Goal: Task Accomplishment & Management: Complete application form

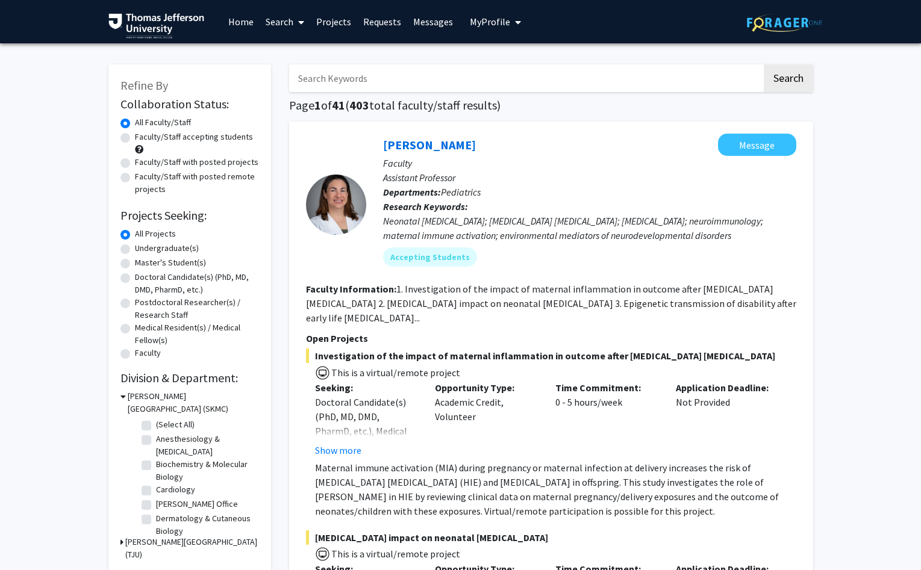
click at [485, 24] on span "My Profile" at bounding box center [490, 22] width 40 height 12
click at [514, 66] on span "View Profile" at bounding box center [544, 69] width 73 height 13
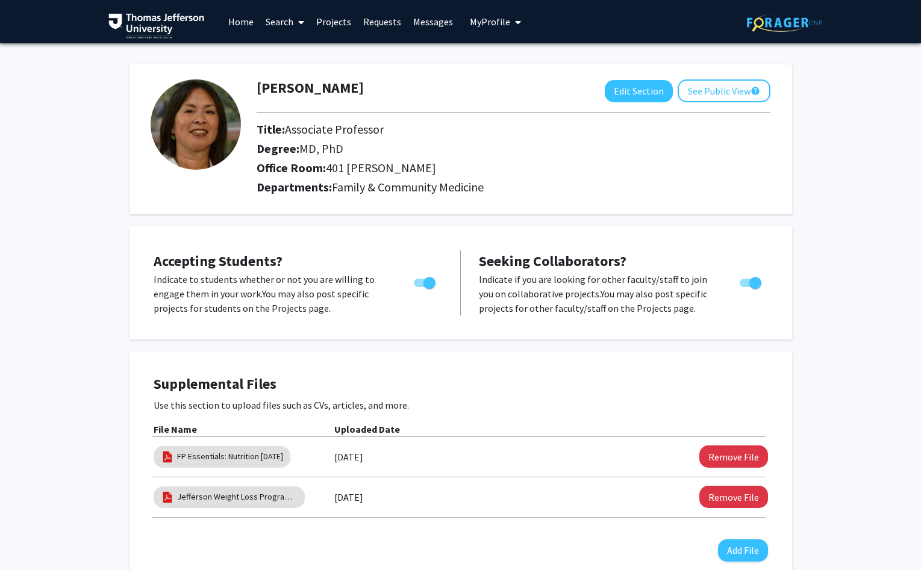
click at [427, 17] on link "Messages" at bounding box center [433, 22] width 52 height 42
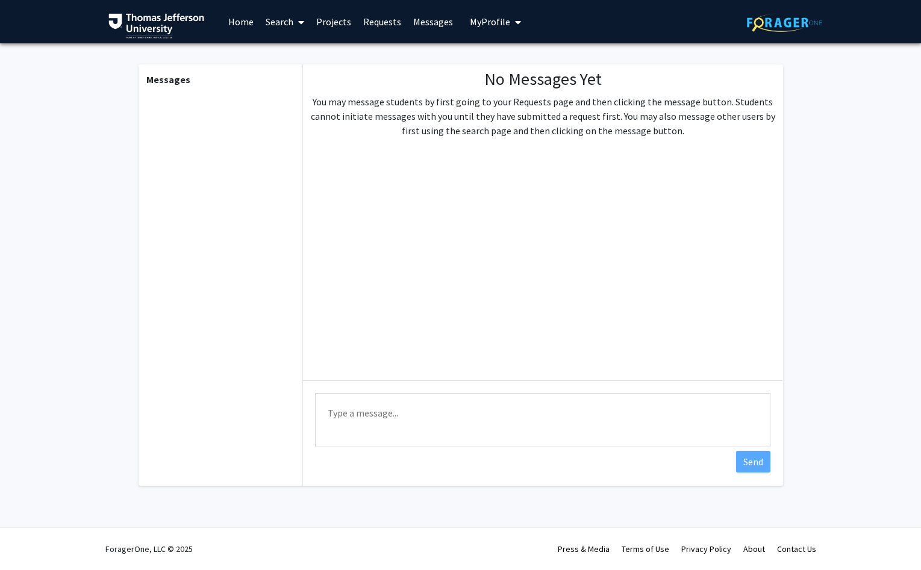
click at [233, 19] on link "Home" at bounding box center [240, 22] width 37 height 42
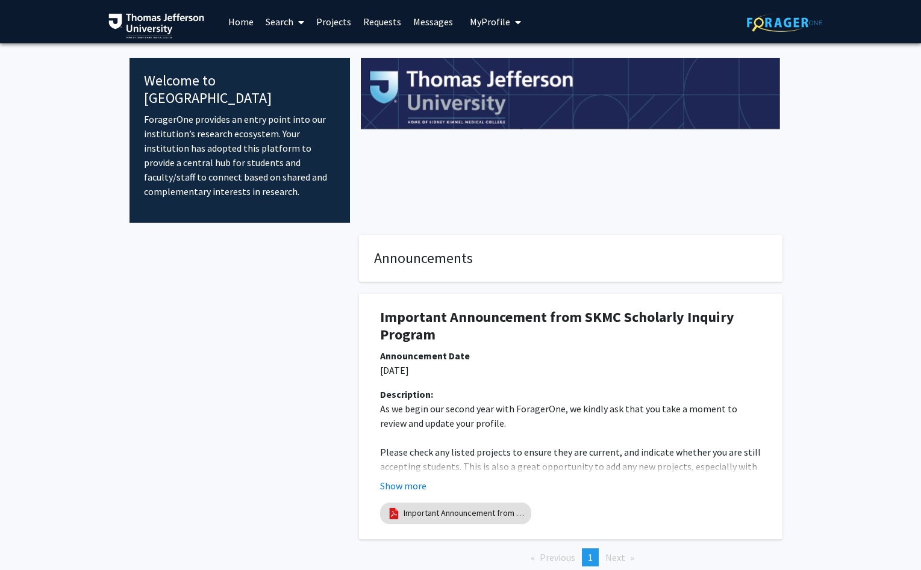
click at [494, 23] on span "My Profile" at bounding box center [490, 22] width 40 height 12
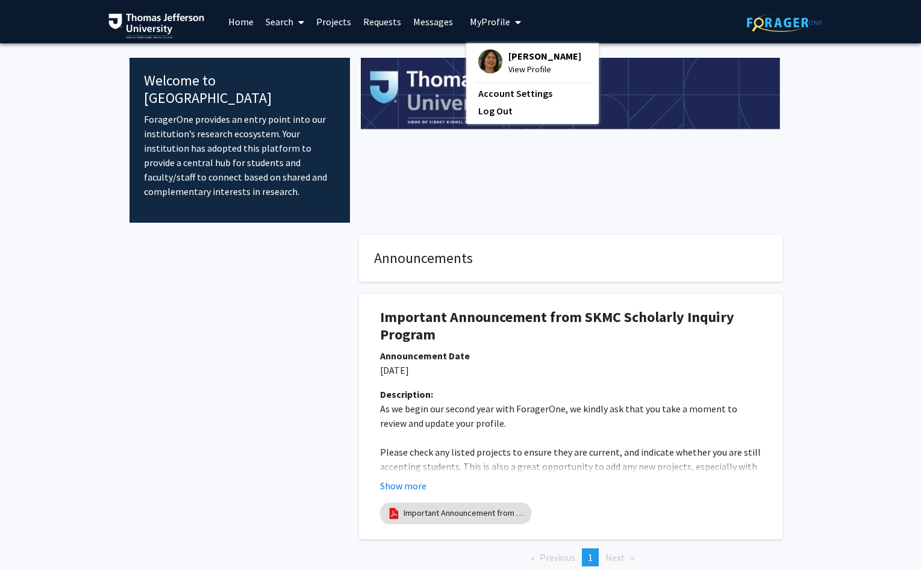
click at [489, 24] on span "My Profile" at bounding box center [490, 22] width 40 height 12
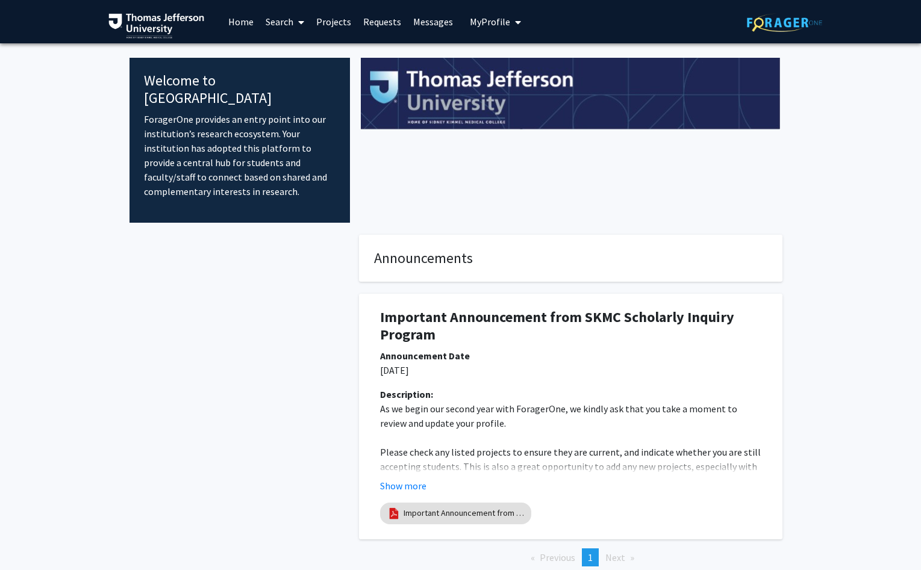
click at [486, 23] on span "My Profile" at bounding box center [490, 22] width 40 height 12
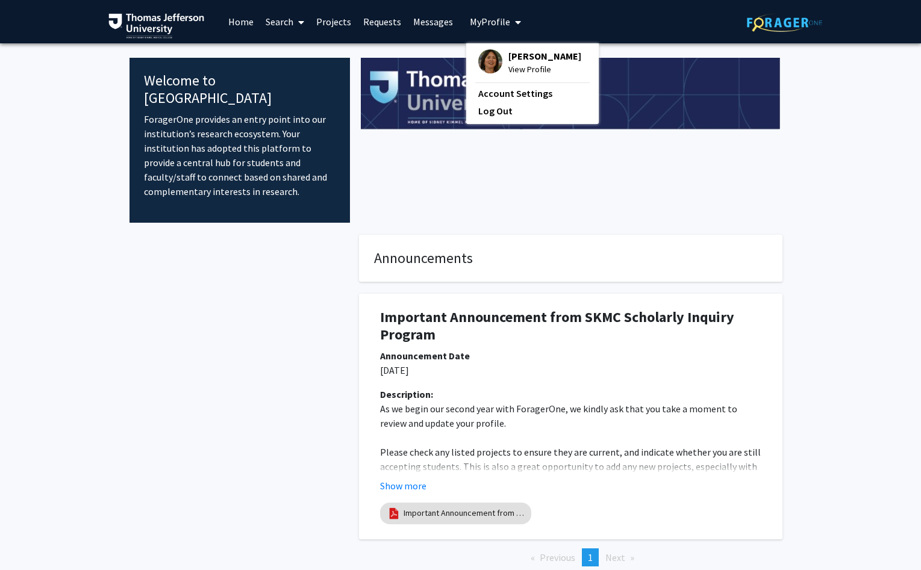
click at [520, 60] on span "[PERSON_NAME]" at bounding box center [544, 55] width 73 height 13
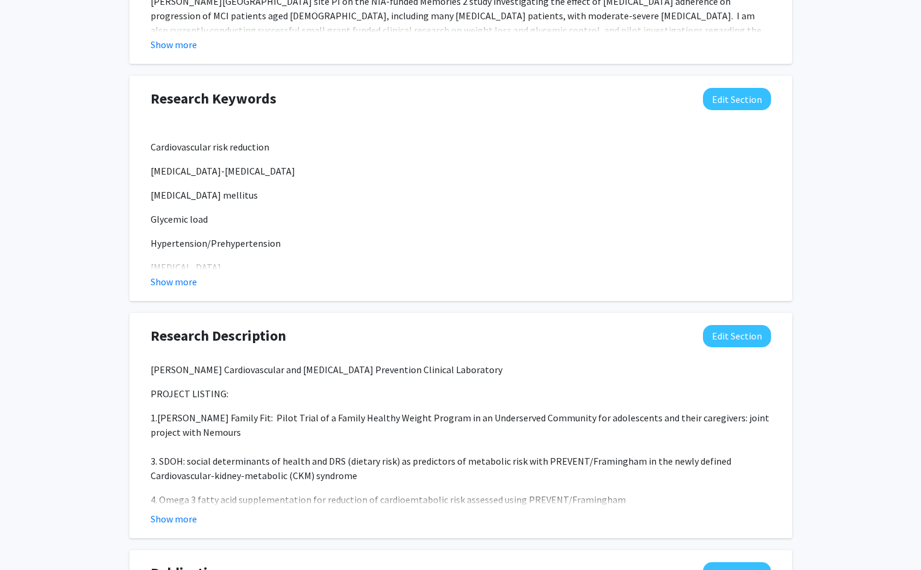
scroll to position [863, 0]
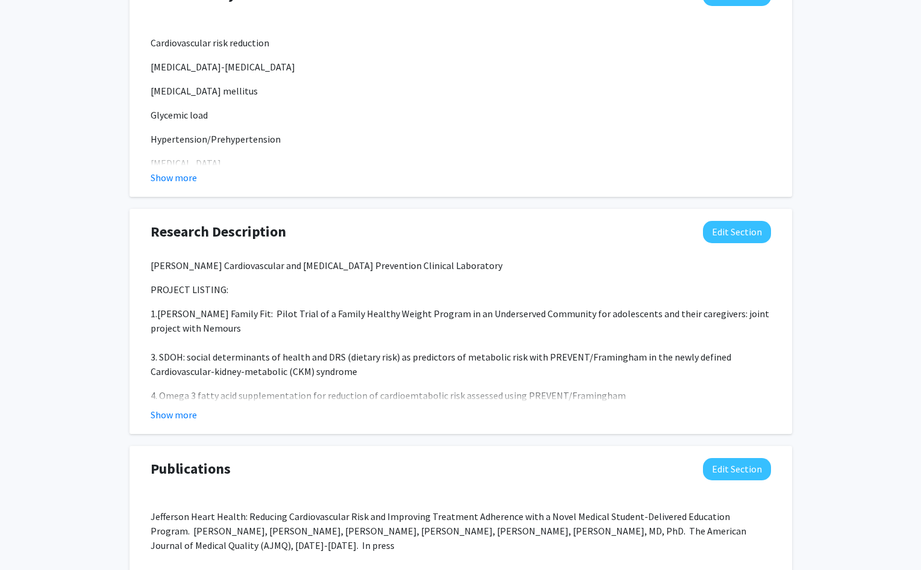
drag, startPoint x: 920, startPoint y: 120, endPoint x: 920, endPoint y: 385, distance: 264.3
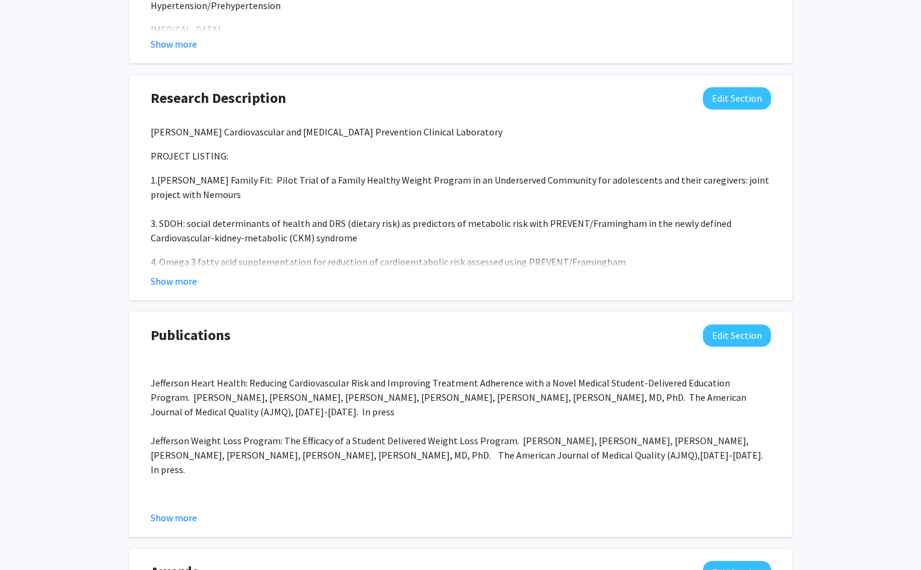
scroll to position [996, 0]
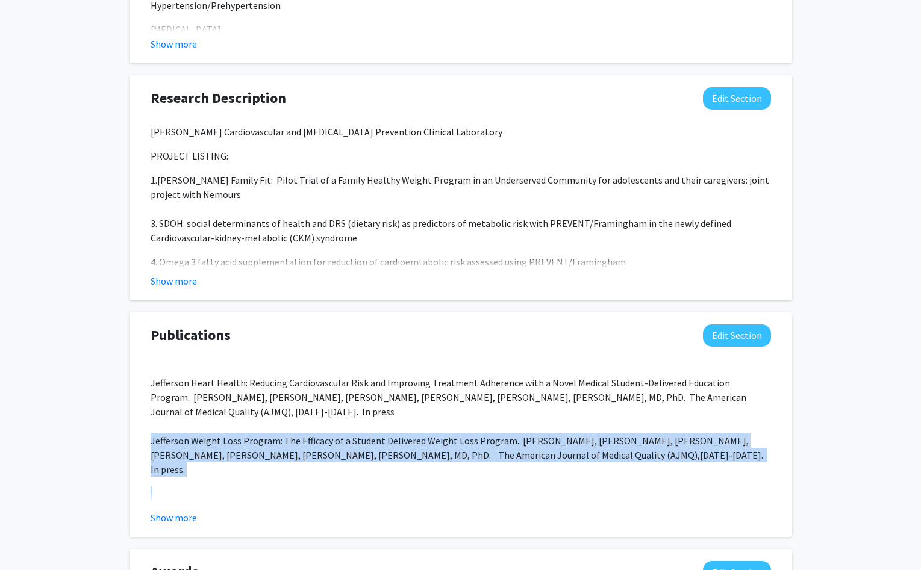
drag, startPoint x: 151, startPoint y: 439, endPoint x: 910, endPoint y: 467, distance: 759.7
click at [771, 467] on div "Jefferson Heart Health: Reducing Cardiovascular Risk and Improving Treatment Ad…" at bounding box center [461, 433] width 620 height 144
click at [738, 338] on button "Edit Section" at bounding box center [737, 336] width 68 height 22
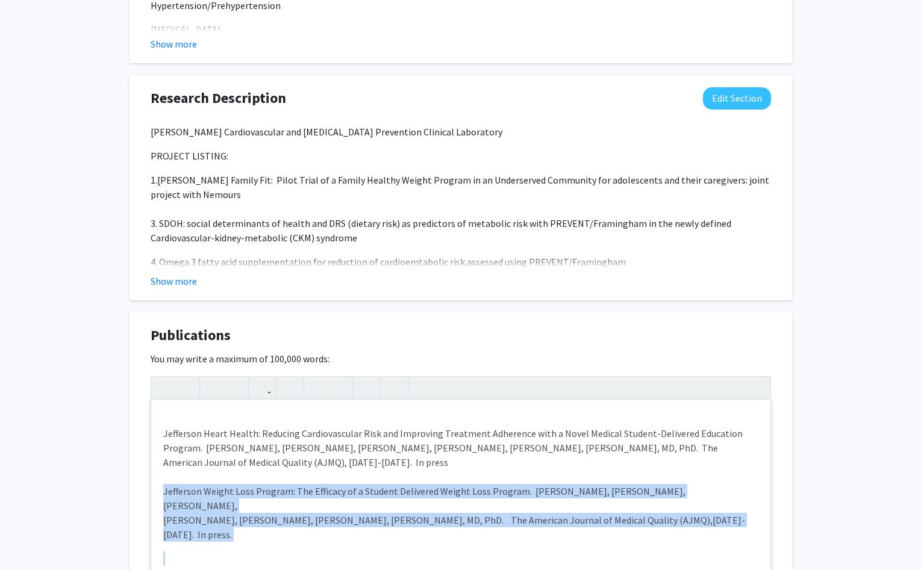
drag, startPoint x: 164, startPoint y: 494, endPoint x: 252, endPoint y: 533, distance: 96.5
click at [252, 533] on div "Jefferson Heart Health: Reducing Cardiovascular Risk and Improving Treatment Ad…" at bounding box center [460, 490] width 619 height 181
paste div "Note to users with screen readers: Please deactivate our accessibility plugin f…"
type textarea "<lo><i>Dolorsita Conse Adipis: Elitsedd Eiusmodtempori Utla etd Magnaaliq Enima…"
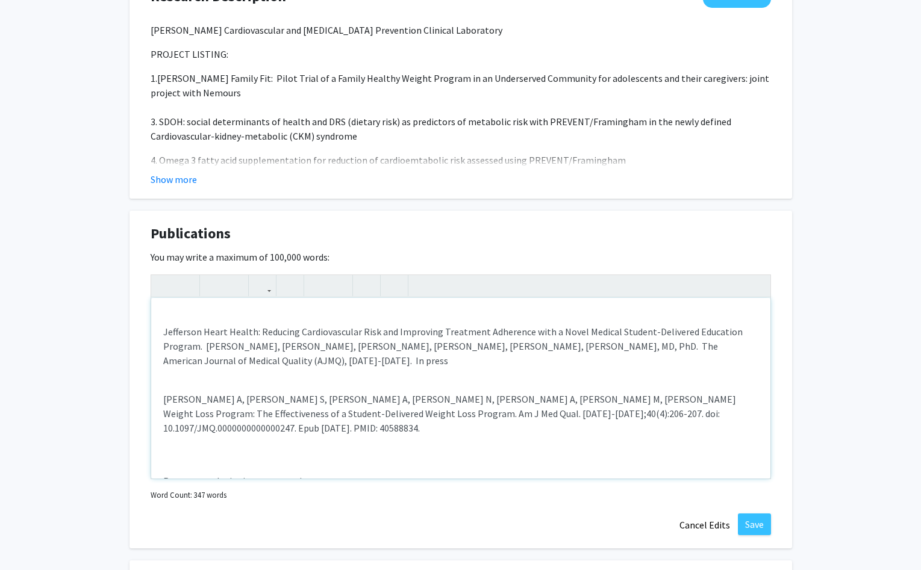
scroll to position [1115, 0]
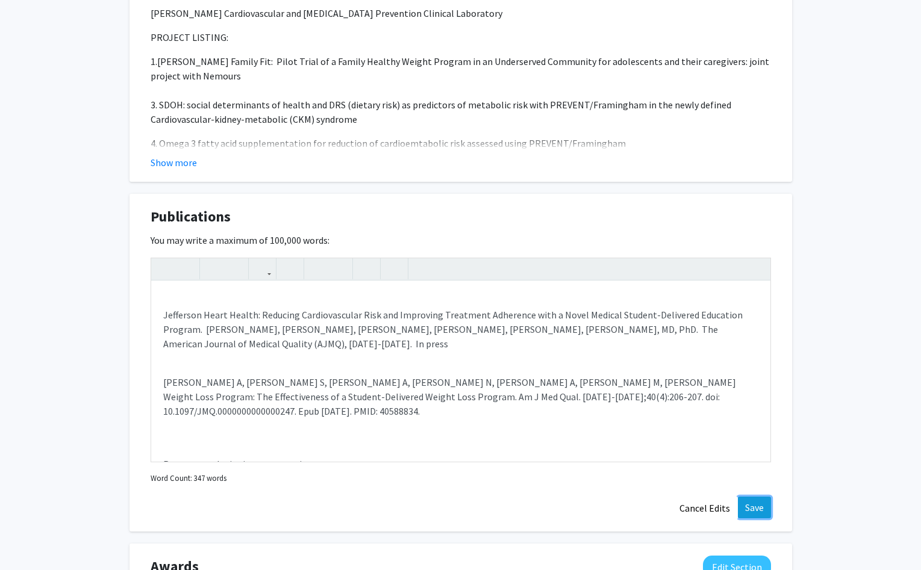
click at [750, 506] on button "Save" at bounding box center [754, 508] width 33 height 22
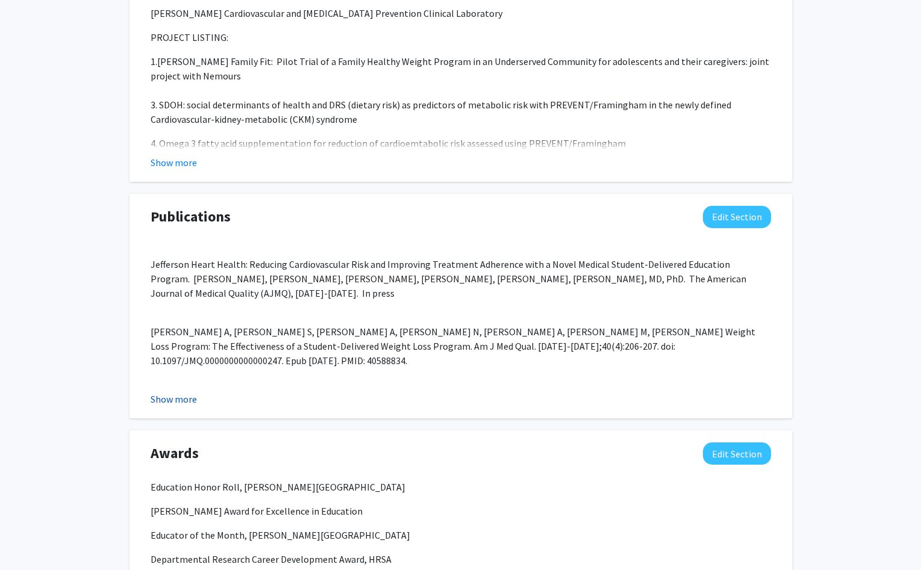
click at [184, 394] on button "Show more" at bounding box center [174, 399] width 46 height 14
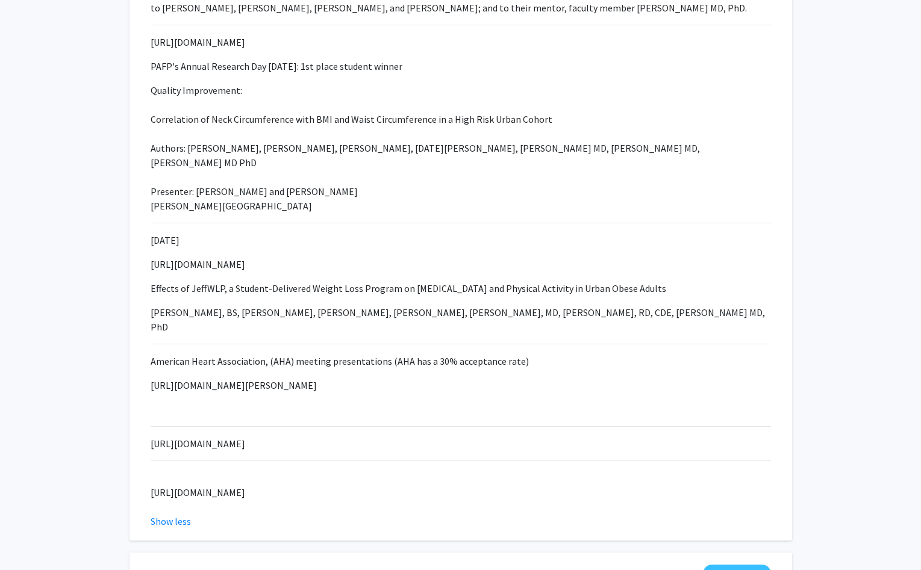
scroll to position [1739, 0]
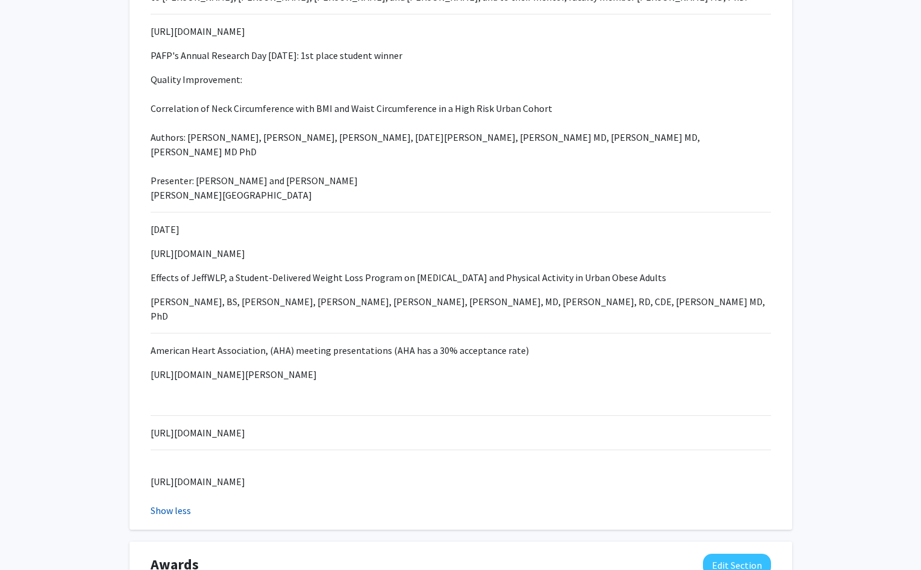
click at [167, 503] on button "Show less" at bounding box center [171, 510] width 40 height 14
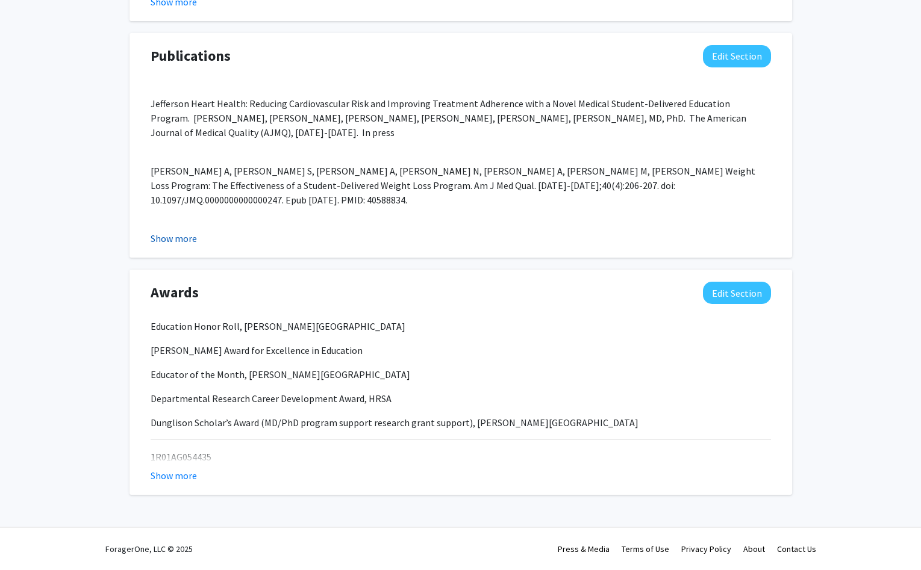
click at [181, 244] on button "Show more" at bounding box center [174, 238] width 46 height 14
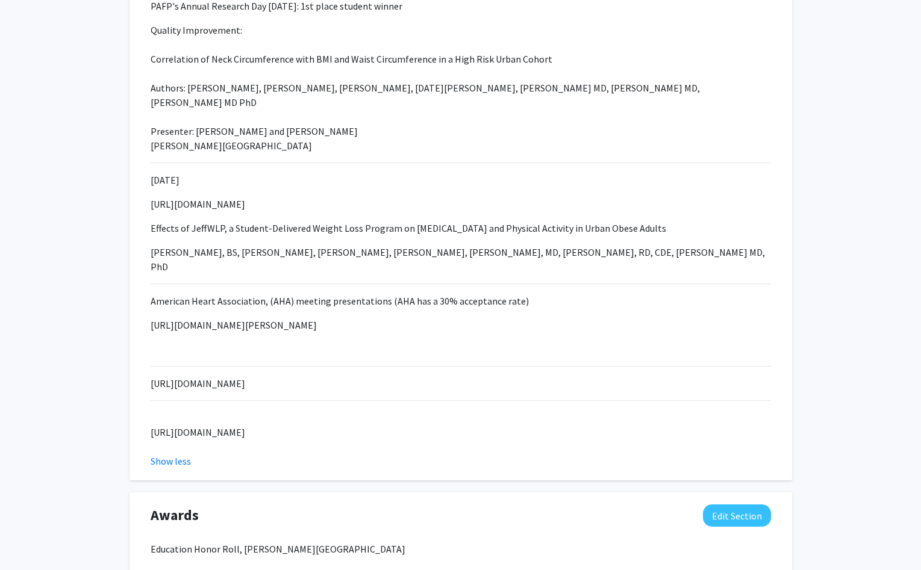
scroll to position [1794, 0]
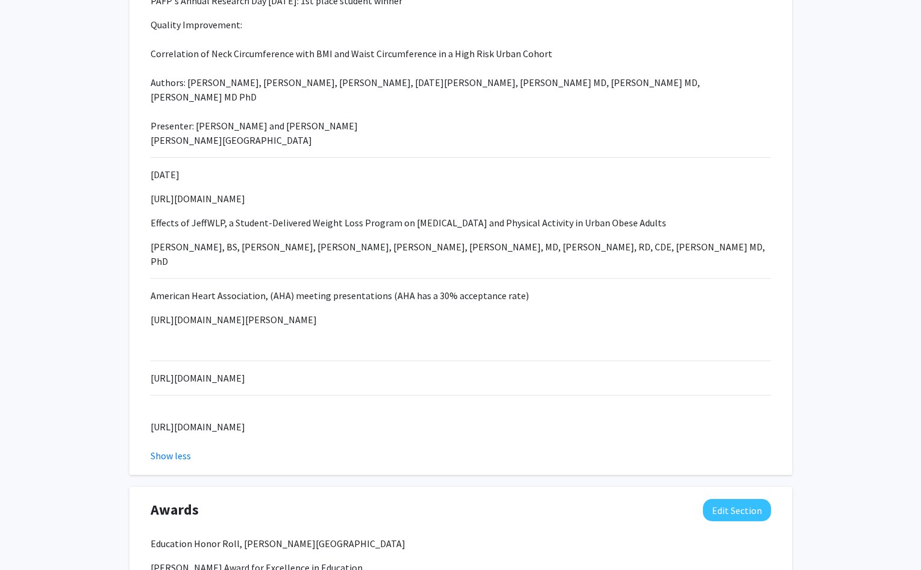
drag, startPoint x: 913, startPoint y: 324, endPoint x: 917, endPoint y: 439, distance: 115.1
drag, startPoint x: 152, startPoint y: 382, endPoint x: 803, endPoint y: 387, distance: 651.5
click at [771, 387] on div "Jefferson Heart Health: Reducing Cardiovascular Risk and Improving Treatment Ad…" at bounding box center [461, 4] width 620 height 880
copy p "[URL][DOMAIN_NAME]"
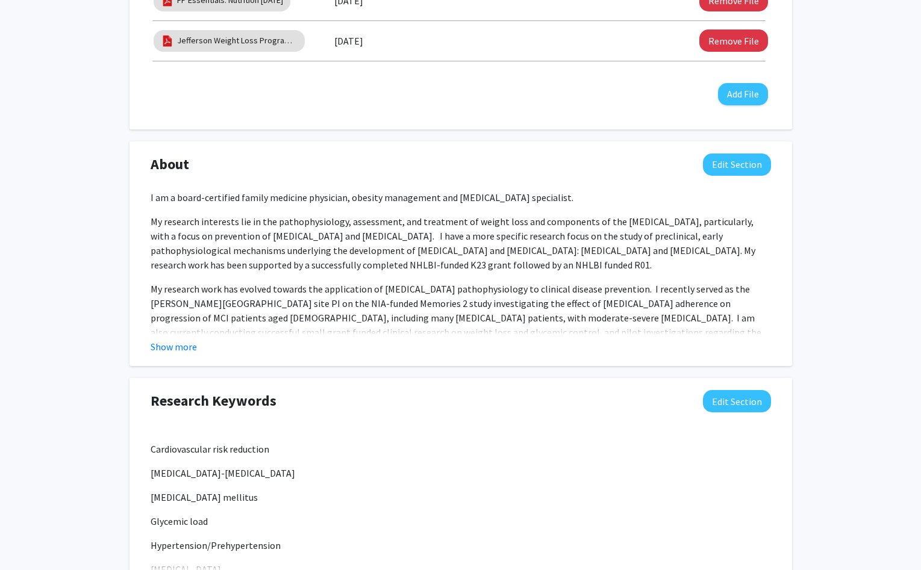
scroll to position [0, 0]
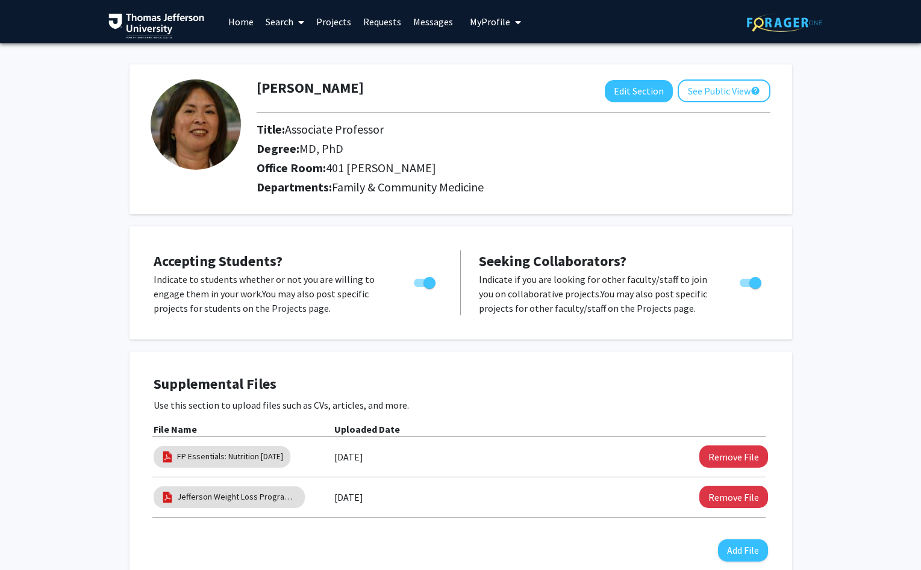
click at [332, 25] on link "Projects" at bounding box center [333, 22] width 47 height 42
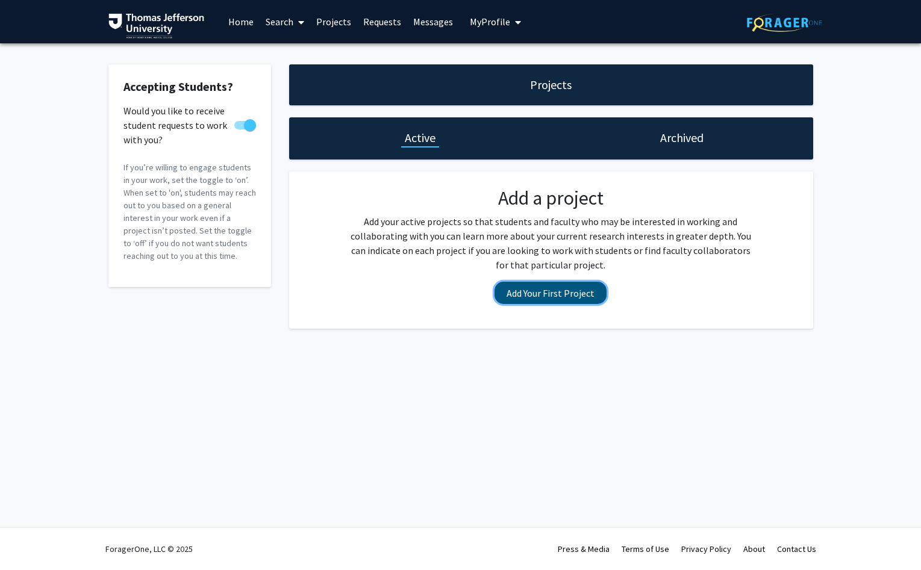
click at [533, 290] on button "Add Your First Project" at bounding box center [550, 293] width 112 height 22
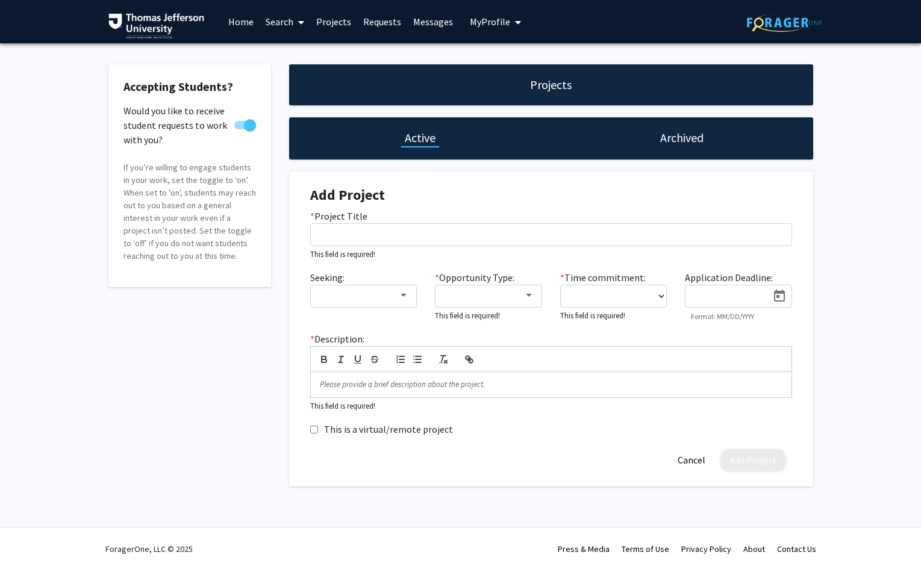
click at [241, 129] on span at bounding box center [245, 125] width 22 height 8
click at [240, 129] on input "Would you like to receive student requests to work with you?" at bounding box center [240, 129] width 1 height 1
click at [245, 122] on span at bounding box center [240, 125] width 12 height 12
click at [240, 129] on input "Would you like to receive student requests to work with you?" at bounding box center [240, 129] width 1 height 1
checkbox input "true"
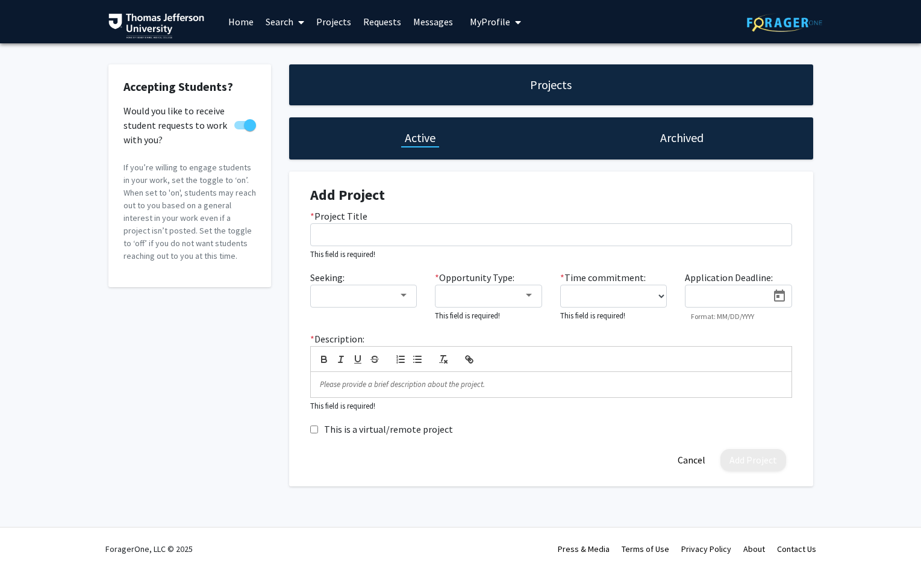
click at [470, 18] on span "My Profile" at bounding box center [490, 22] width 40 height 12
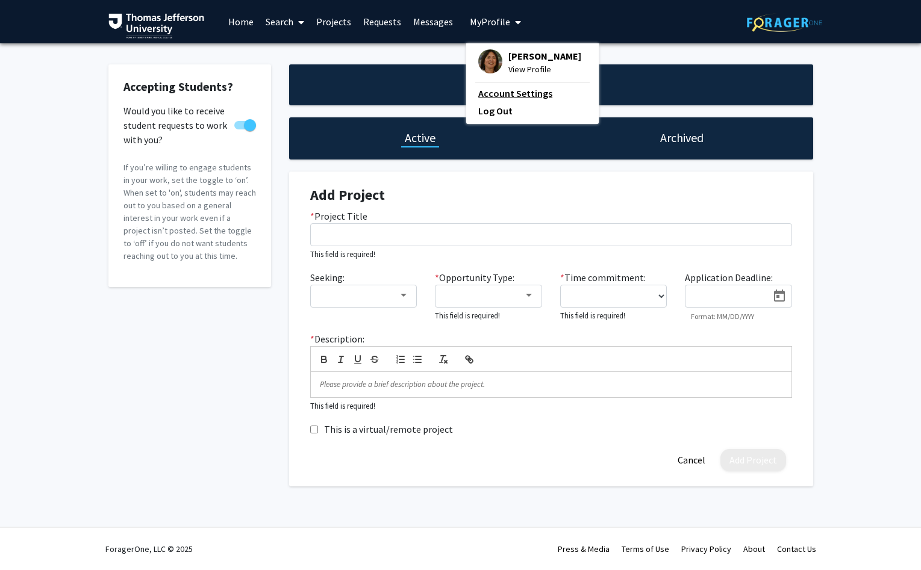
click at [494, 94] on link "Account Settings" at bounding box center [532, 93] width 108 height 14
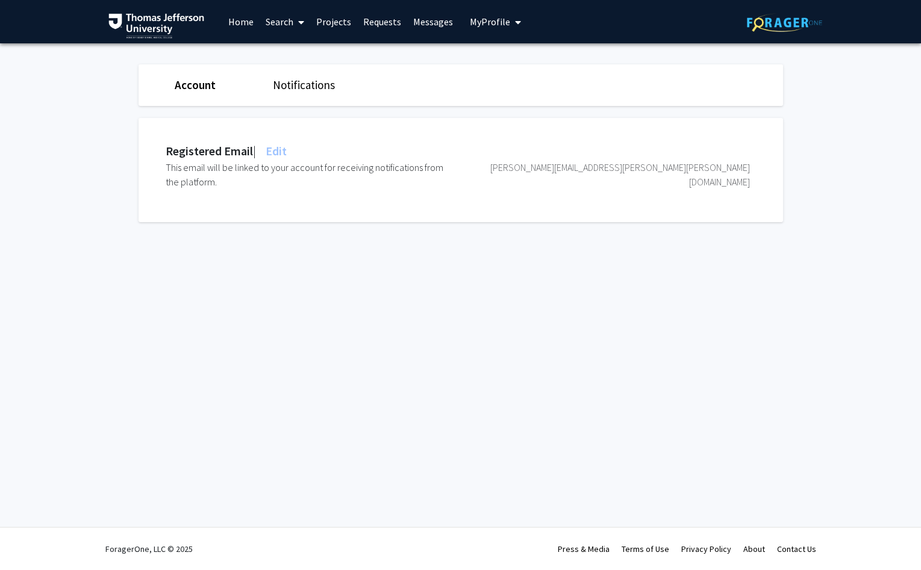
click at [488, 22] on span "My Profile" at bounding box center [490, 22] width 40 height 12
click at [520, 66] on span "View Profile" at bounding box center [544, 69] width 73 height 13
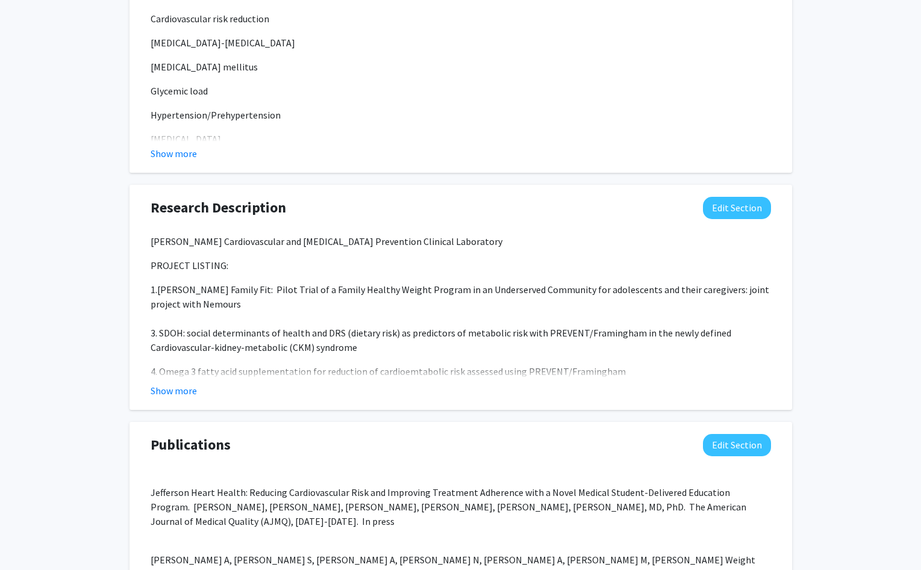
scroll to position [890, 0]
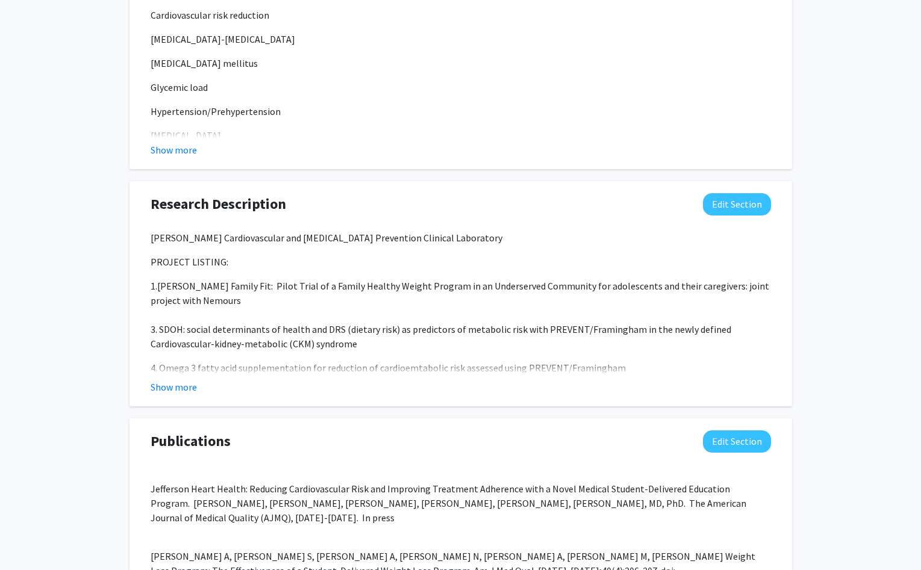
drag, startPoint x: 157, startPoint y: 285, endPoint x: 281, endPoint y: 312, distance: 127.0
click at [281, 312] on p "1.[PERSON_NAME] Family Fit: Pilot Trial of a Family Healthy Weight Program in a…" at bounding box center [461, 315] width 620 height 72
click at [749, 203] on button "Edit Section" at bounding box center [737, 204] width 68 height 22
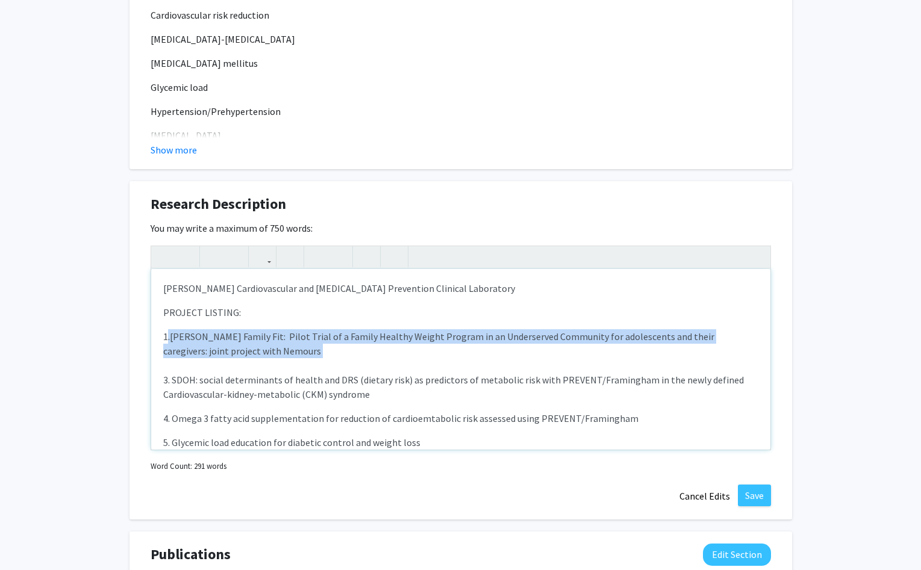
drag, startPoint x: 169, startPoint y: 340, endPoint x: 241, endPoint y: 362, distance: 76.0
click at [241, 362] on p "1.[PERSON_NAME] Family Fit: Pilot Trial of a Family Healthy Weight Program in a…" at bounding box center [460, 365] width 595 height 72
copy p ".[PERSON_NAME] Family Fit: Pilot Trial of a Family Healthy Weight Program in an…"
type textarea "<p>[PERSON_NAME] Cardiovascular and [MEDICAL_DATA] Prevention Clinical Laborato…"
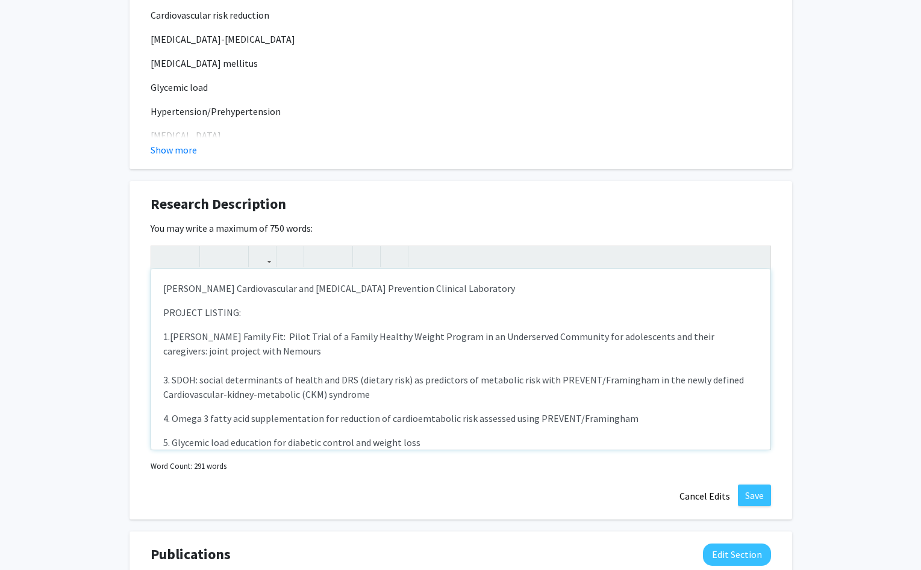
click at [397, 378] on p "1.[PERSON_NAME] Family Fit: Pilot Trial of a Family Healthy Weight Program in a…" at bounding box center [460, 365] width 595 height 72
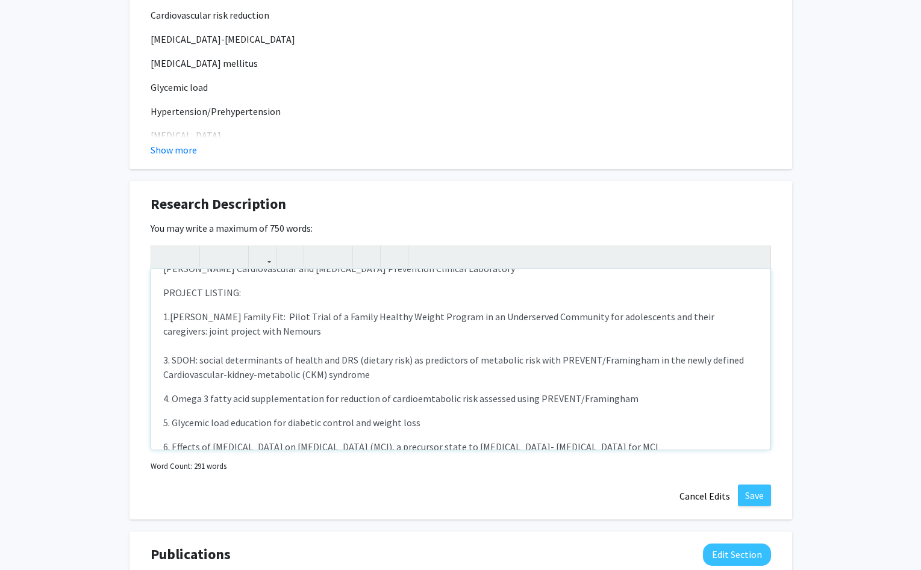
scroll to position [14, 0]
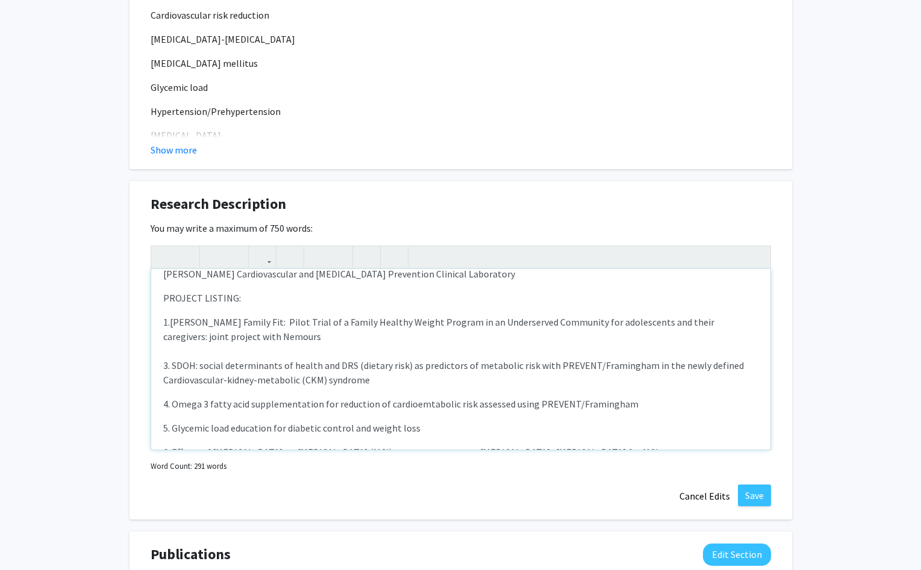
click at [179, 352] on p "1.[PERSON_NAME] Family Fit: Pilot Trial of a Family Healthy Weight Program in a…" at bounding box center [460, 351] width 595 height 72
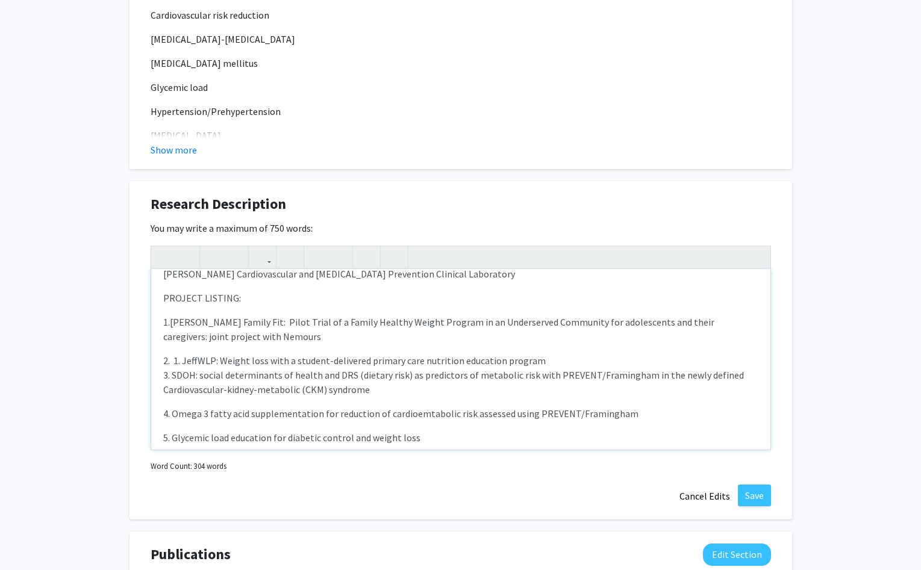
click at [182, 358] on p "2. 1. JeffWLP: Weight loss with a student-delivered primary care nutrition educ…" at bounding box center [460, 374] width 595 height 43
click at [587, 362] on p "2. JeffWLP: Weight loss with a student-delivered primary care nutrition educati…" at bounding box center [460, 374] width 595 height 43
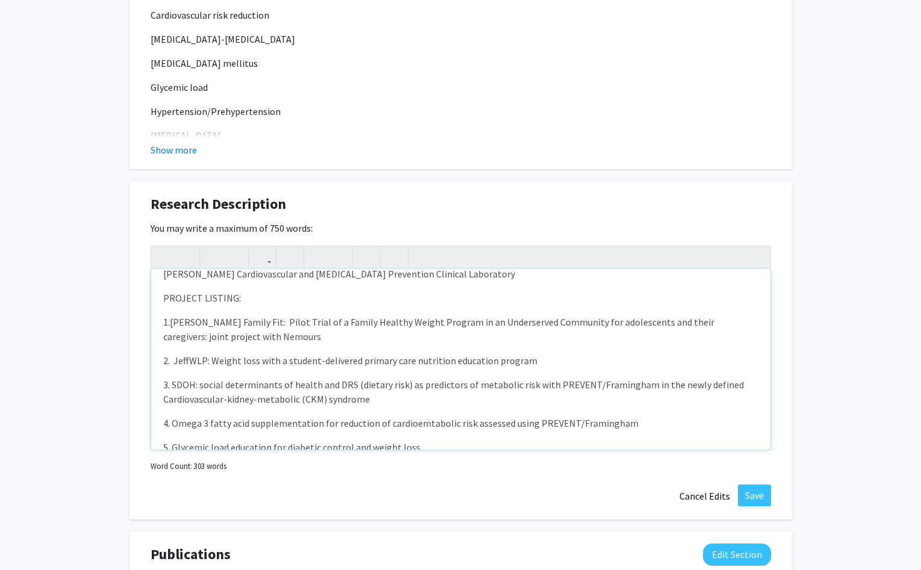
type textarea "<p>[PERSON_NAME] Cardiovascular and [MEDICAL_DATA] Prevention Clinical Laborato…"
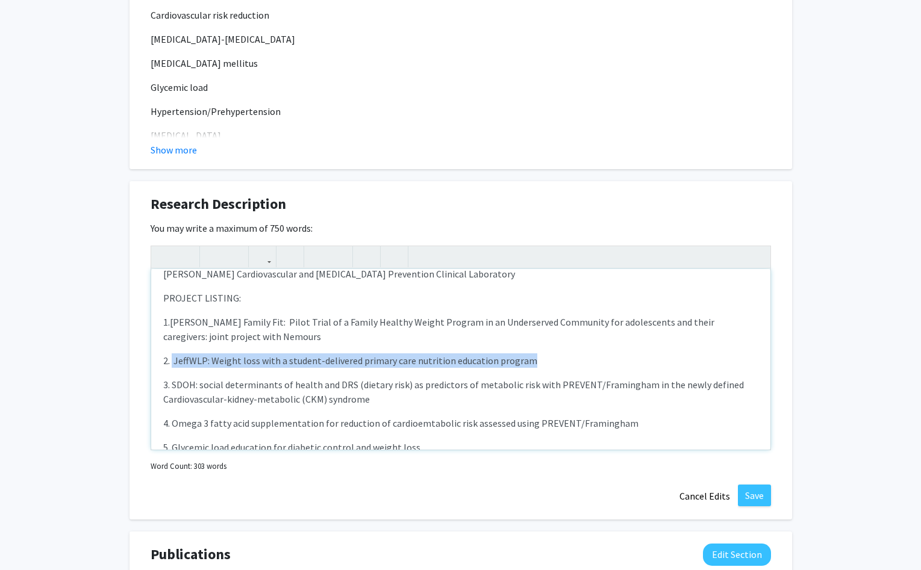
drag, startPoint x: 172, startPoint y: 359, endPoint x: 617, endPoint y: 353, distance: 445.0
click at [617, 353] on div "[PERSON_NAME] Cardiovascular and [MEDICAL_DATA] Prevention Clinical Laboratory …" at bounding box center [460, 359] width 619 height 181
copy p "JeffWLP: Weight loss with a student-delivered primary care nutrition education …"
drag, startPoint x: 172, startPoint y: 382, endPoint x: 418, endPoint y: 399, distance: 246.8
click at [418, 399] on p "3. SDOH: social determinants of health and DRS (dietary risk) as predictors of …" at bounding box center [460, 392] width 595 height 29
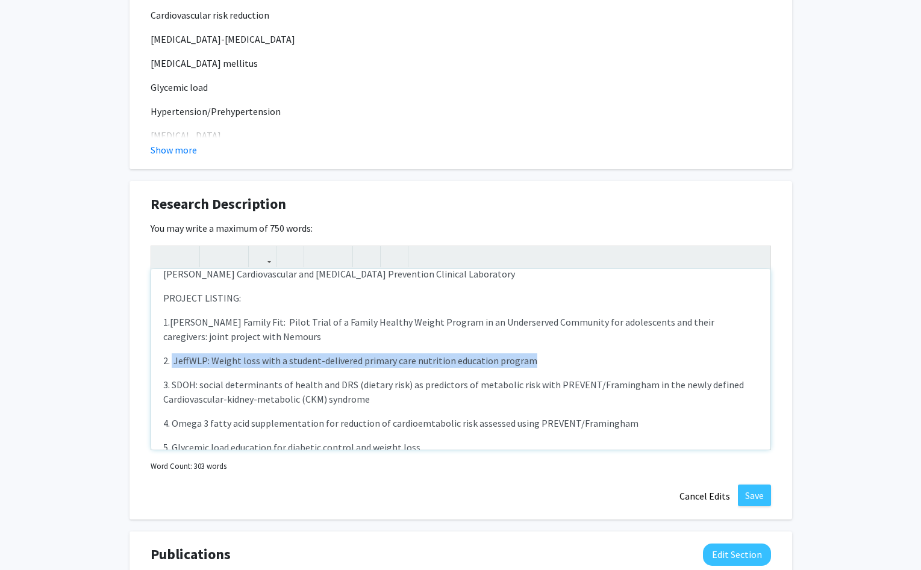
copy p "SDOH: social determinants of health and DRS (dietary risk) as predictors of met…"
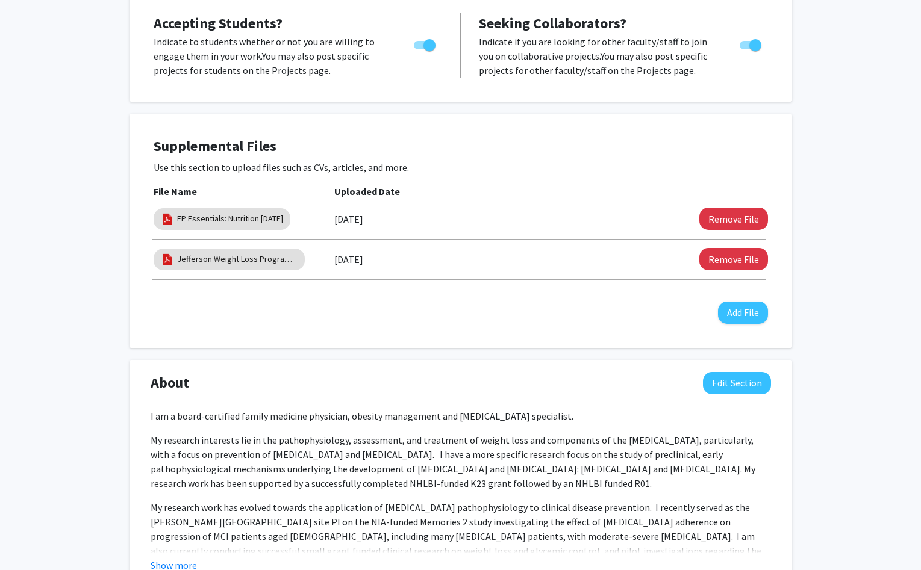
scroll to position [205, 0]
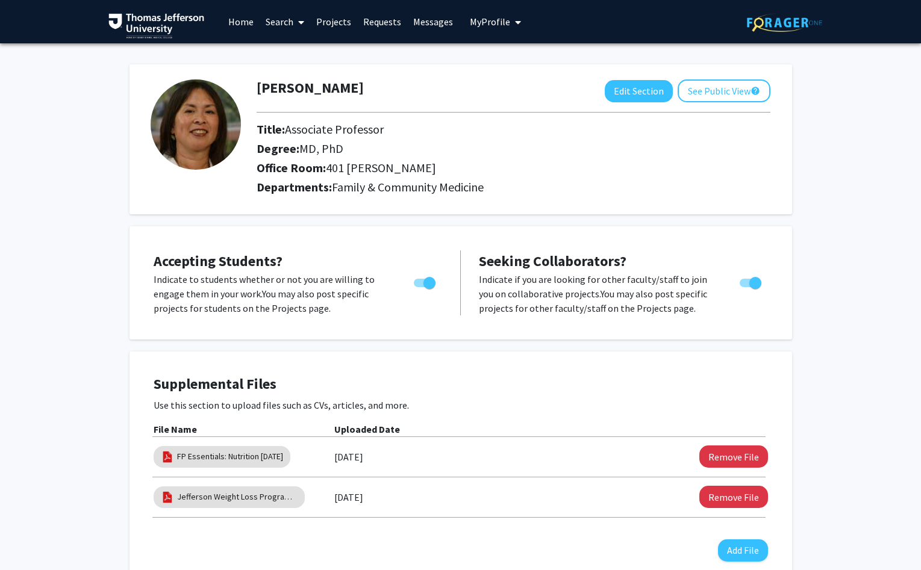
click at [329, 25] on link "Projects" at bounding box center [333, 22] width 47 height 42
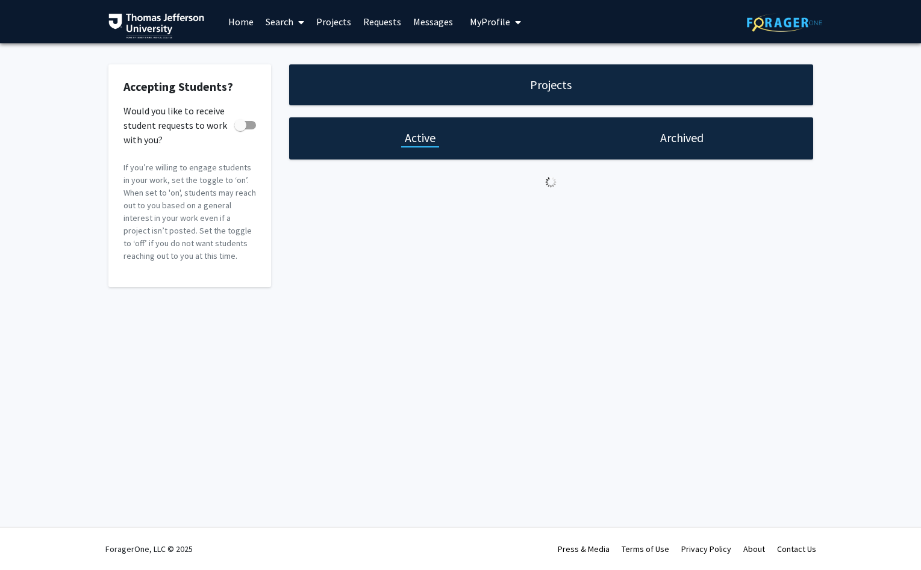
checkbox input "true"
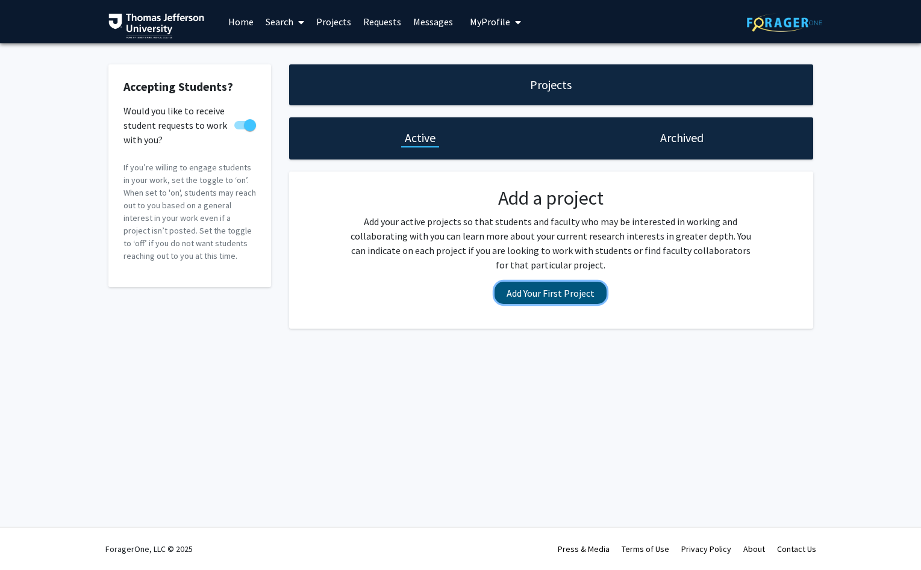
click at [556, 293] on button "Add Your First Project" at bounding box center [550, 293] width 112 height 22
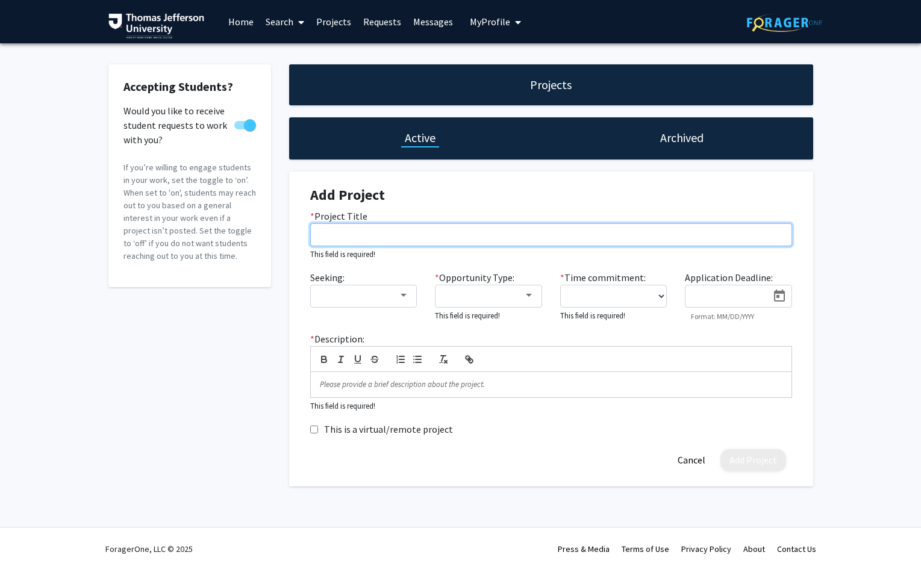
click at [323, 235] on input "* Project Title" at bounding box center [551, 234] width 482 height 23
paste input ".Jeff Family Fit: Pilot Trial of a Family Healthy Weight Program in an Underser…"
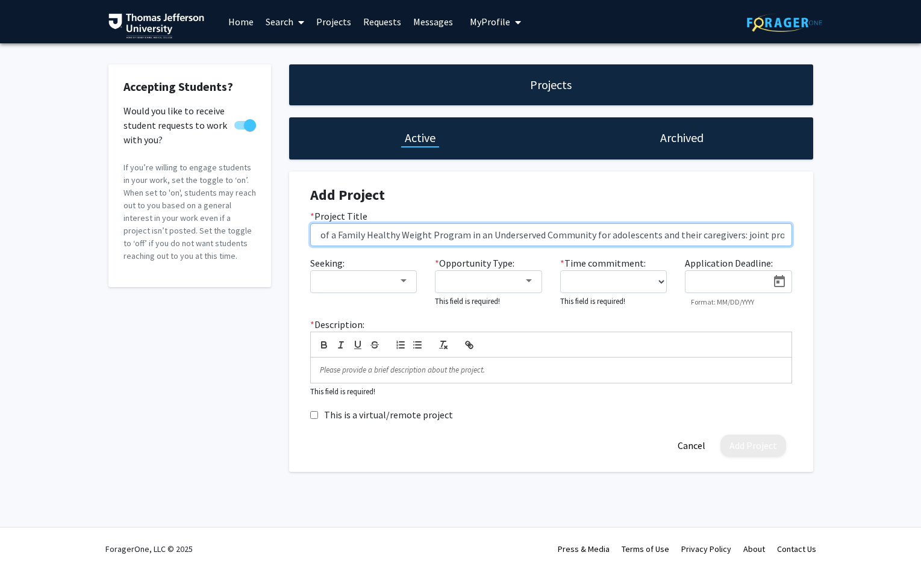
drag, startPoint x: 785, startPoint y: 235, endPoint x: 309, endPoint y: 234, distance: 475.0
click at [309, 234] on div "* Project Title .Jeff Family Fit: Pilot Trial of a Family Healthy Weight Progra…" at bounding box center [551, 227] width 500 height 37
click at [327, 231] on input ".Jeff Family Fit: Pilot Trial of a Family Healthy Weight Program in an Underser…" at bounding box center [551, 234] width 482 height 23
drag, startPoint x: 336, startPoint y: 235, endPoint x: 241, endPoint y: 235, distance: 95.1
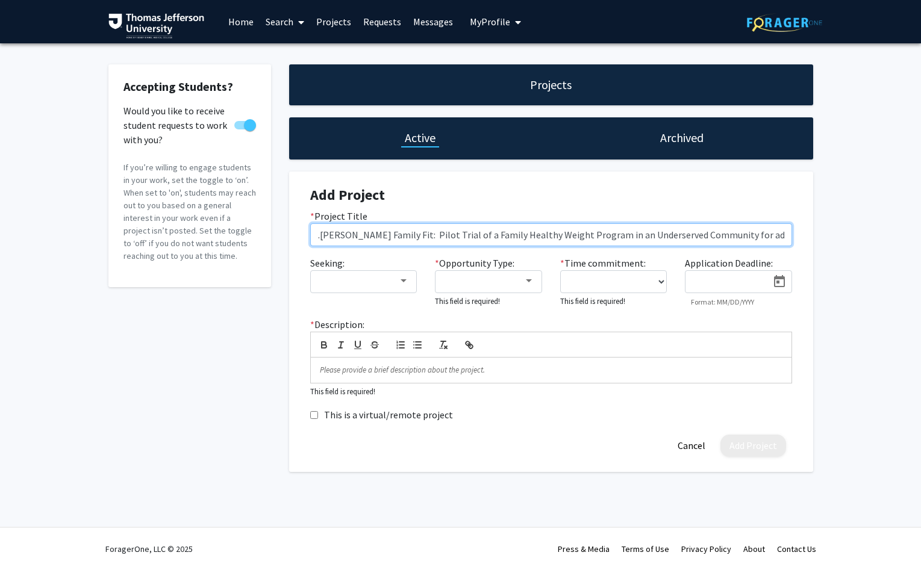
click at [310, 235] on input ".Jeff Family Fit: Pilot Trial of a Family Healthy Weight Program in an Underser…" at bounding box center [551, 234] width 482 height 23
type input ".Jeff Family Fit: Pilot Trial of a Family Healthy Weight Program in an Underser…"
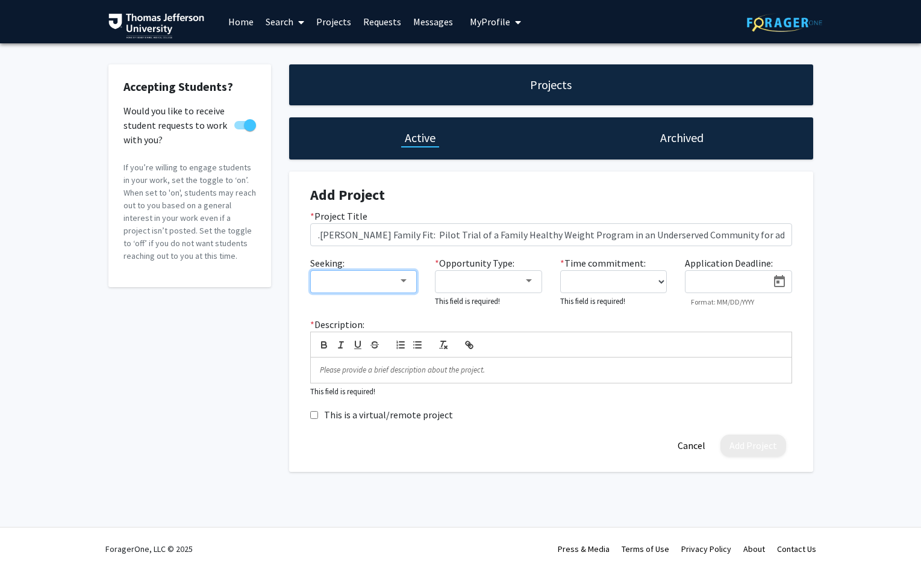
click at [405, 285] on div at bounding box center [403, 281] width 11 height 10
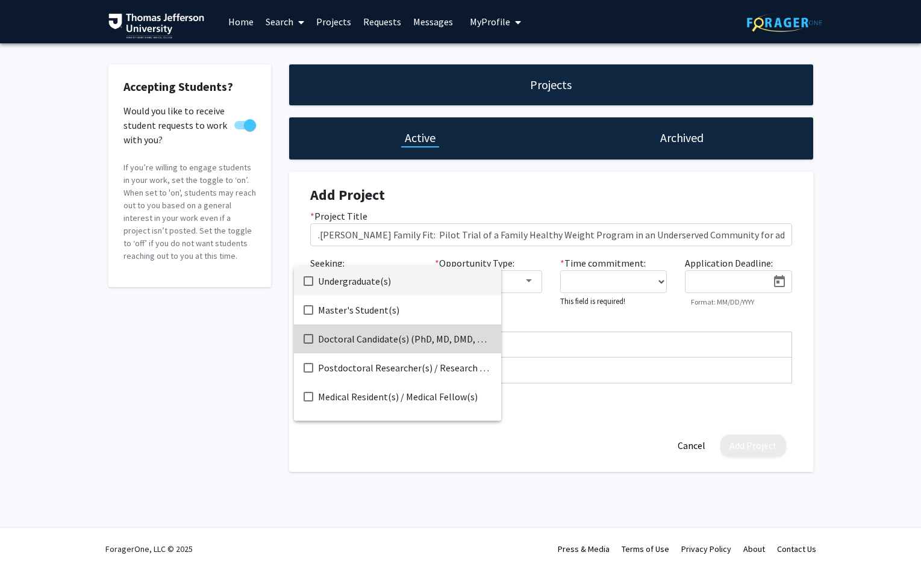
click at [306, 335] on mat-pseudo-checkbox at bounding box center [308, 339] width 10 height 10
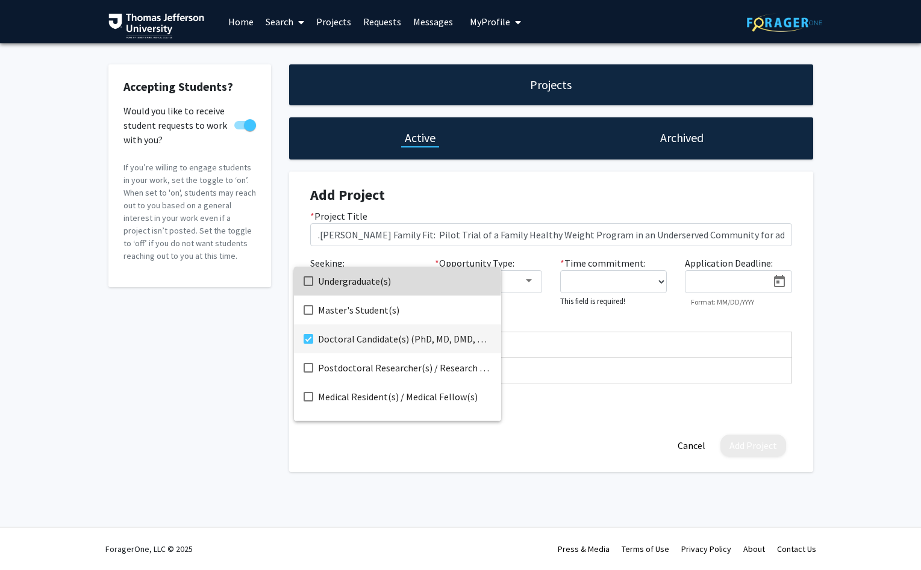
drag, startPoint x: 306, startPoint y: 281, endPoint x: 320, endPoint y: 332, distance: 53.2
click at [308, 282] on mat-pseudo-checkbox at bounding box center [308, 281] width 10 height 10
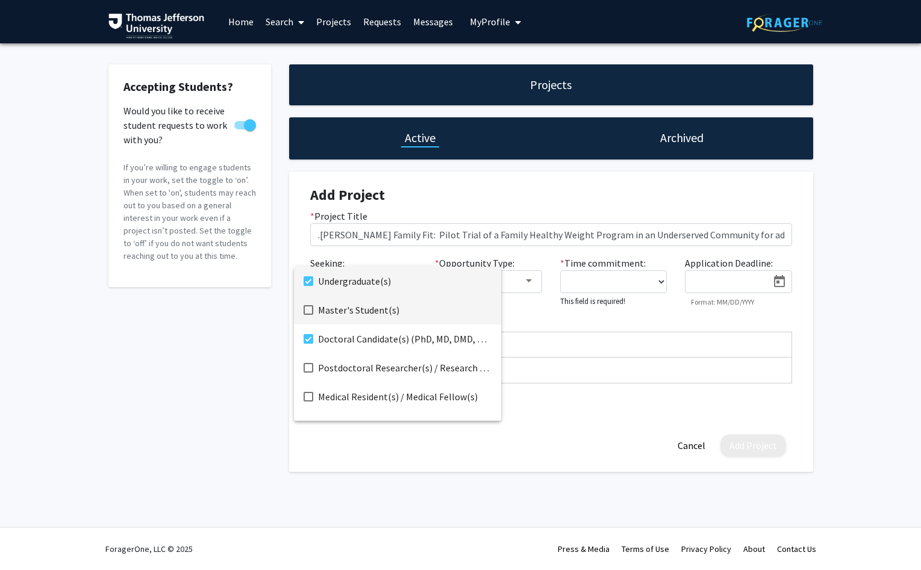
click at [305, 311] on mat-pseudo-checkbox at bounding box center [308, 310] width 10 height 10
click at [309, 368] on mat-pseudo-checkbox at bounding box center [308, 368] width 10 height 10
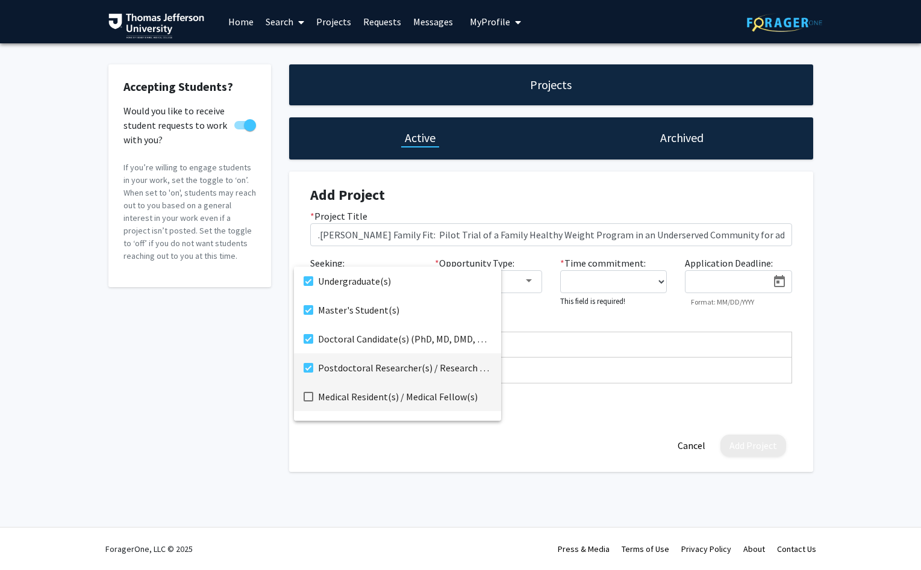
click at [312, 397] on mat-pseudo-checkbox at bounding box center [308, 397] width 10 height 10
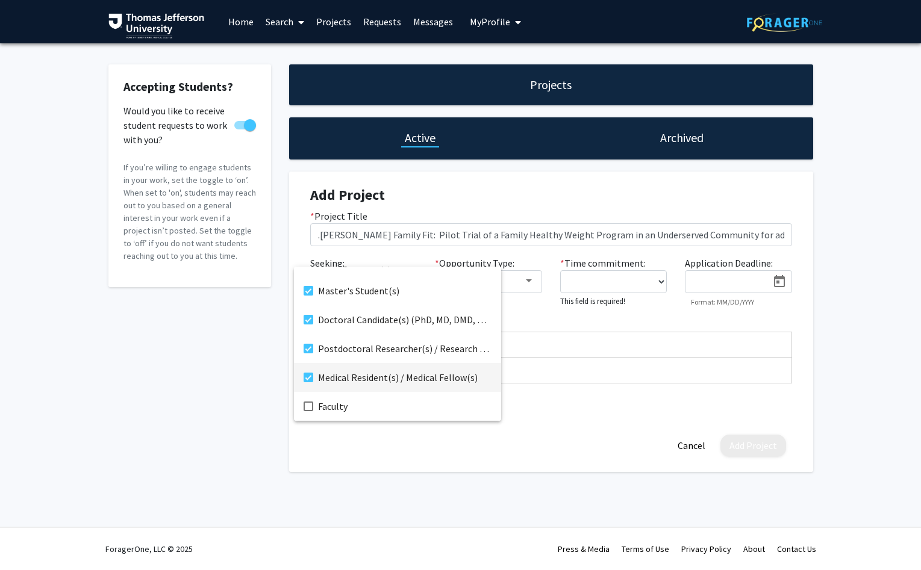
click at [528, 283] on div at bounding box center [460, 285] width 921 height 570
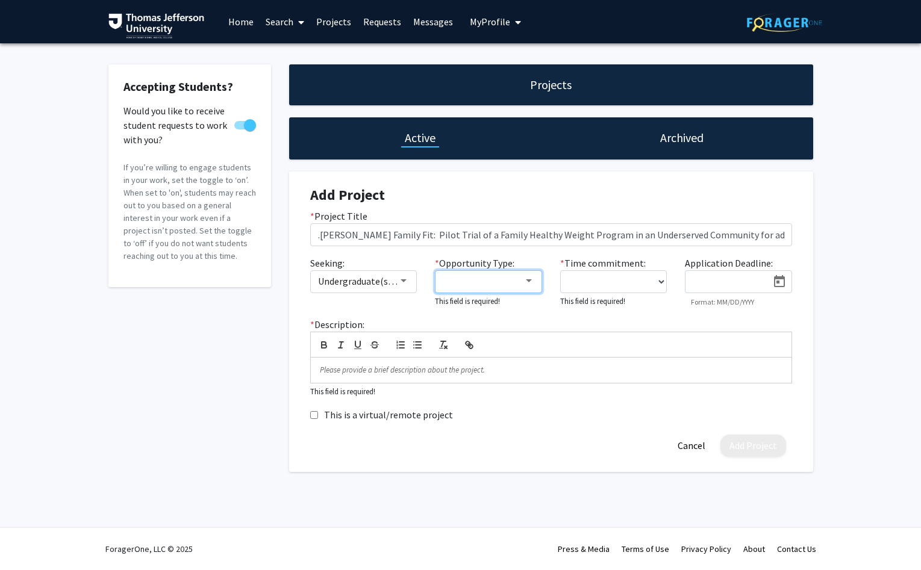
click at [529, 286] on div at bounding box center [528, 281] width 11 height 10
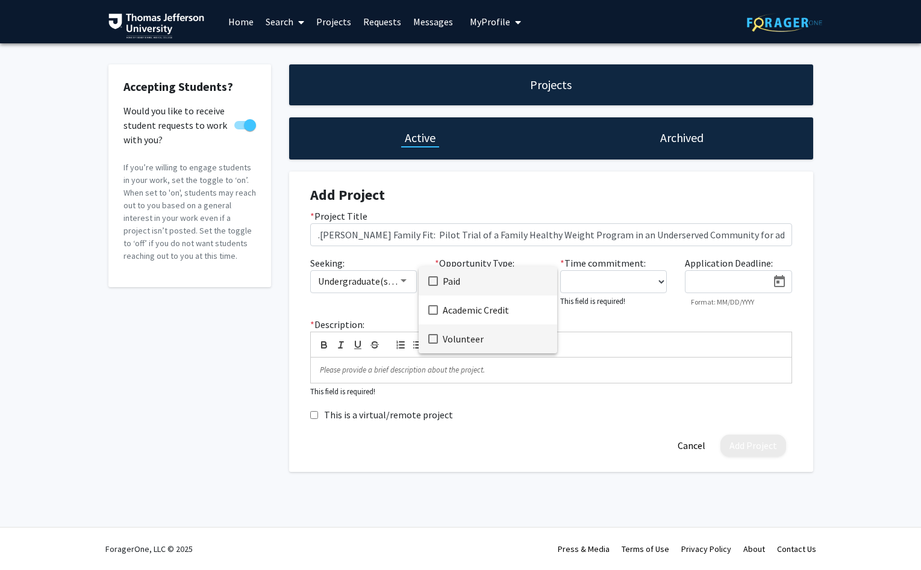
click at [432, 339] on mat-pseudo-checkbox at bounding box center [433, 339] width 10 height 10
click at [432, 311] on mat-pseudo-checkbox at bounding box center [433, 310] width 10 height 10
click at [657, 283] on div at bounding box center [460, 285] width 921 height 570
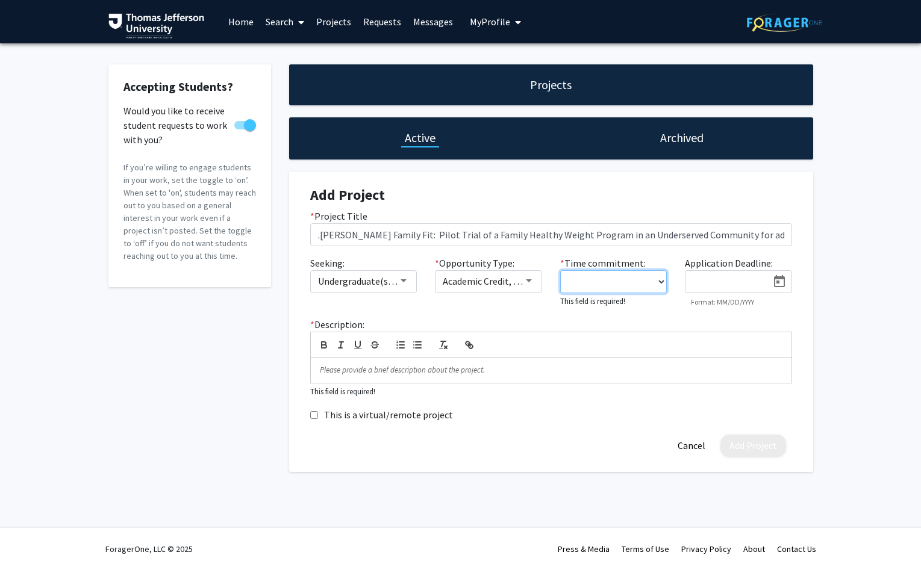
click at [560, 270] on select "0 - 5 hours/week 5 - 10 hours/week 10 - 15 hours/week 15 - 20 hours/week 20 - 3…" at bounding box center [613, 281] width 107 height 23
select select "0 - 5"
click option "0 - 5 hours/week" at bounding box center [0, 0] width 0 height 0
click at [352, 371] on p at bounding box center [551, 368] width 462 height 11
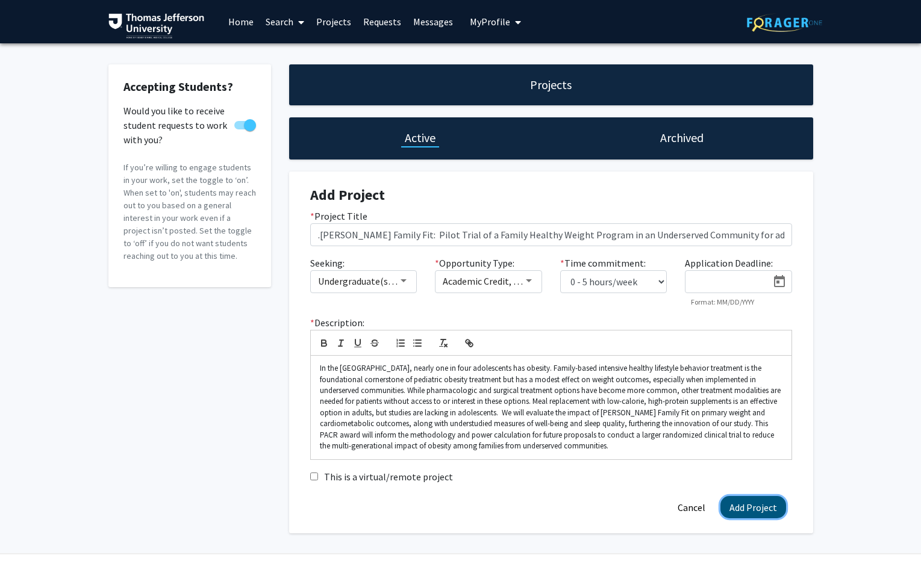
click at [744, 511] on button "Add Project" at bounding box center [753, 507] width 66 height 22
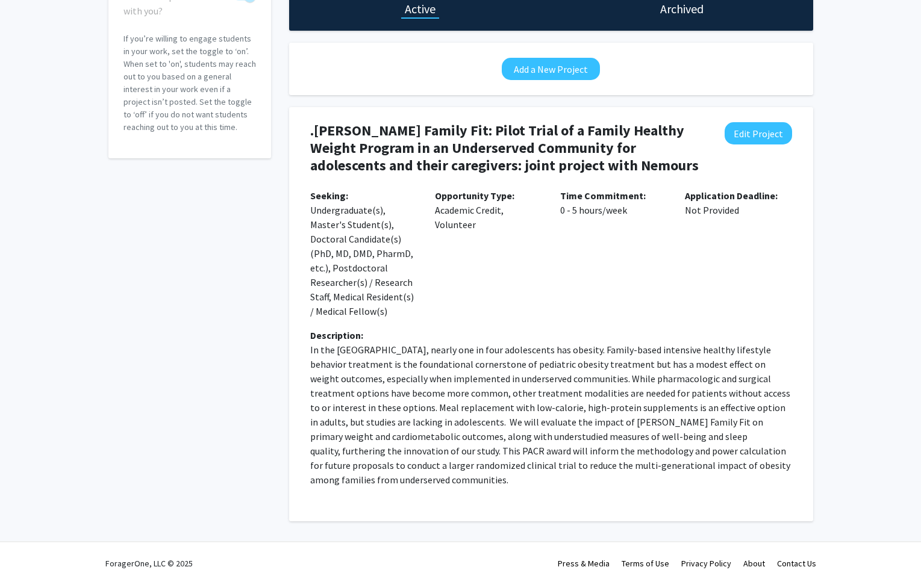
scroll to position [0, 0]
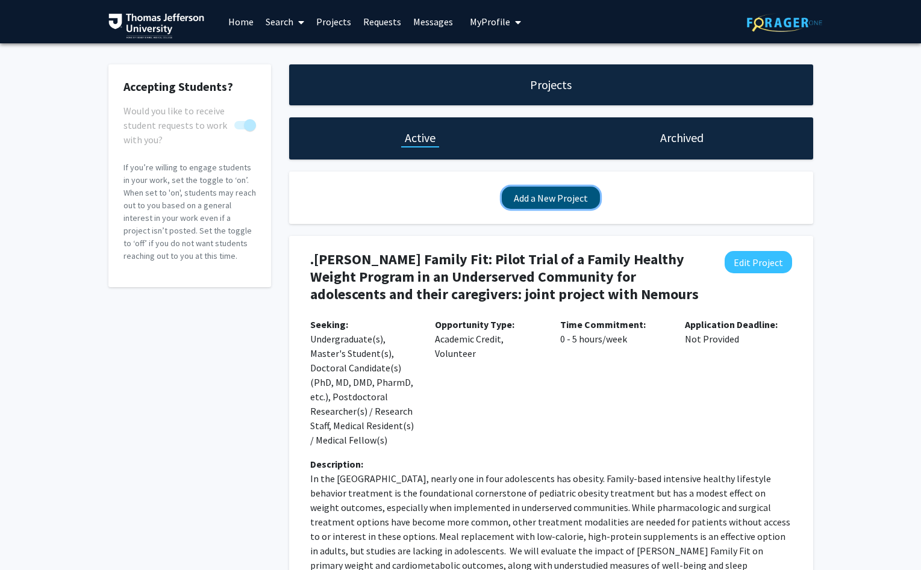
click at [540, 197] on button "Add a New Project" at bounding box center [551, 198] width 98 height 22
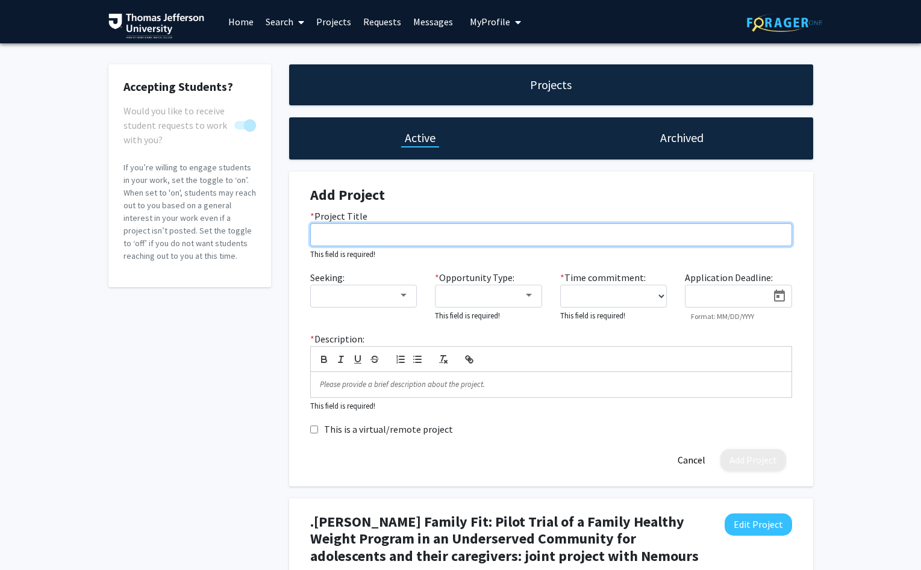
click at [338, 238] on input "* Project Title" at bounding box center [551, 234] width 482 height 23
paste input "JeffWLP: Weight loss with a student-delivered primary care nutrition education …"
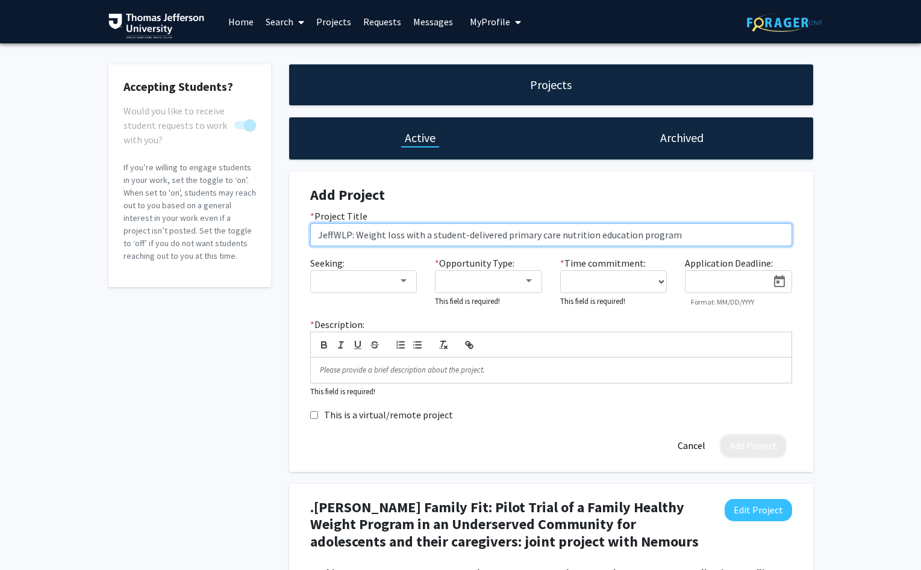
type input "JeffWLP: Weight loss with a student-delivered primary care nutrition education …"
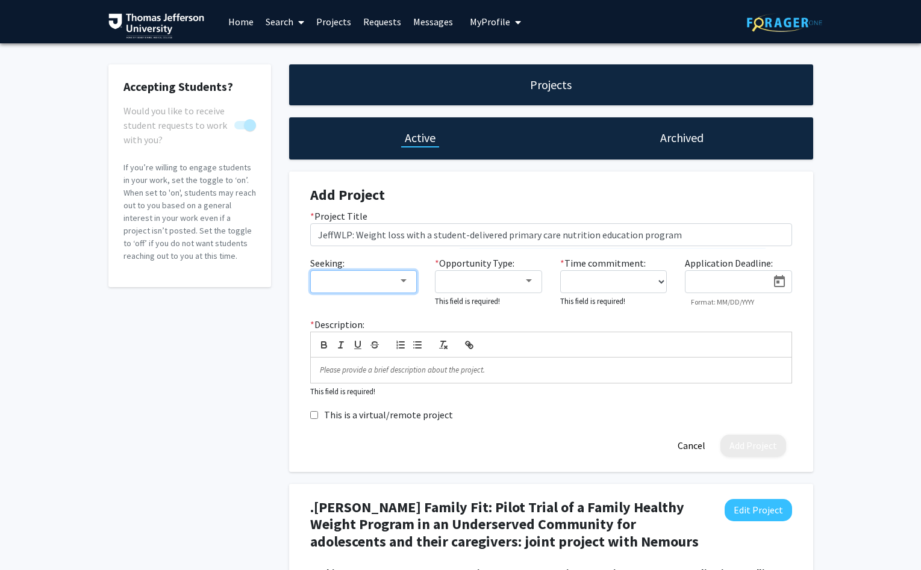
click at [396, 284] on div at bounding box center [358, 281] width 81 height 14
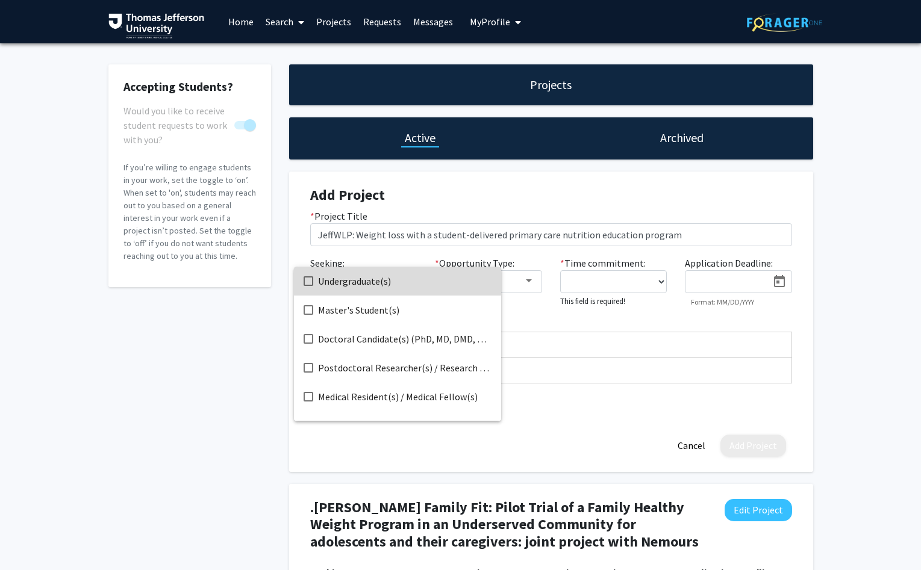
click at [308, 279] on mat-pseudo-checkbox at bounding box center [308, 281] width 10 height 10
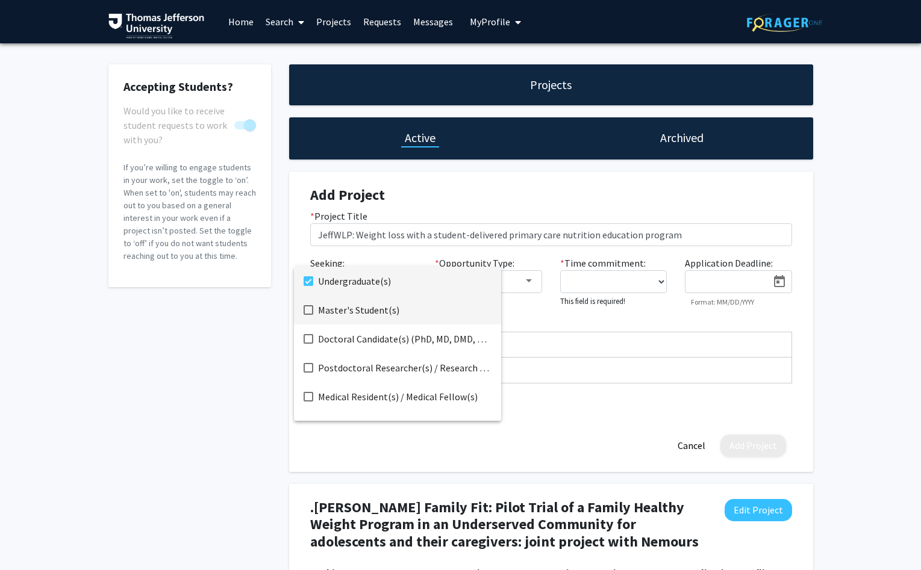
click at [311, 311] on mat-pseudo-checkbox at bounding box center [308, 310] width 10 height 10
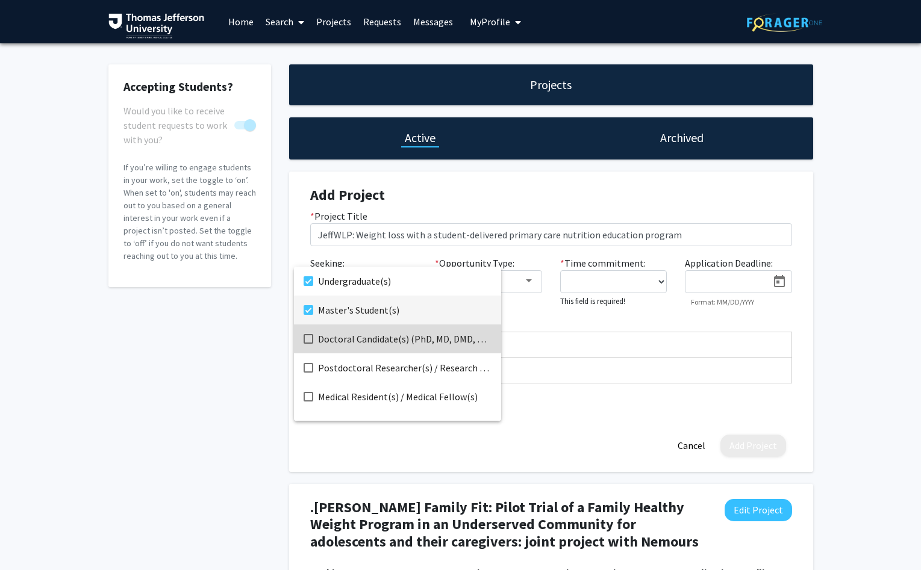
click at [311, 338] on mat-pseudo-checkbox at bounding box center [308, 339] width 10 height 10
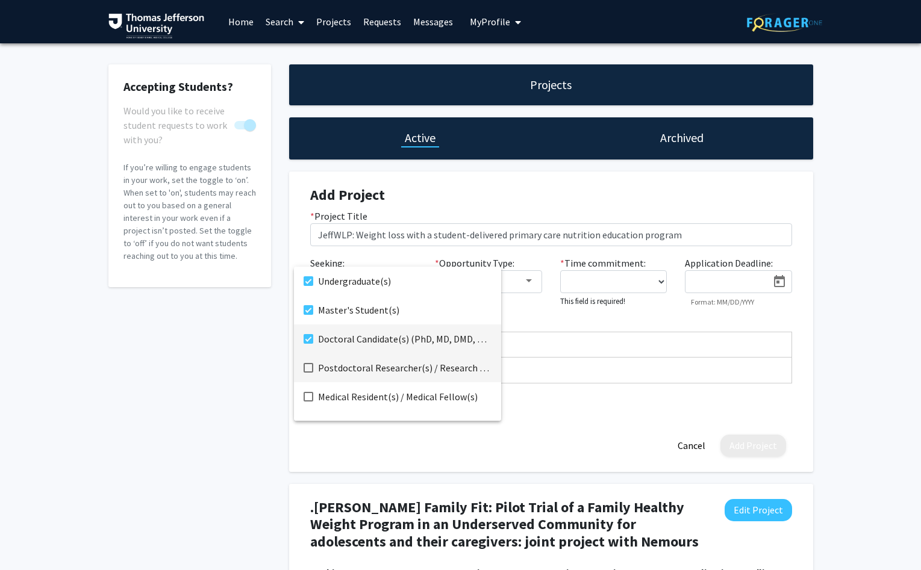
click at [308, 367] on mat-pseudo-checkbox at bounding box center [308, 368] width 10 height 10
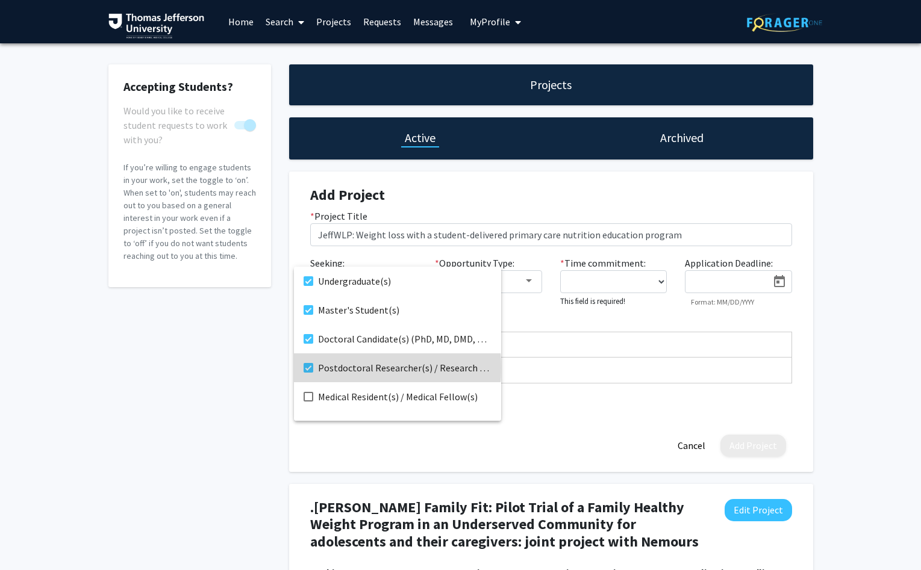
click at [308, 368] on mat-pseudo-checkbox at bounding box center [308, 368] width 10 height 10
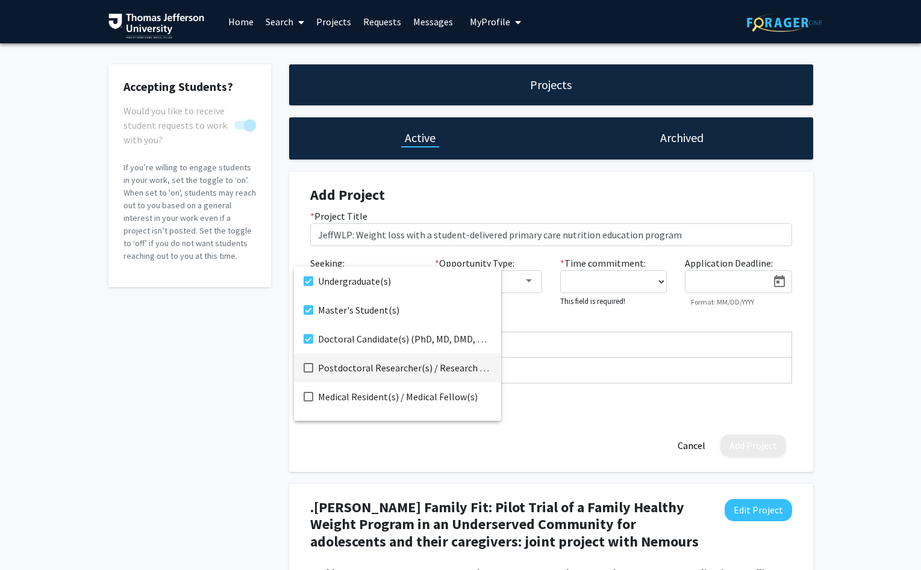
click at [376, 441] on div at bounding box center [460, 285] width 921 height 570
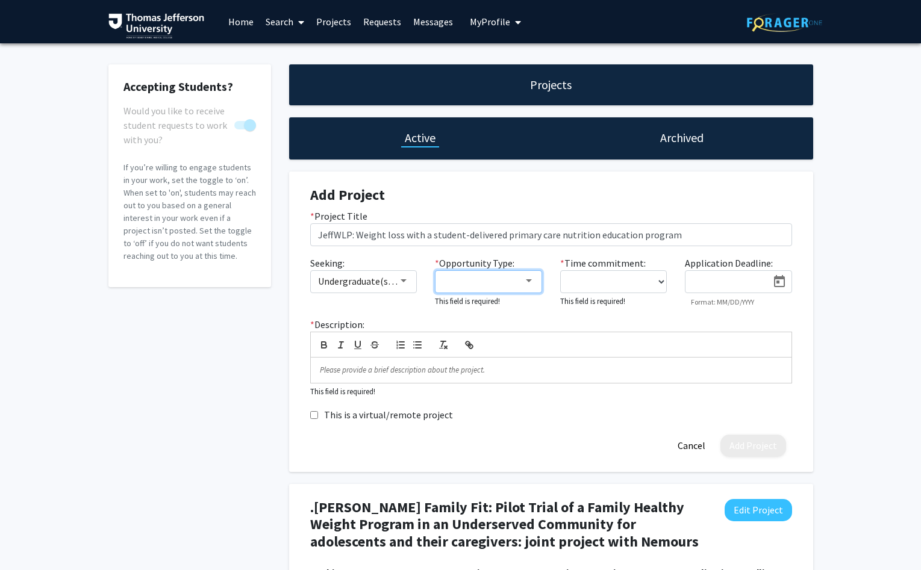
click at [529, 282] on div at bounding box center [529, 280] width 6 height 3
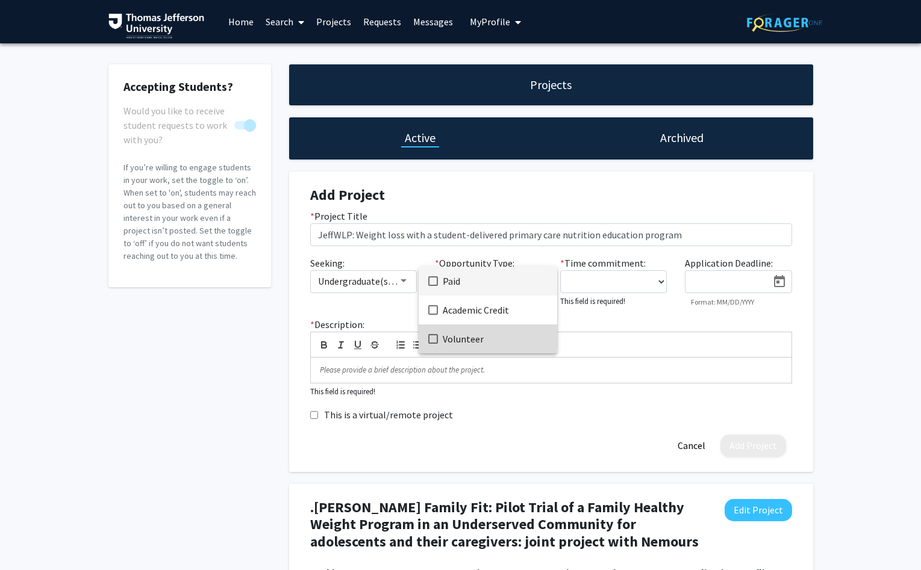
click at [433, 337] on mat-pseudo-checkbox at bounding box center [433, 339] width 10 height 10
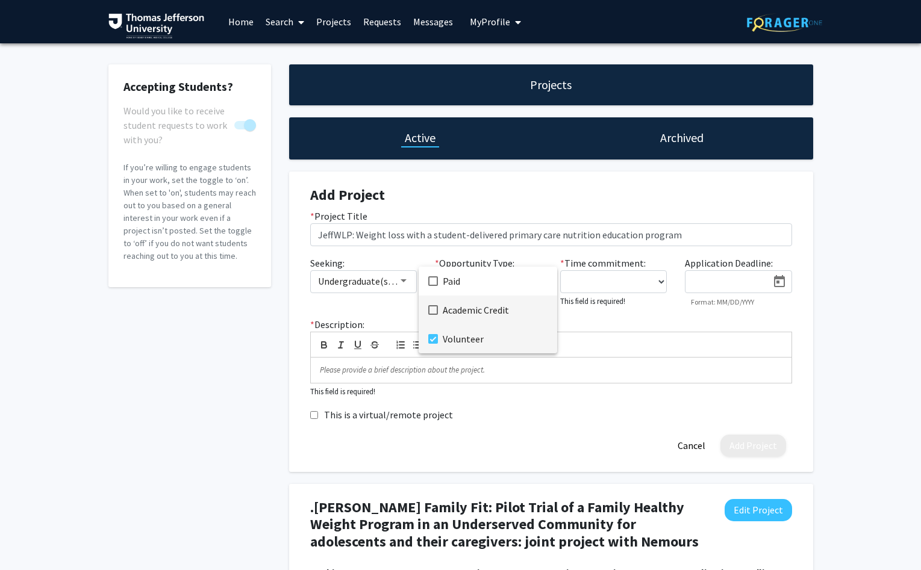
click at [432, 308] on mat-pseudo-checkbox at bounding box center [433, 310] width 10 height 10
click at [659, 281] on div at bounding box center [460, 285] width 921 height 570
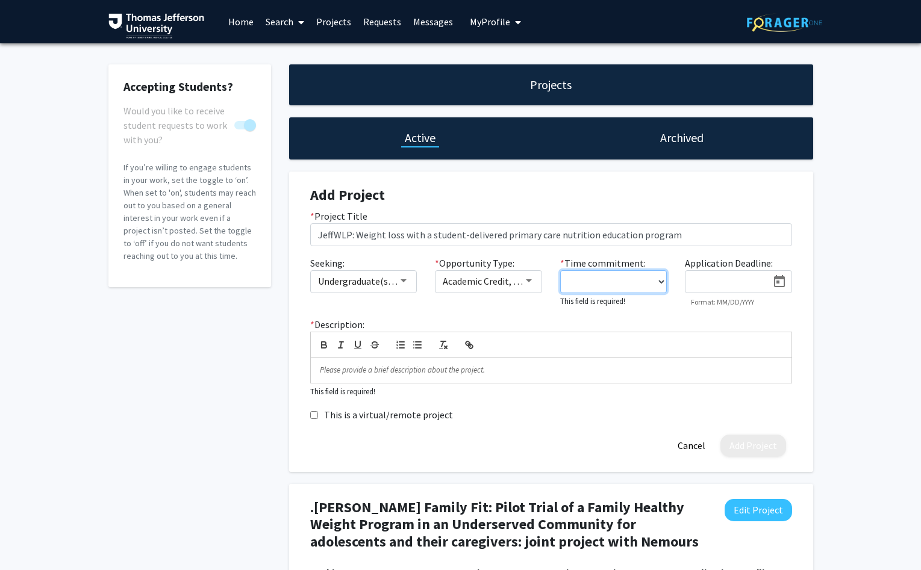
select select "0 - 5"
click option "0 - 5 hours/week" at bounding box center [0, 0] width 0 height 0
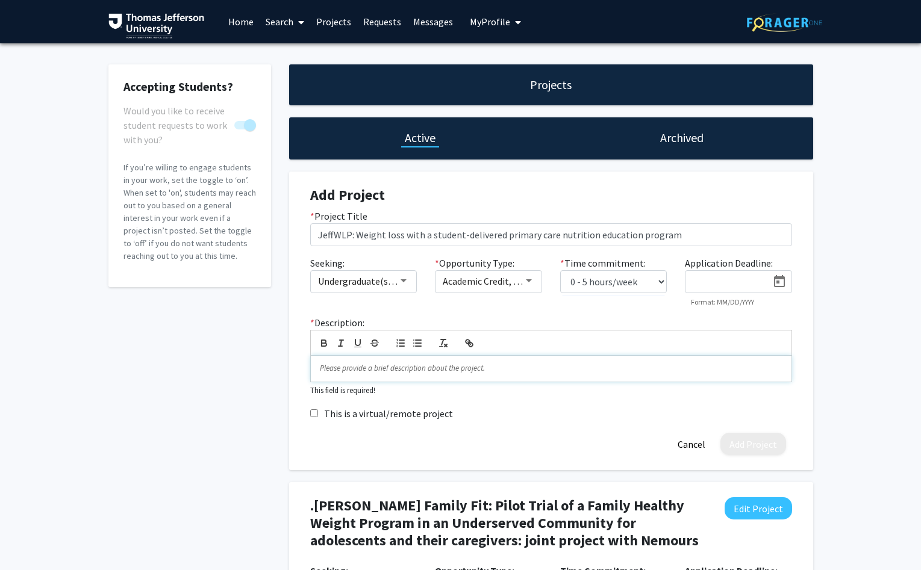
click at [384, 367] on p at bounding box center [551, 368] width 462 height 11
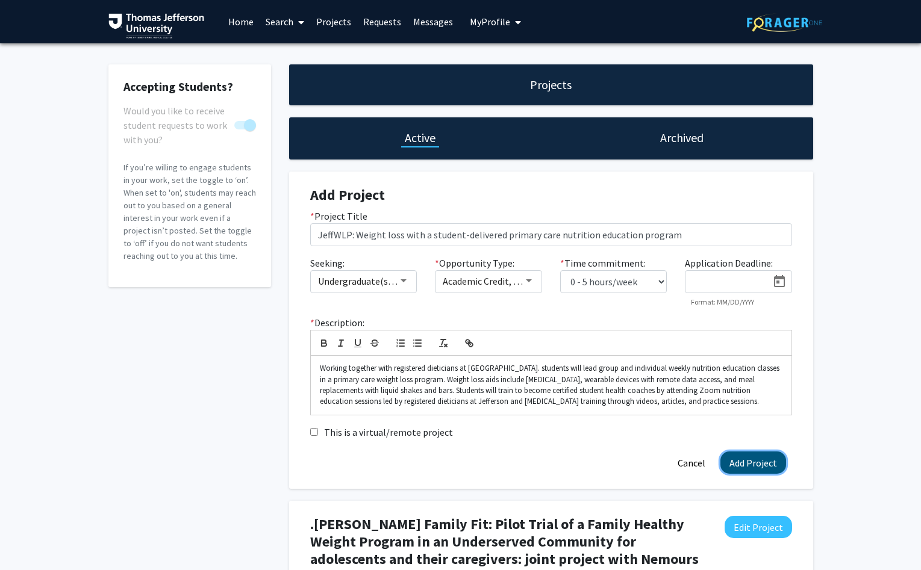
click at [747, 470] on button "Add Project" at bounding box center [753, 463] width 66 height 22
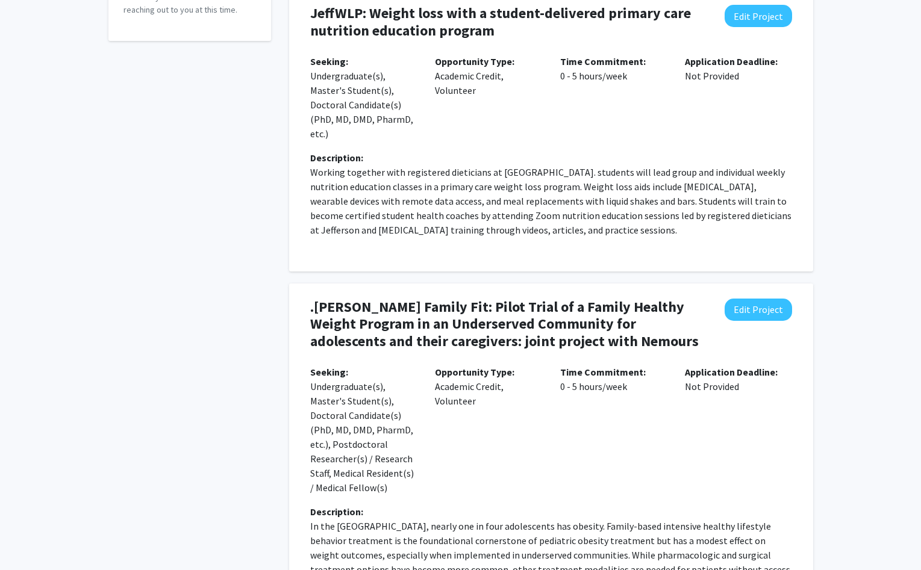
scroll to position [256, 0]
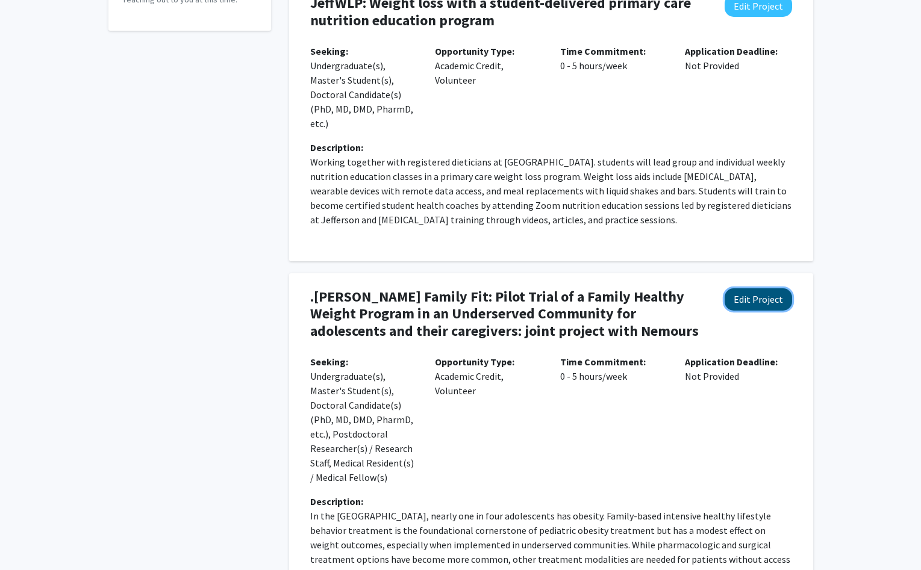
click at [753, 303] on button "Edit Project" at bounding box center [757, 299] width 67 height 22
select select "0 - 5"
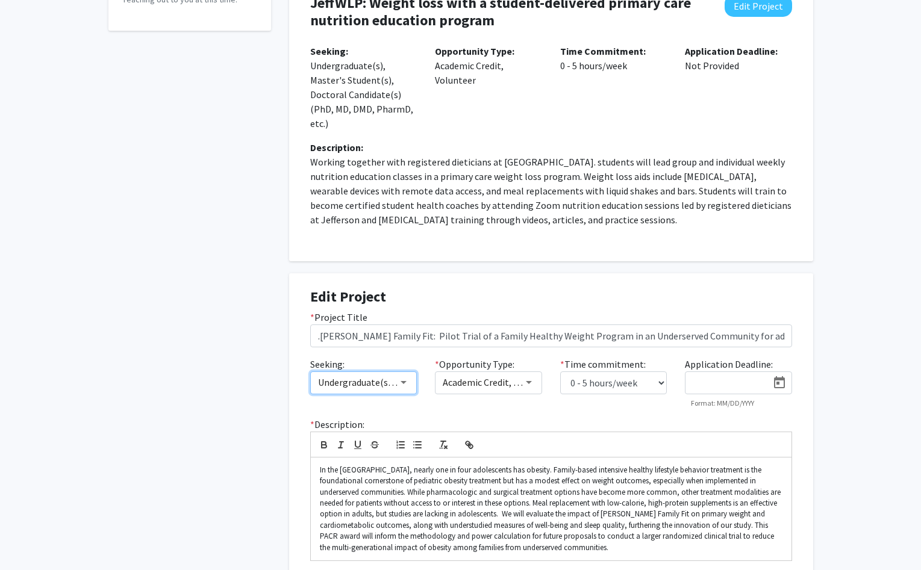
click at [408, 384] on div at bounding box center [403, 383] width 11 height 10
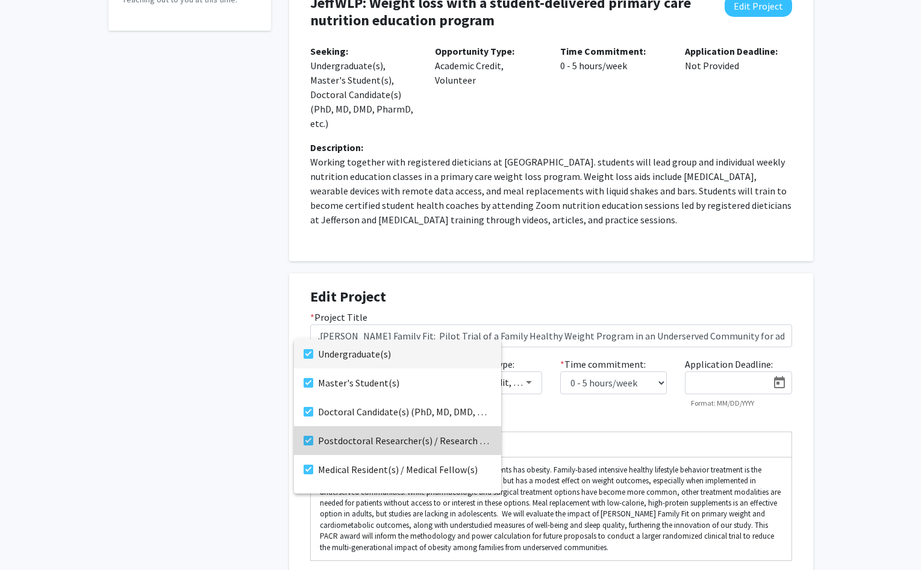
click at [311, 441] on mat-pseudo-checkbox at bounding box center [308, 441] width 10 height 10
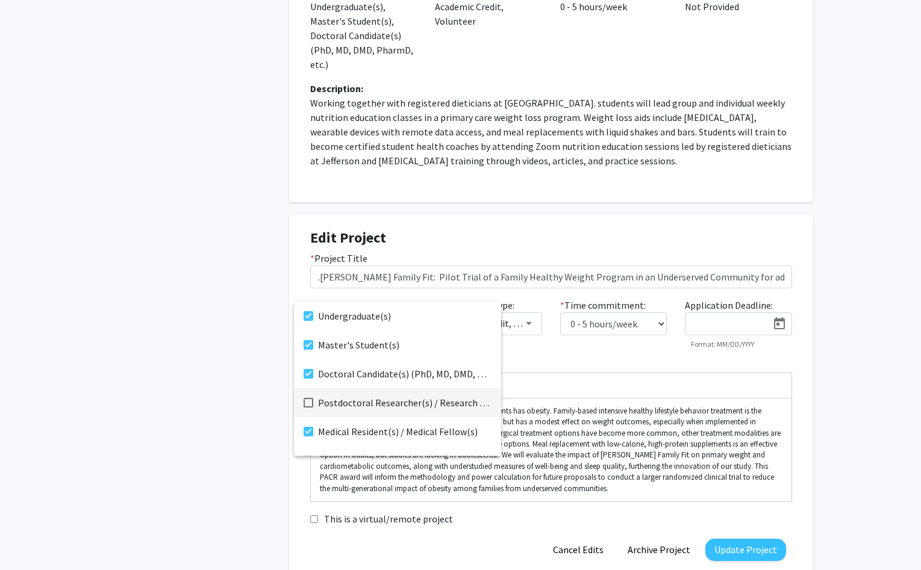
scroll to position [385, 0]
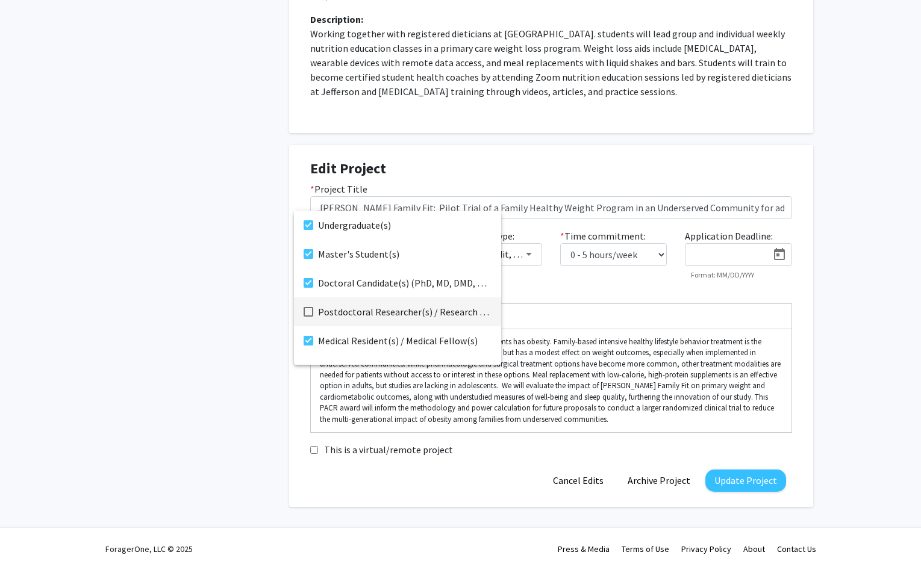
click at [735, 480] on div at bounding box center [460, 285] width 921 height 570
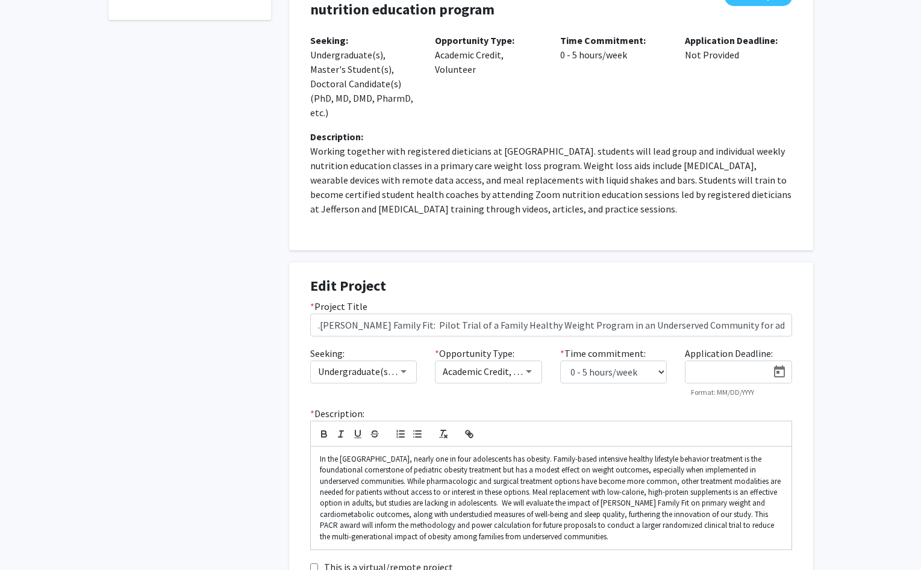
scroll to position [0, 0]
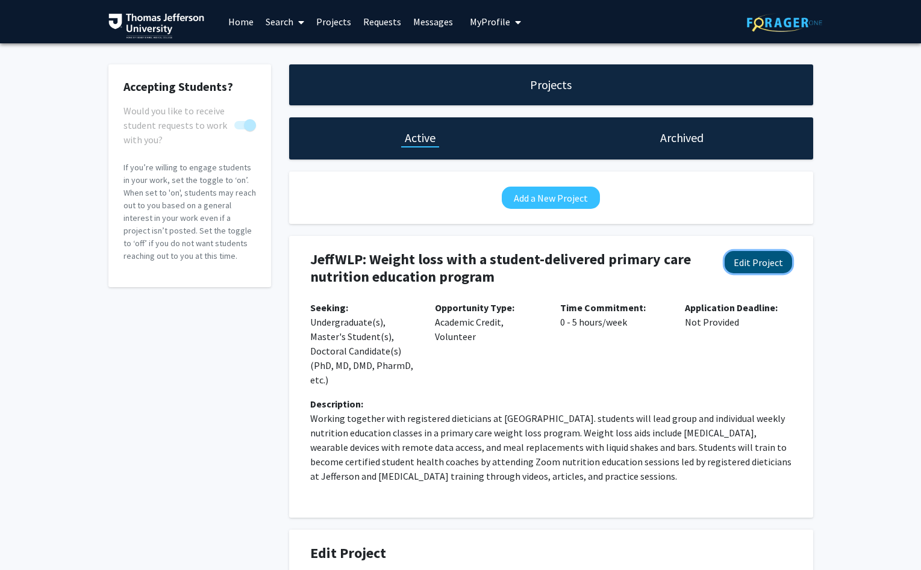
click at [758, 267] on button "Edit Project" at bounding box center [757, 262] width 67 height 22
select select "0 - 5"
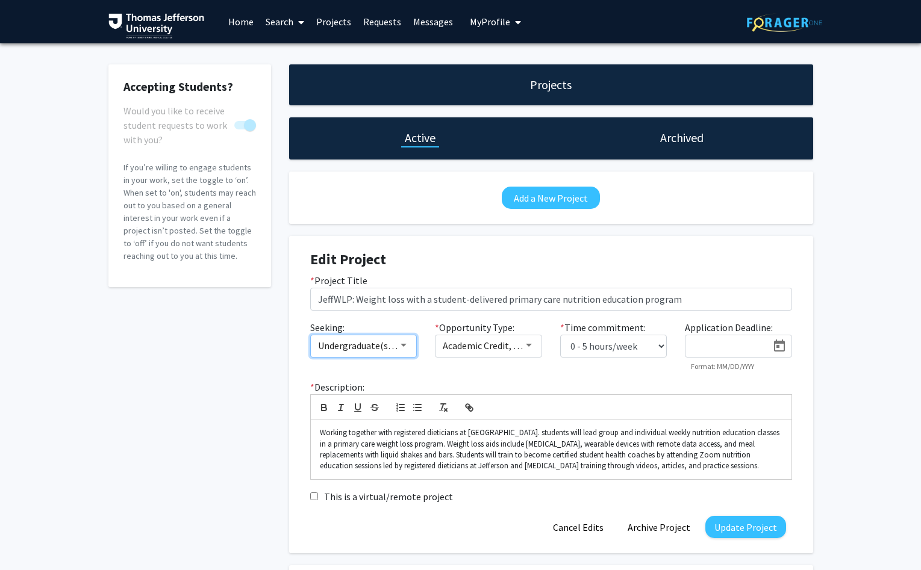
click at [400, 346] on div at bounding box center [403, 346] width 11 height 10
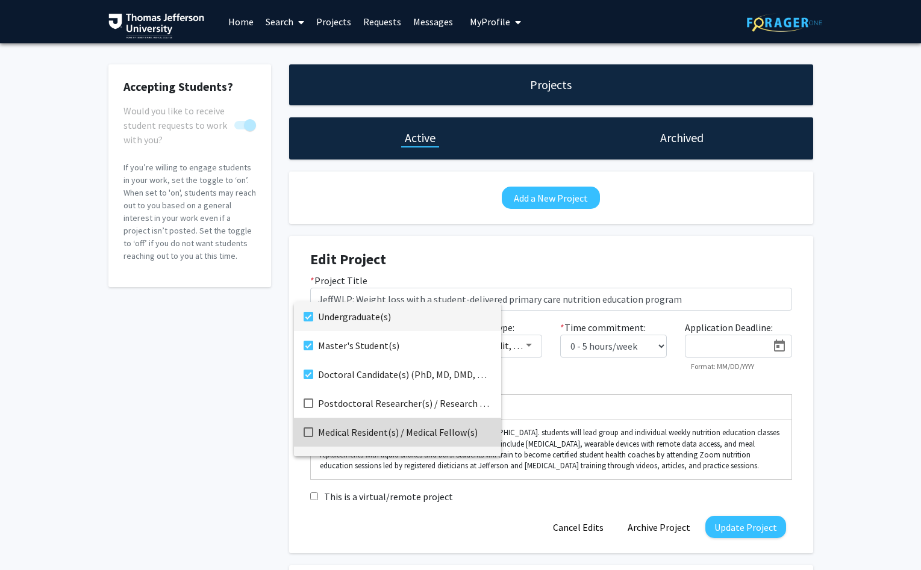
drag, startPoint x: 308, startPoint y: 433, endPoint x: 346, endPoint y: 452, distance: 42.3
click at [310, 433] on mat-pseudo-checkbox at bounding box center [308, 432] width 10 height 10
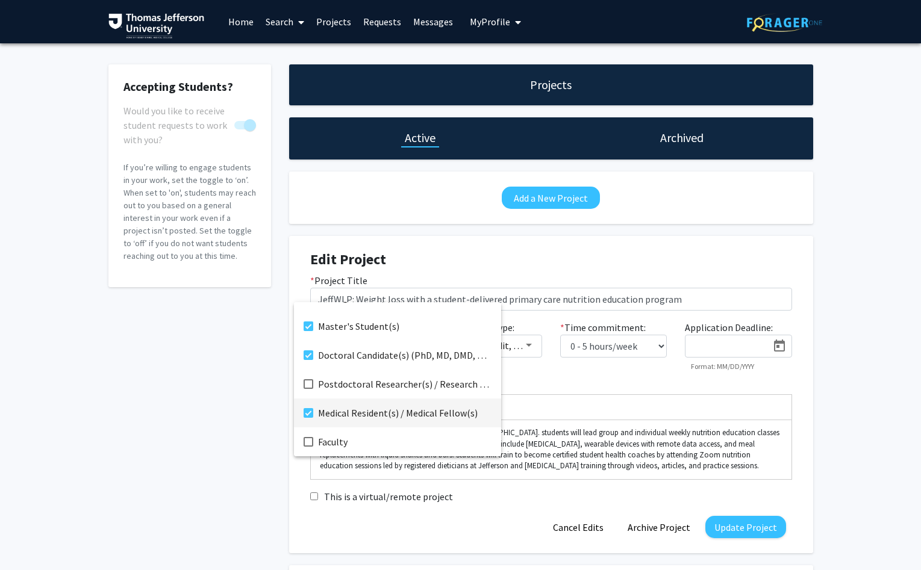
click at [756, 540] on div at bounding box center [460, 285] width 921 height 570
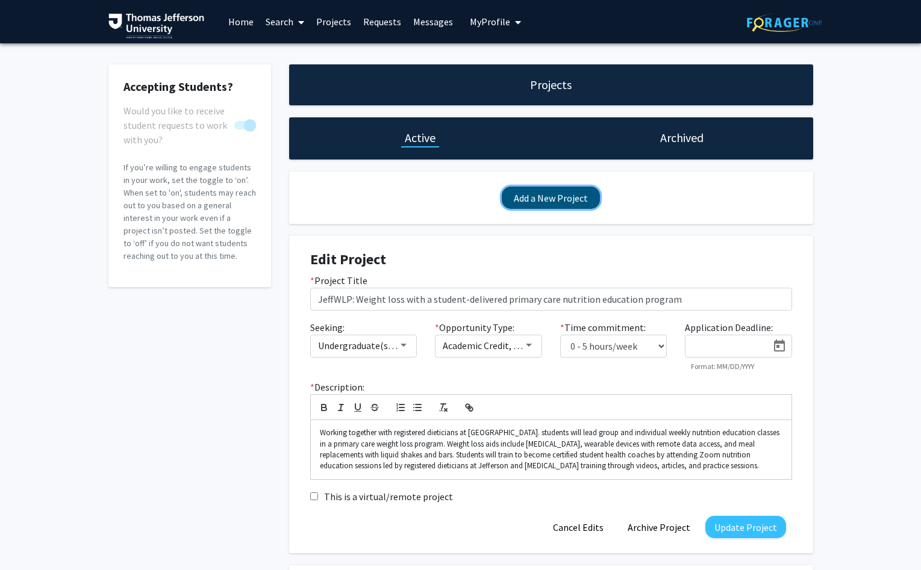
click at [547, 200] on button "Add a New Project" at bounding box center [551, 198] width 98 height 22
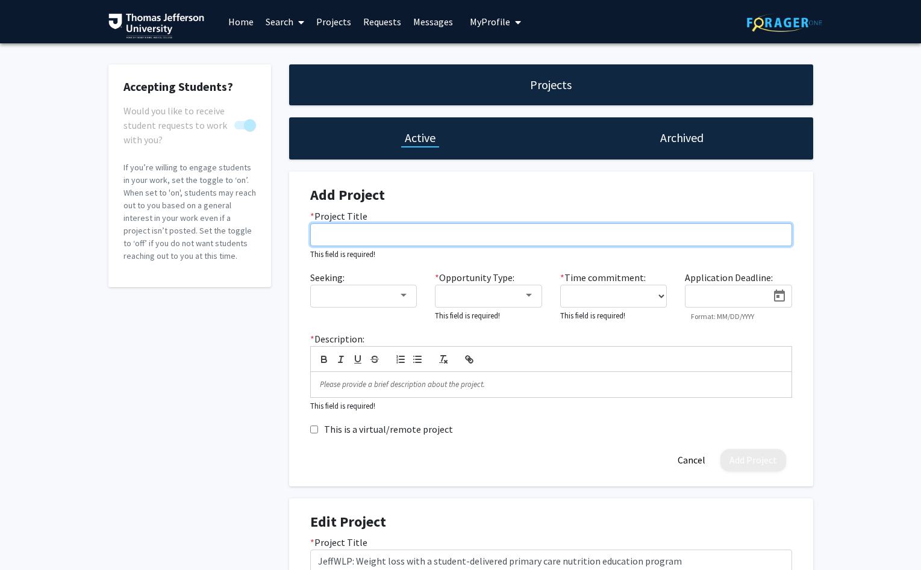
click at [340, 225] on input "* Project Title" at bounding box center [551, 234] width 482 height 23
paste input "Impact of glycemic load and intermittent fasting on weight loss and diabetes/gl…"
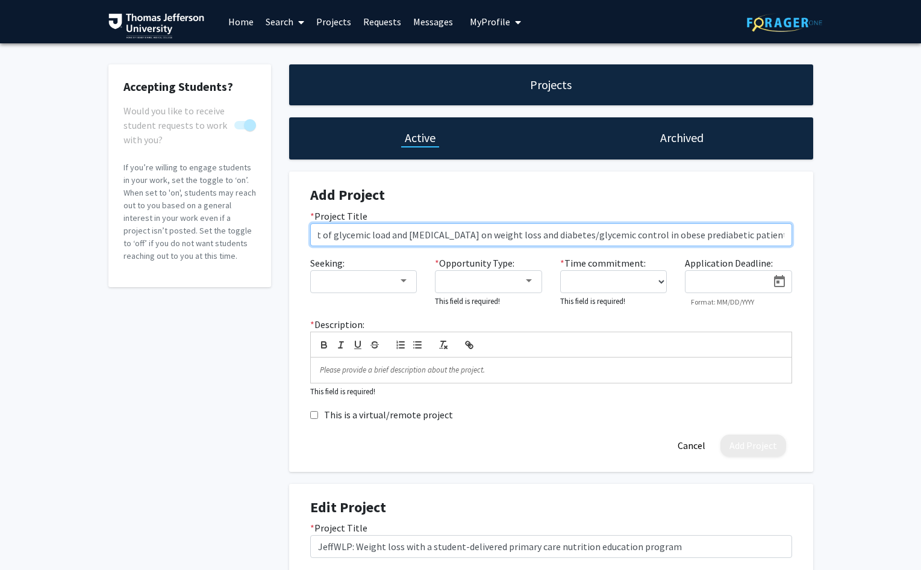
scroll to position [0, 0]
drag, startPoint x: 344, startPoint y: 236, endPoint x: 204, endPoint y: 244, distance: 140.5
click at [310, 244] on input "Impact of glycemic load and intermittent fasting on weight loss and diabetes/gl…" at bounding box center [551, 234] width 482 height 23
type input "Impact of glycemic load and intermittent fasting on weight loss and diabetes/gl…"
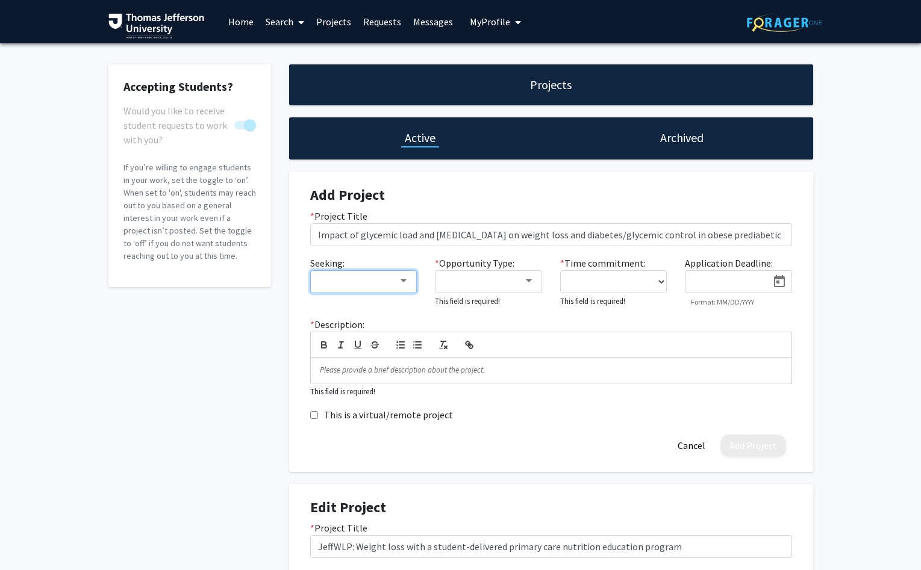
click at [401, 278] on div at bounding box center [403, 281] width 11 height 10
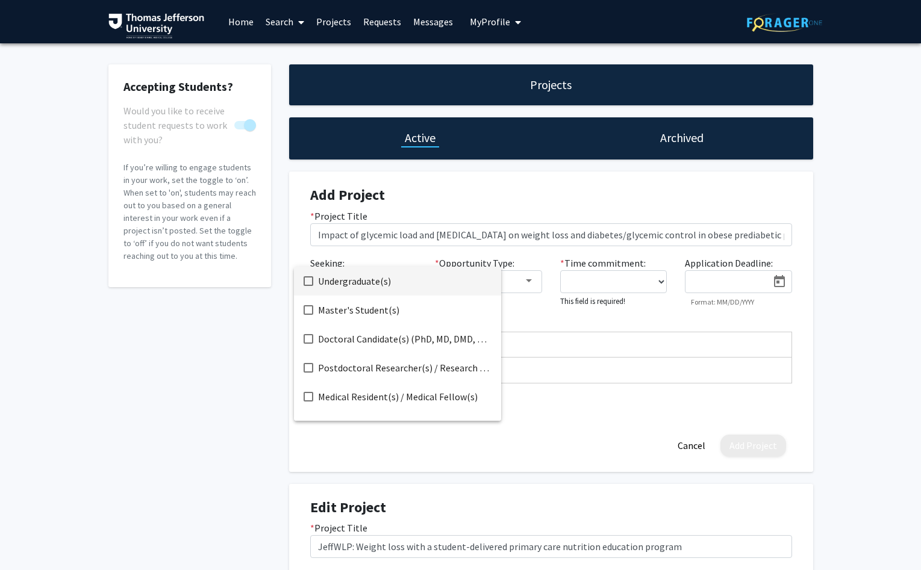
click at [306, 284] on mat-pseudo-checkbox at bounding box center [308, 281] width 10 height 10
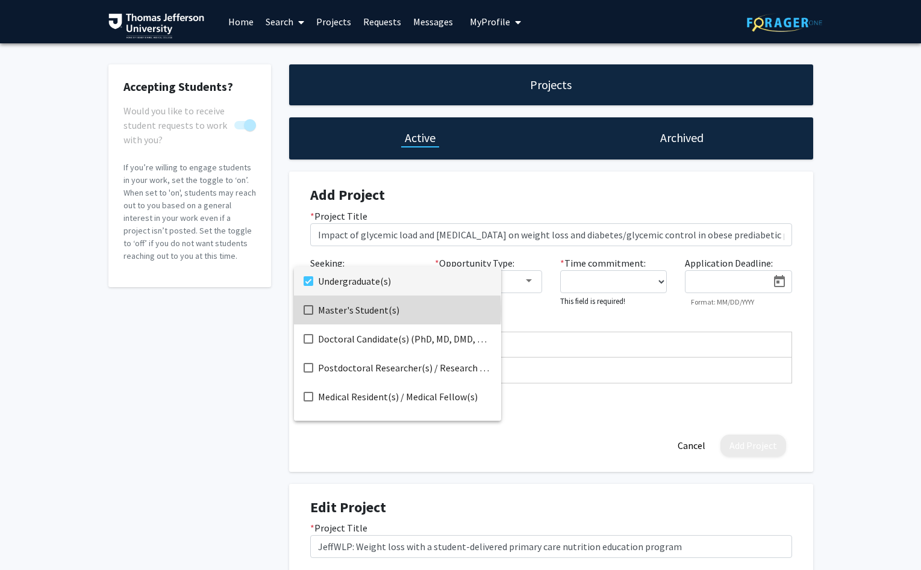
click at [305, 311] on mat-pseudo-checkbox at bounding box center [308, 310] width 10 height 10
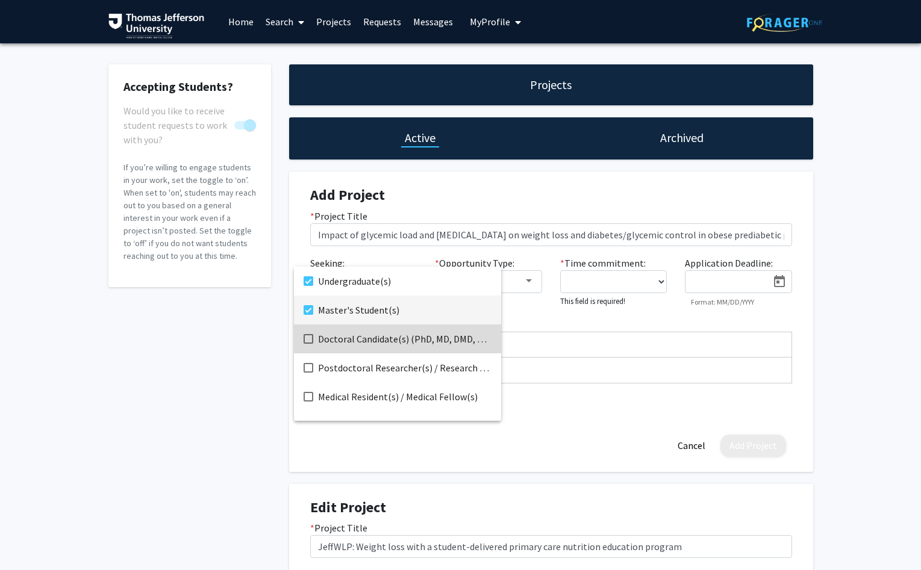
click at [307, 335] on mat-pseudo-checkbox at bounding box center [308, 339] width 10 height 10
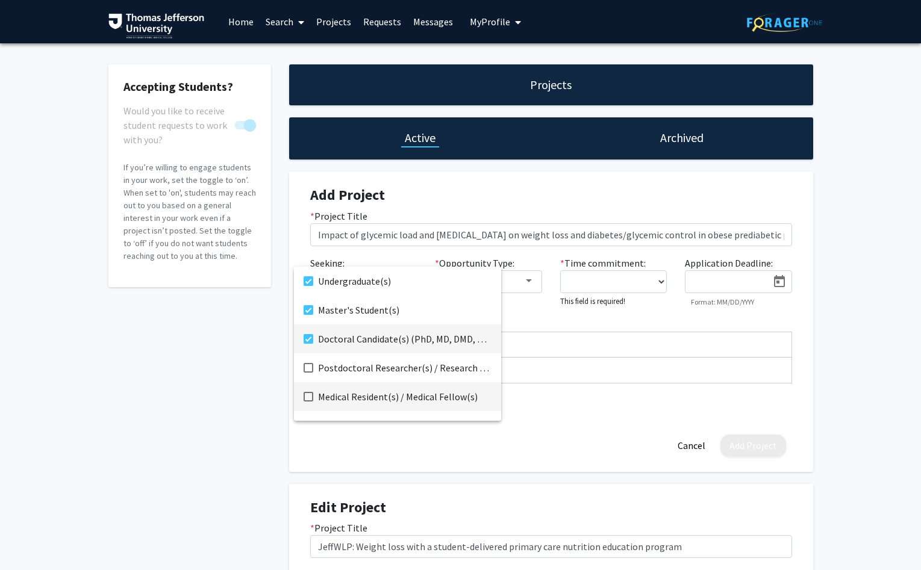
click at [309, 397] on mat-pseudo-checkbox at bounding box center [308, 397] width 10 height 10
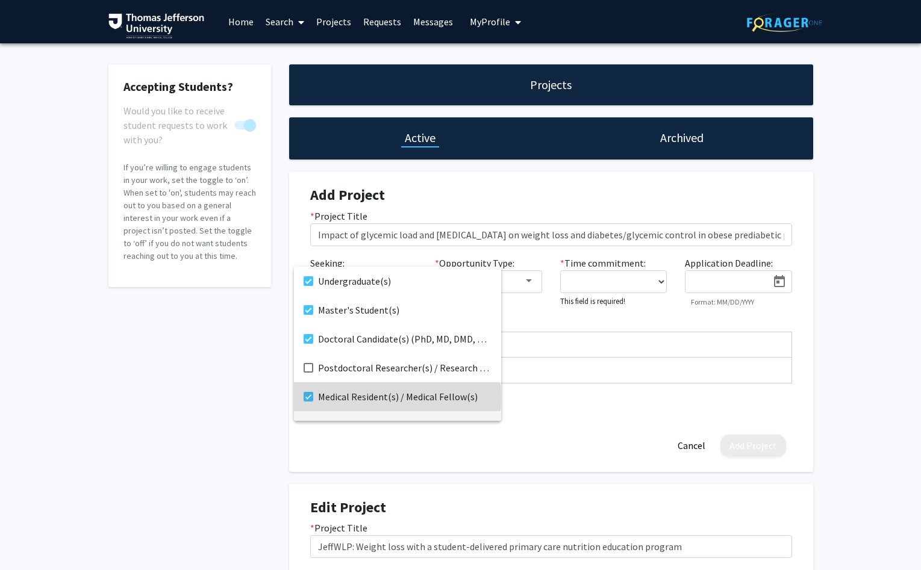
scroll to position [19, 0]
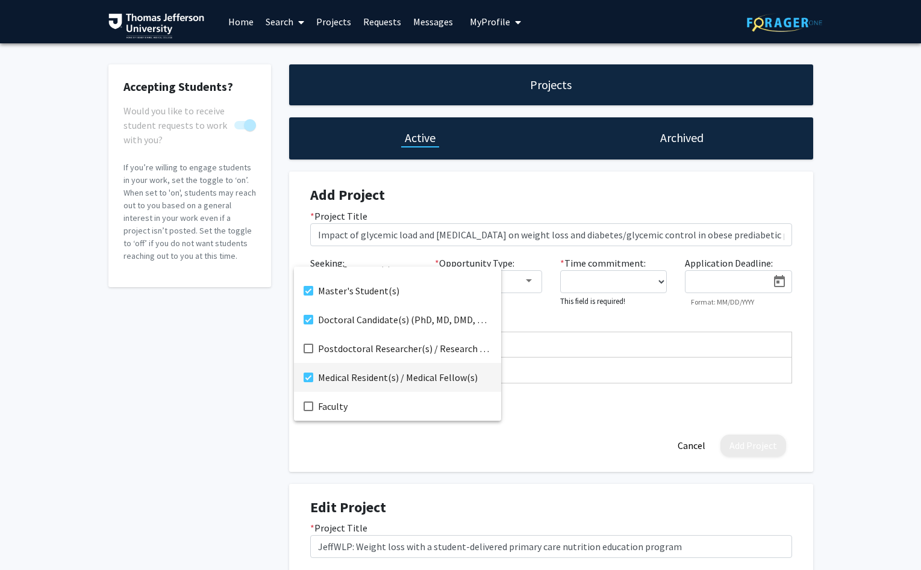
click at [442, 467] on div at bounding box center [460, 285] width 921 height 570
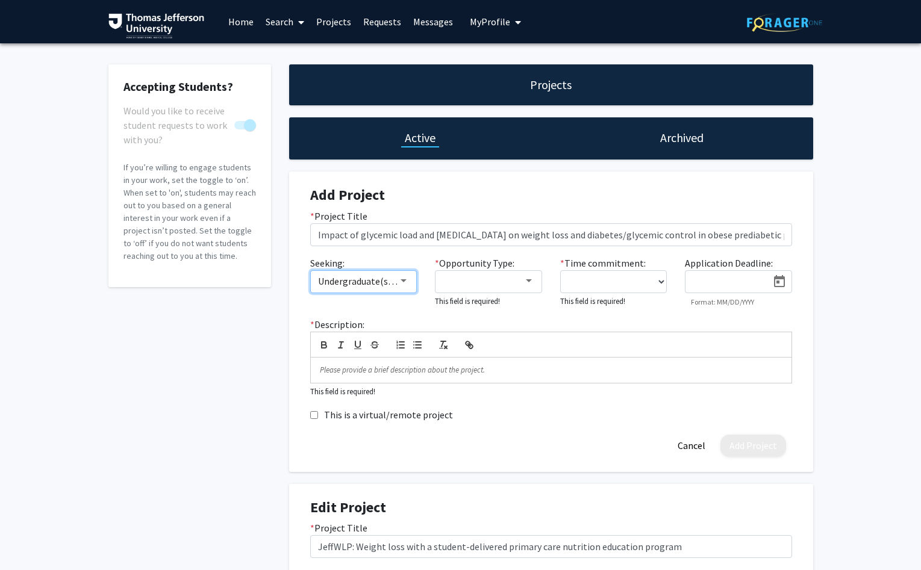
click at [409, 276] on mat-select "Undergraduate(s), Master's Student(s), Doctoral Candidate(s) (PhD, MD, DMD, Pha…" at bounding box center [363, 281] width 107 height 23
click at [403, 279] on div at bounding box center [403, 281] width 11 height 10
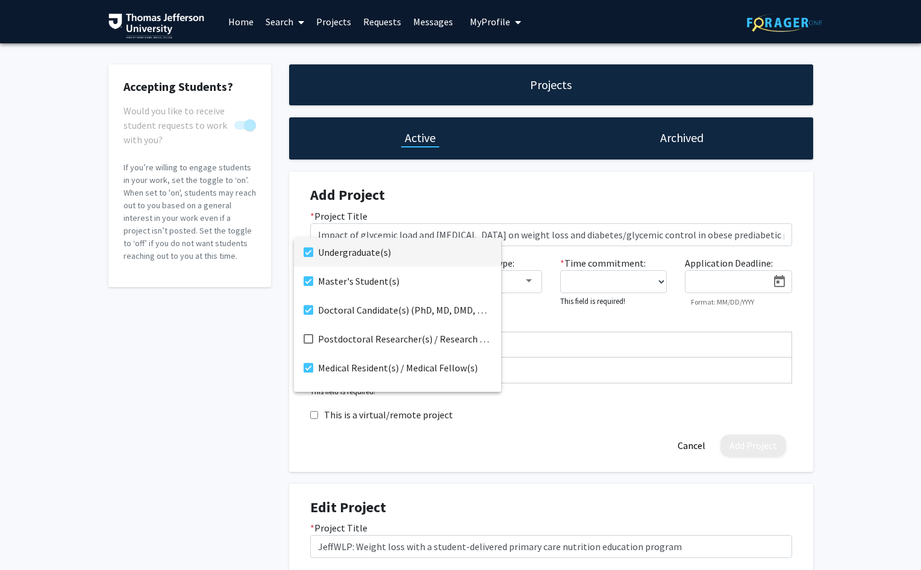
click at [537, 413] on div at bounding box center [460, 285] width 921 height 570
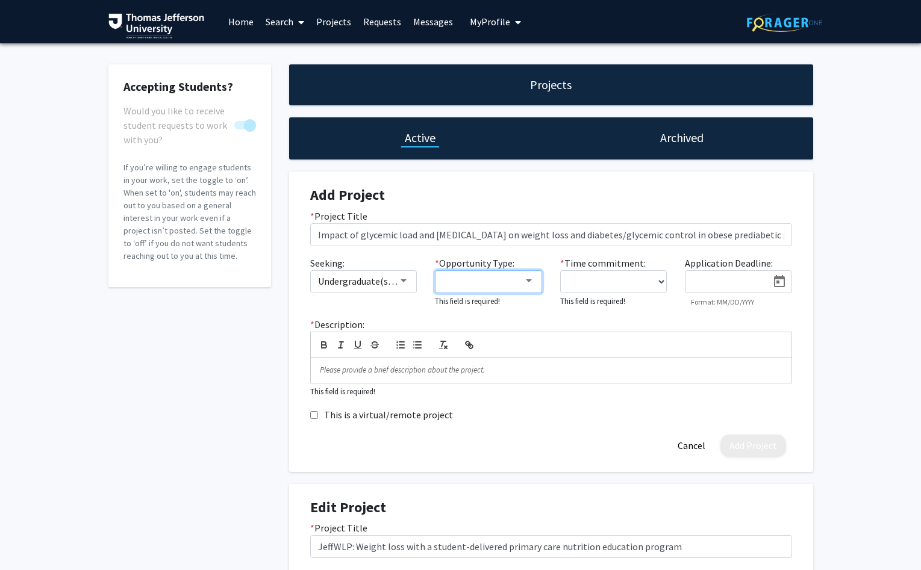
click at [524, 284] on div at bounding box center [528, 281] width 11 height 10
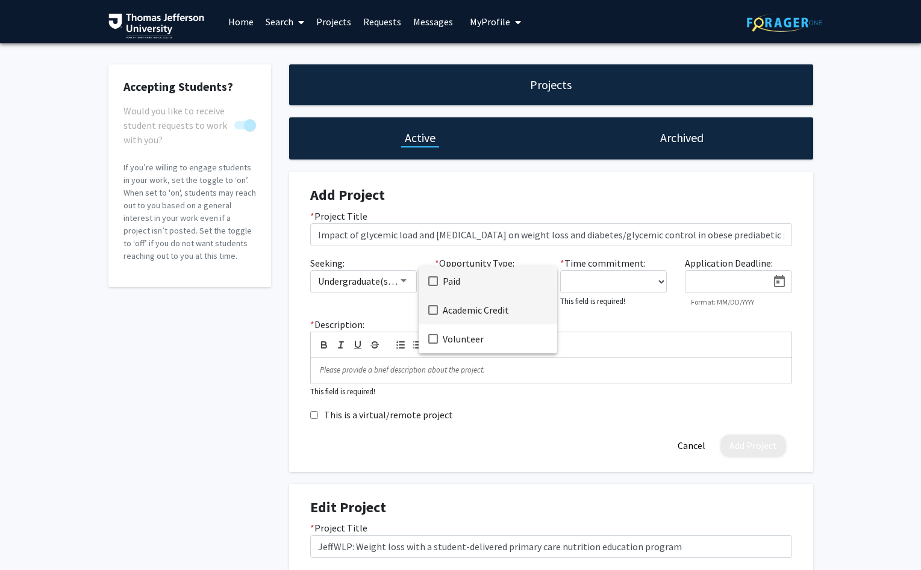
drag, startPoint x: 430, startPoint y: 308, endPoint x: 430, endPoint y: 325, distance: 16.9
click at [430, 309] on mat-pseudo-checkbox at bounding box center [433, 310] width 10 height 10
click at [432, 338] on mat-pseudo-checkbox at bounding box center [433, 339] width 10 height 10
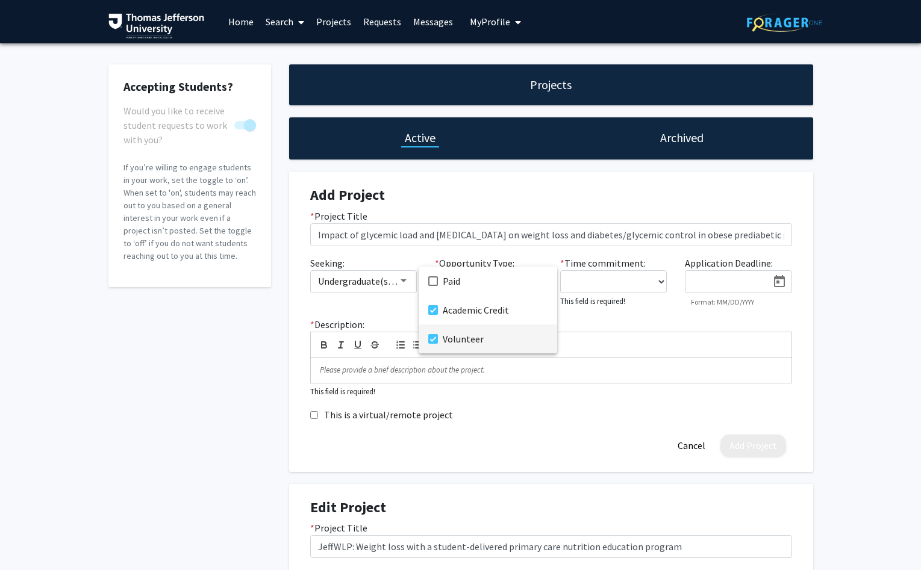
click at [663, 279] on div at bounding box center [460, 285] width 921 height 570
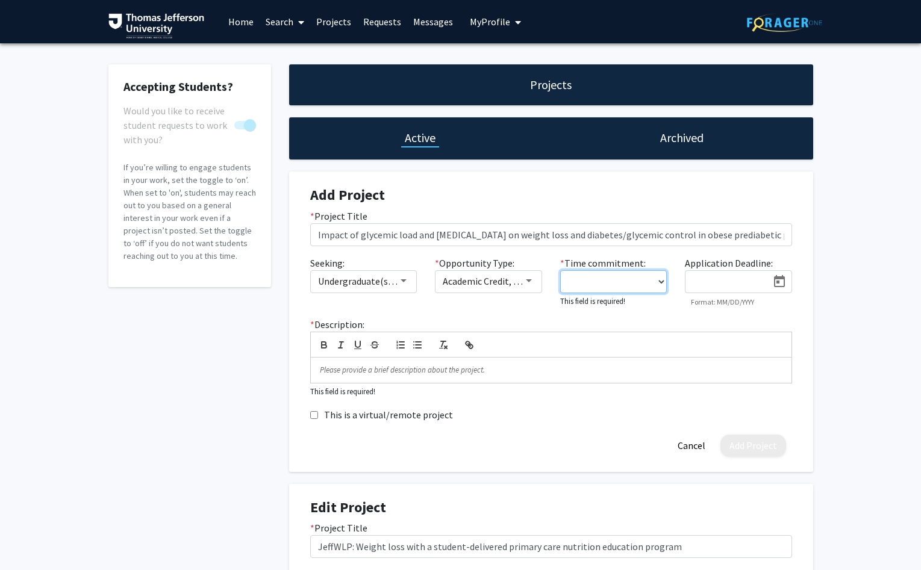
click at [560, 270] on select "0 - 5 hours/week 5 - 10 hours/week 10 - 15 hours/week 15 - 20 hours/week 20 - 3…" at bounding box center [613, 281] width 107 height 23
select select "0 - 5"
click option "0 - 5 hours/week" at bounding box center [0, 0] width 0 height 0
click at [394, 367] on p at bounding box center [551, 368] width 462 height 11
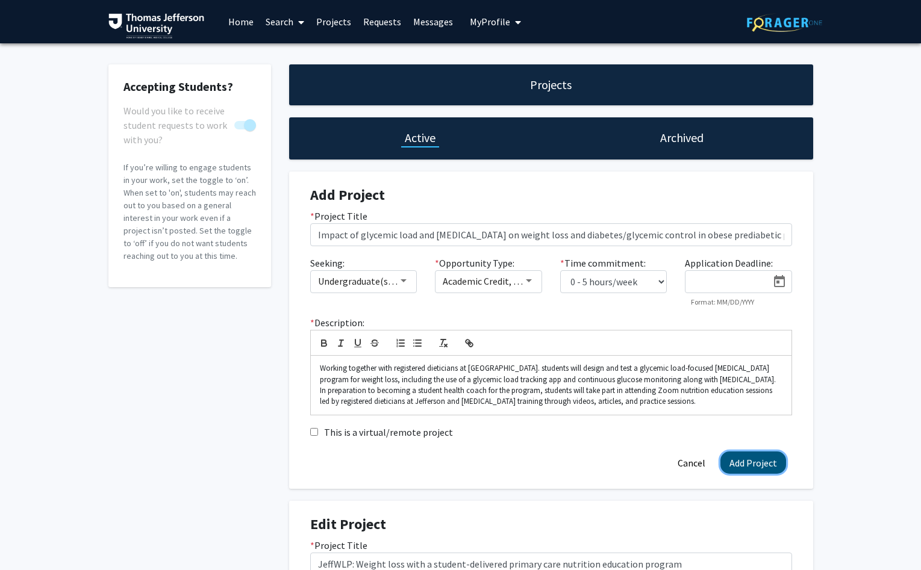
click at [748, 456] on button "Add Project" at bounding box center [753, 463] width 66 height 22
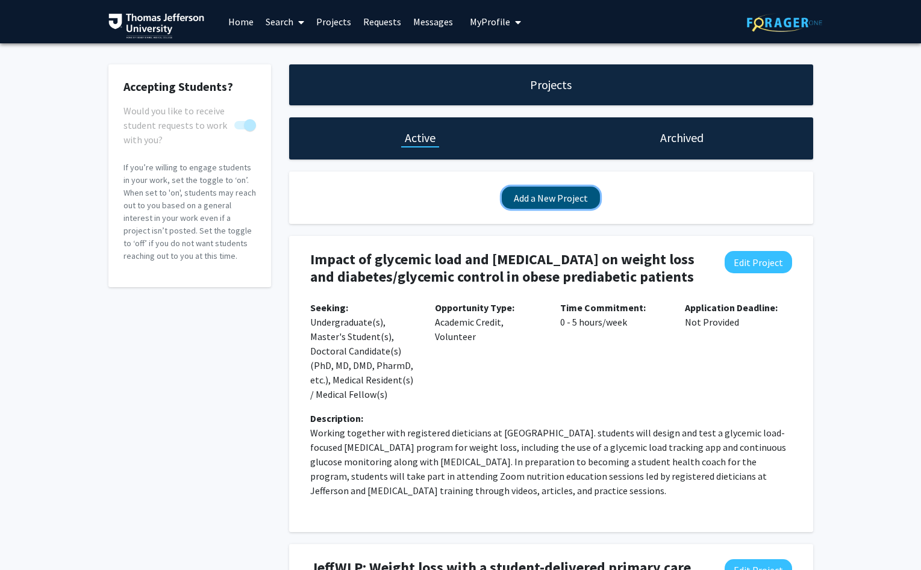
click at [556, 195] on button "Add a New Project" at bounding box center [551, 198] width 98 height 22
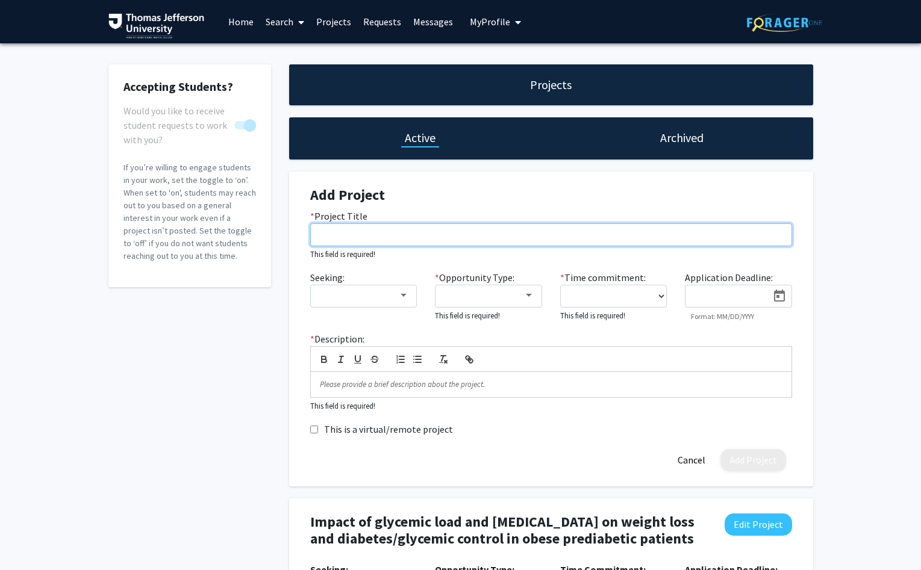
click at [348, 234] on input "* Project Title" at bounding box center [551, 234] width 482 height 23
paste input "SDOH: social determinants of health and DRS (dietary risk) as predictors of met…"
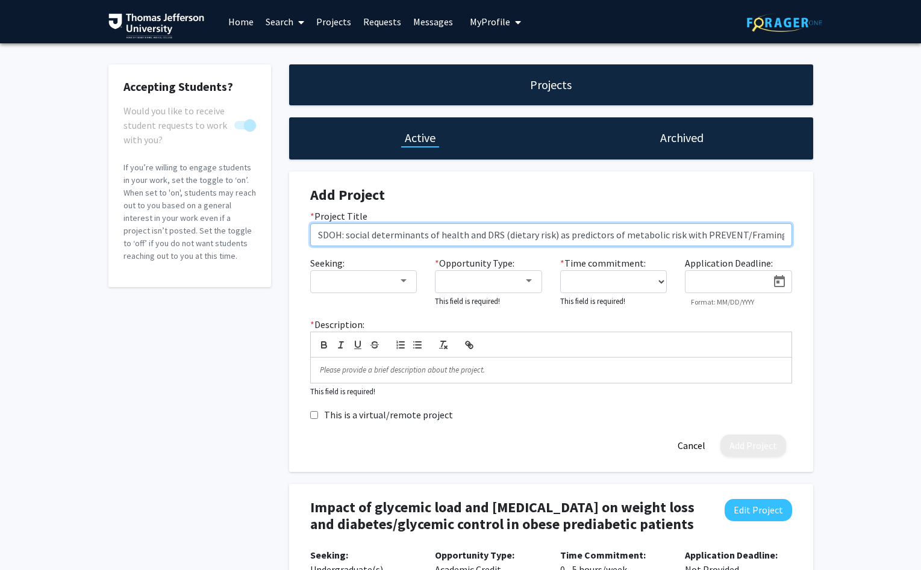
scroll to position [0, 541]
type input "SDOH: social determinants of health and DRS (dietary risk) as predictors of met…"
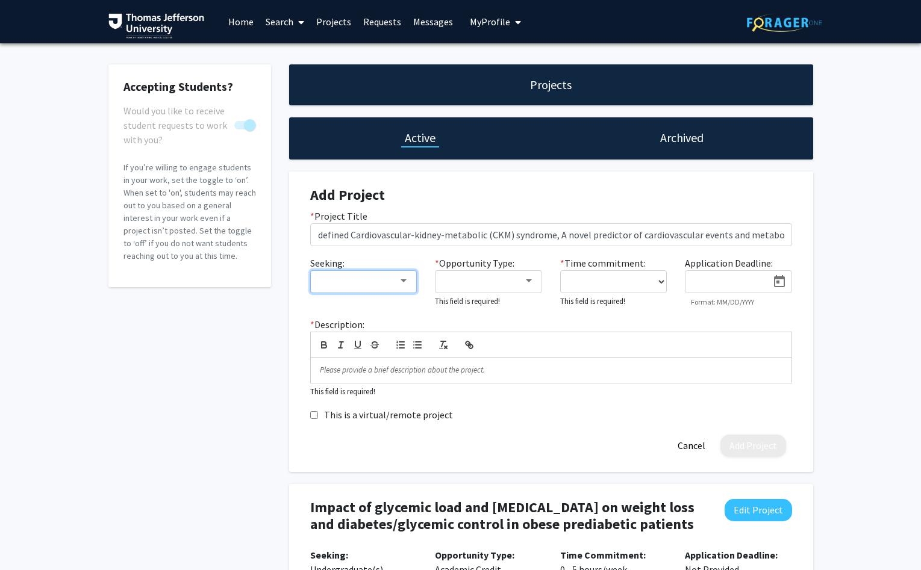
click at [405, 281] on div at bounding box center [403, 280] width 6 height 3
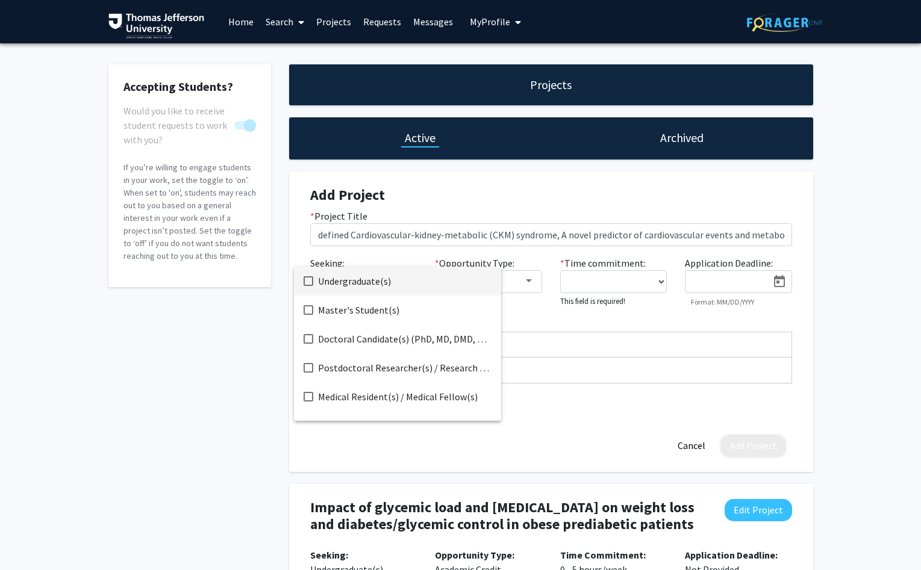
click at [306, 281] on mat-pseudo-checkbox at bounding box center [308, 281] width 10 height 10
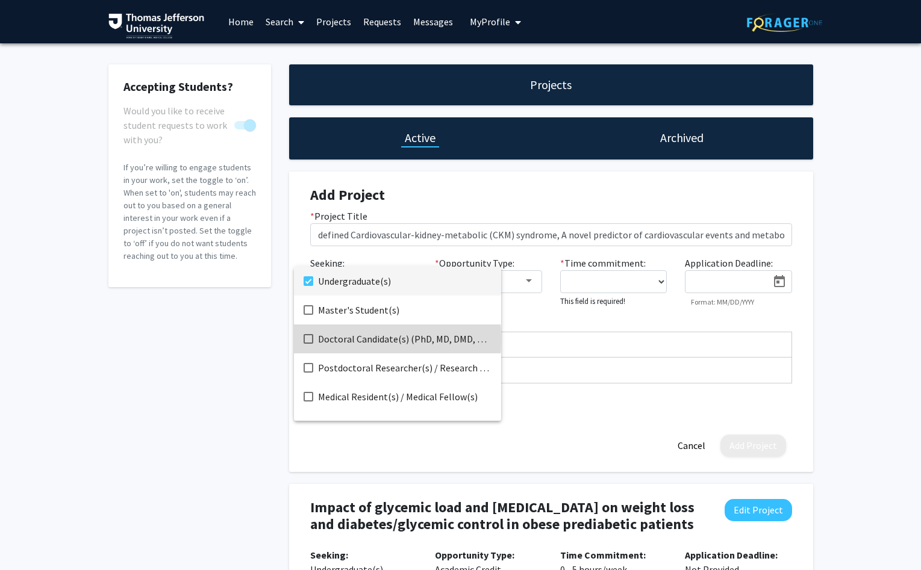
click at [307, 340] on mat-pseudo-checkbox at bounding box center [308, 339] width 10 height 10
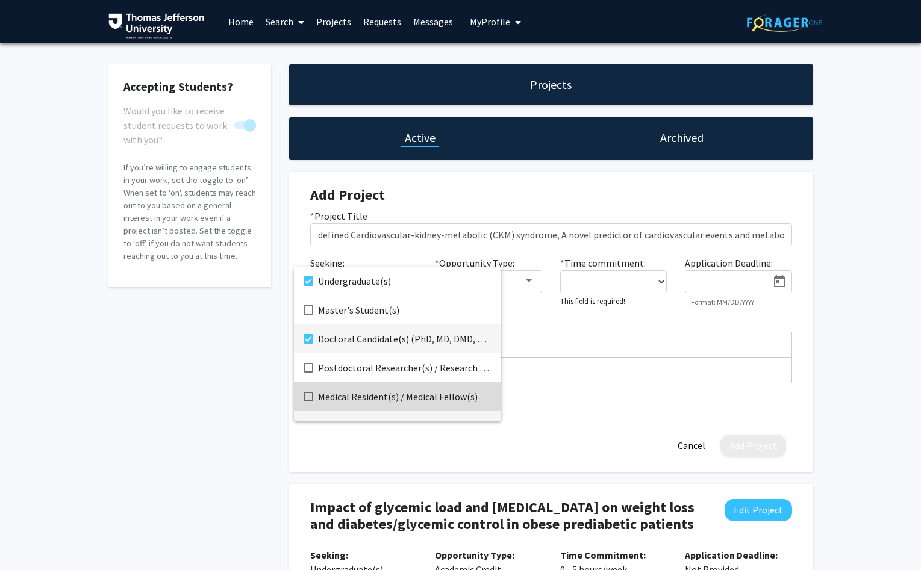
drag, startPoint x: 307, startPoint y: 396, endPoint x: 308, endPoint y: 420, distance: 23.5
click at [307, 397] on mat-pseudo-checkbox at bounding box center [308, 397] width 10 height 10
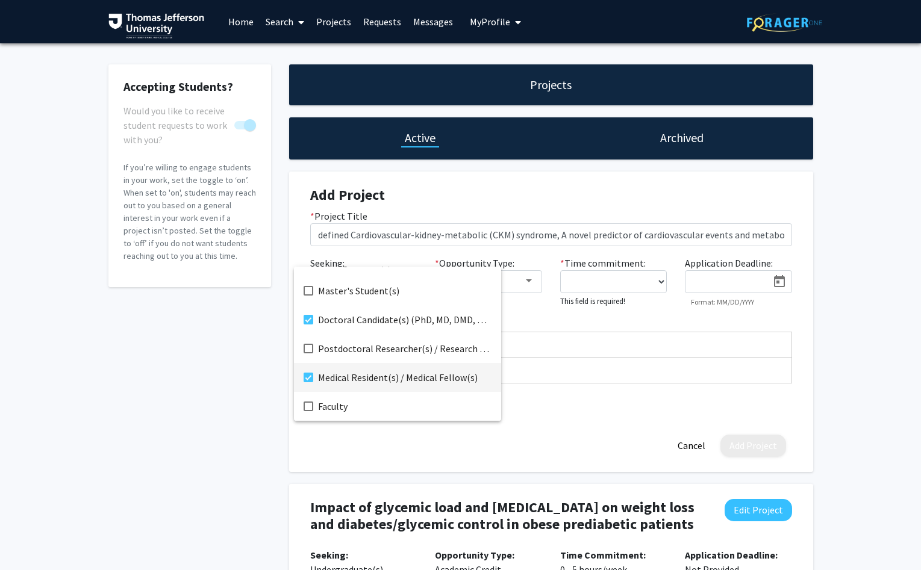
click at [322, 443] on div at bounding box center [460, 285] width 921 height 570
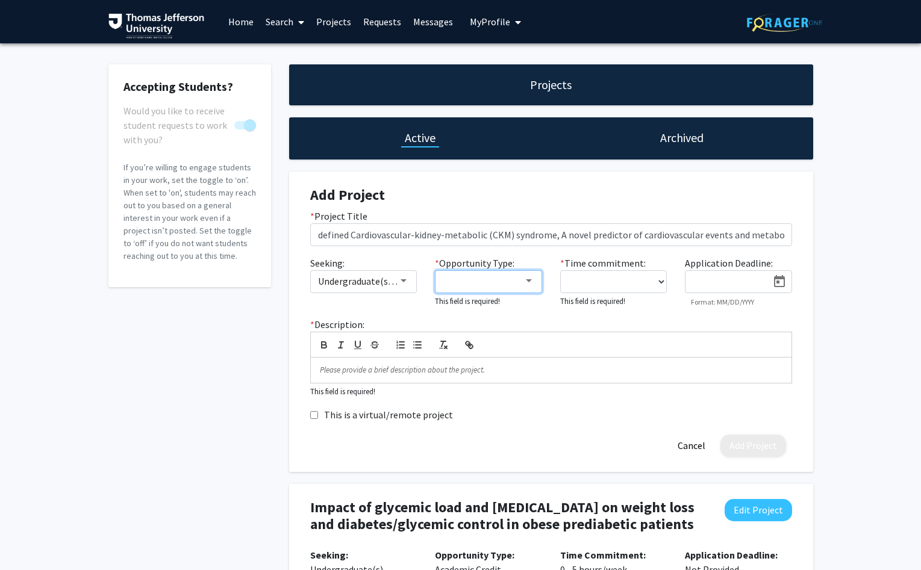
click at [518, 279] on div at bounding box center [483, 281] width 81 height 14
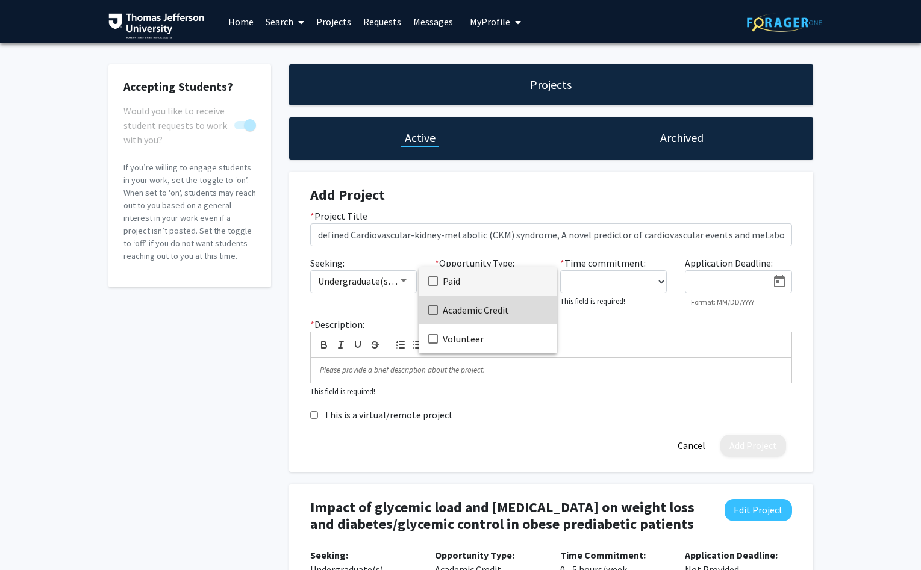
click at [434, 309] on mat-pseudo-checkbox at bounding box center [433, 310] width 10 height 10
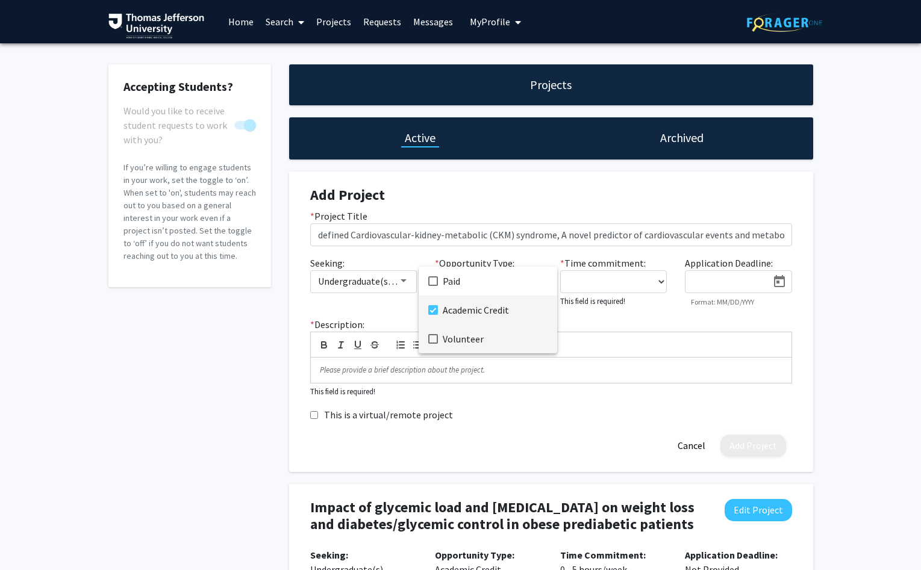
click at [431, 339] on mat-pseudo-checkbox at bounding box center [433, 339] width 10 height 10
click at [660, 281] on div at bounding box center [460, 285] width 921 height 570
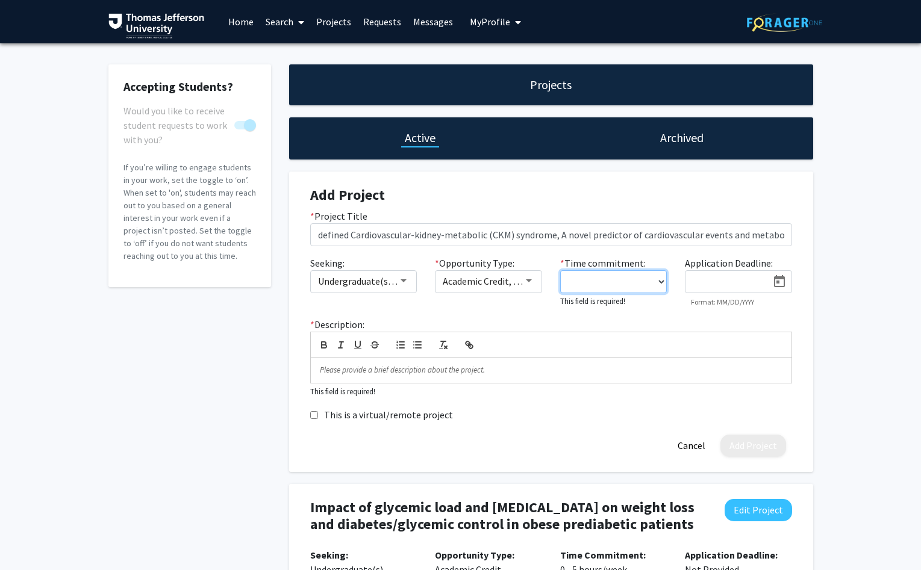
click at [560, 270] on select "0 - 5 hours/week 5 - 10 hours/week 10 - 15 hours/week 15 - 20 hours/week 20 - 3…" at bounding box center [613, 281] width 107 height 23
select select "0 - 5"
click option "0 - 5 hours/week" at bounding box center [0, 0] width 0 height 0
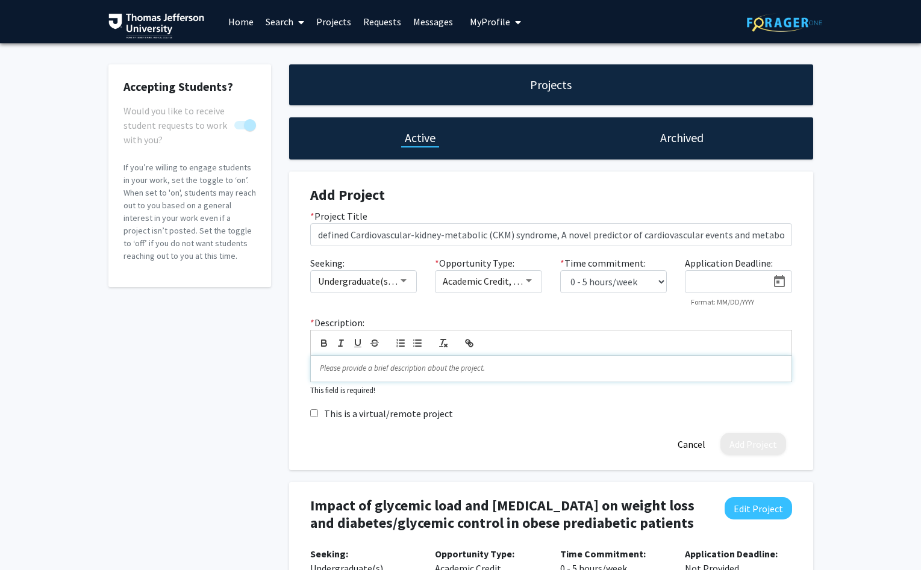
click at [387, 374] on p at bounding box center [551, 368] width 462 height 11
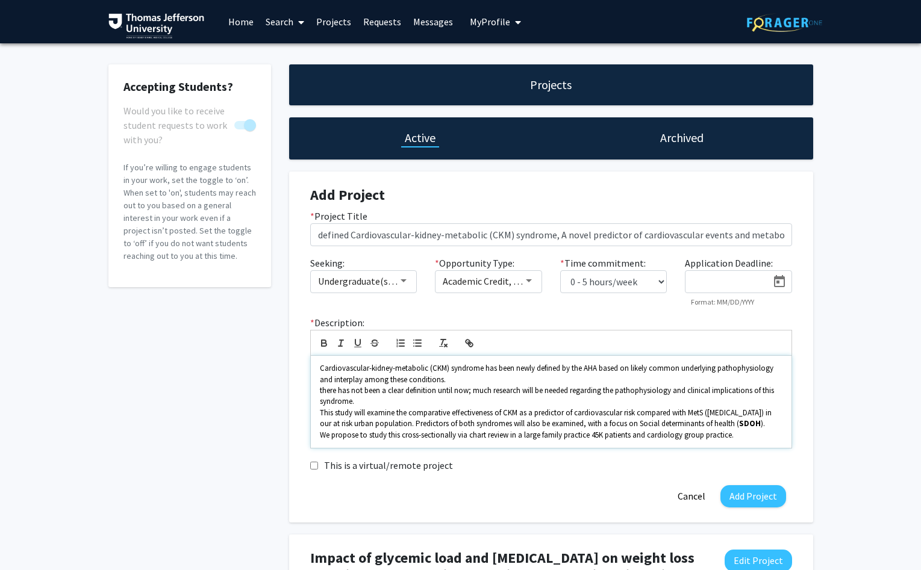
click at [324, 388] on span "there has not been a clear definition until now; much research will be needed r…" at bounding box center [548, 395] width 456 height 21
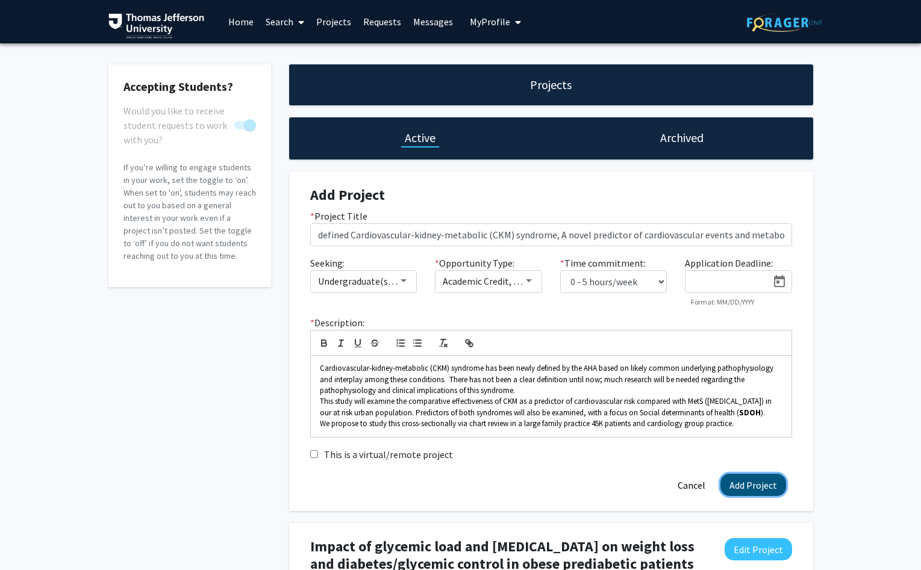
click at [745, 487] on button "Add Project" at bounding box center [753, 485] width 66 height 22
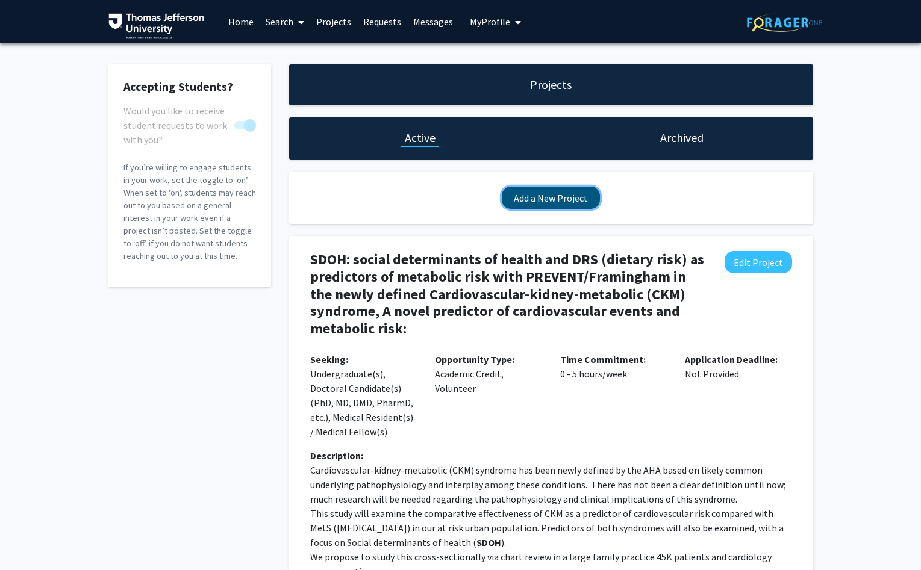
click at [547, 196] on button "Add a New Project" at bounding box center [551, 198] width 98 height 22
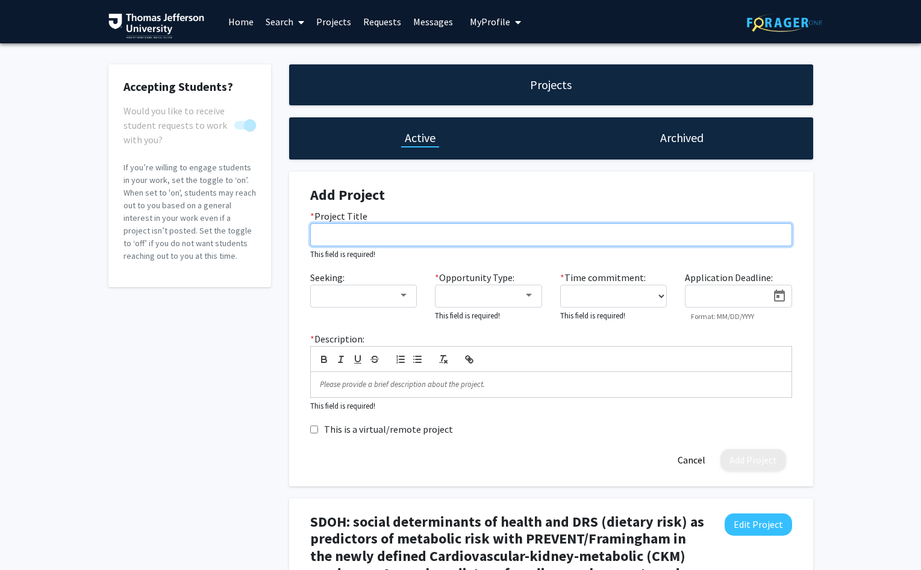
click at [355, 234] on input "* Project Title" at bounding box center [551, 234] width 482 height 23
paste input "Omega-3 fatty acids and Jeff Heart Health"
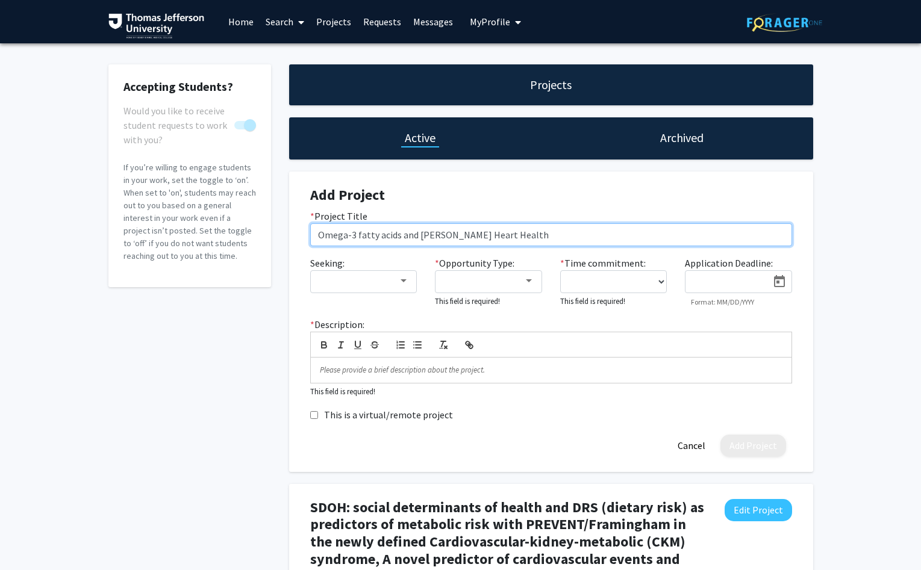
click at [411, 234] on input "Omega-3 fatty acids and Jeff Heart Health" at bounding box center [551, 234] width 482 height 23
click at [399, 236] on input "Omega-3 fatty acids and Jeff Heart Health" at bounding box center [551, 234] width 482 height 23
drag, startPoint x: 571, startPoint y: 234, endPoint x: 304, endPoint y: 225, distance: 267.5
click at [310, 225] on input "Omega-3 fatty acid supplementation and Jeff Heart Health" at bounding box center [551, 234] width 482 height 23
type input "Omega-3 fatty acid supplementation and Jeff Heart Health"
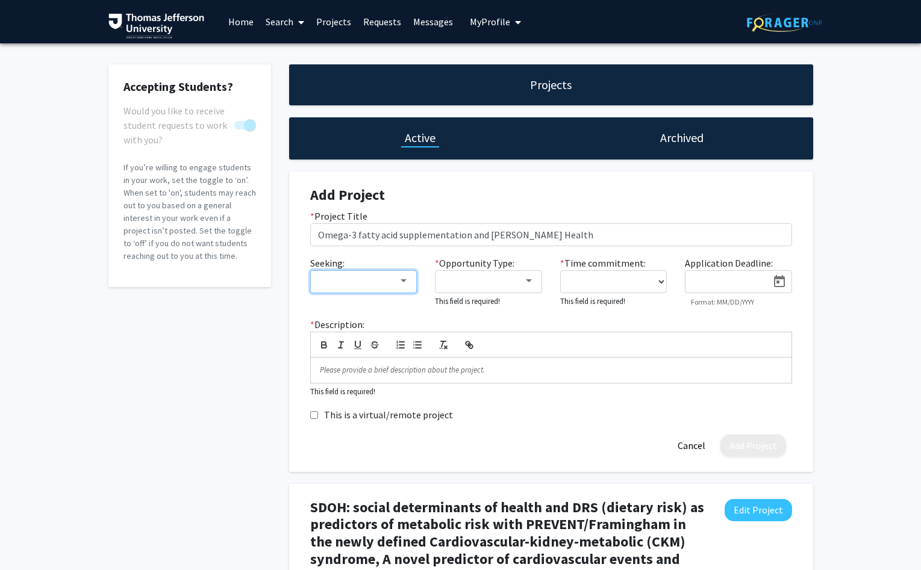
click at [408, 281] on div at bounding box center [403, 281] width 11 height 10
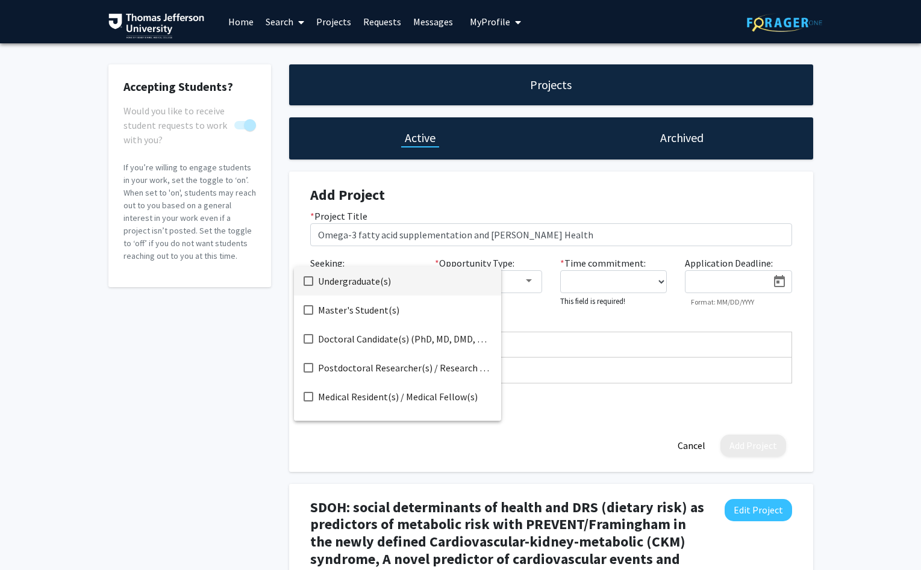
click at [309, 284] on mat-pseudo-checkbox at bounding box center [308, 281] width 10 height 10
click at [310, 340] on mat-pseudo-checkbox at bounding box center [308, 339] width 10 height 10
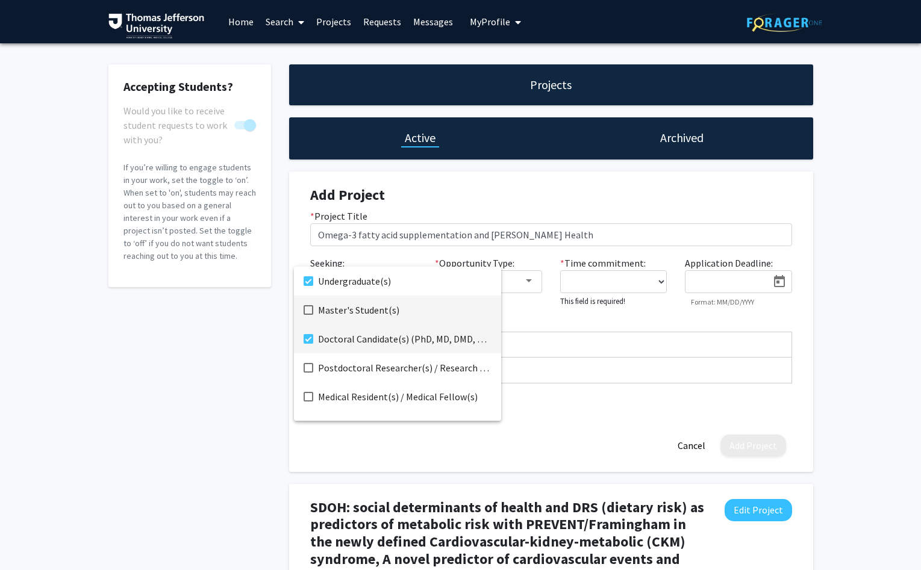
click at [307, 309] on mat-pseudo-checkbox at bounding box center [308, 310] width 10 height 10
click at [309, 396] on mat-pseudo-checkbox at bounding box center [308, 397] width 10 height 10
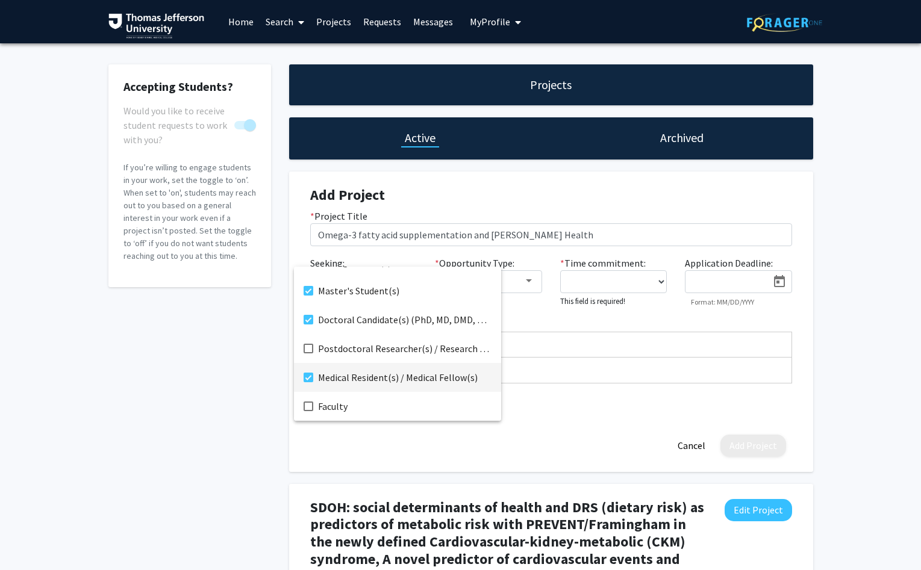
click at [373, 438] on div at bounding box center [460, 285] width 921 height 570
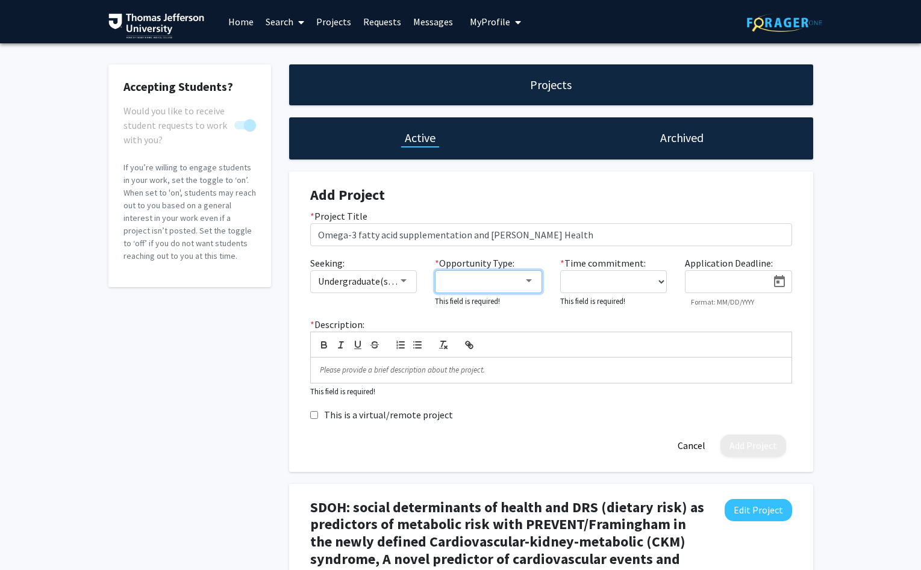
click at [526, 281] on div at bounding box center [528, 281] width 11 height 10
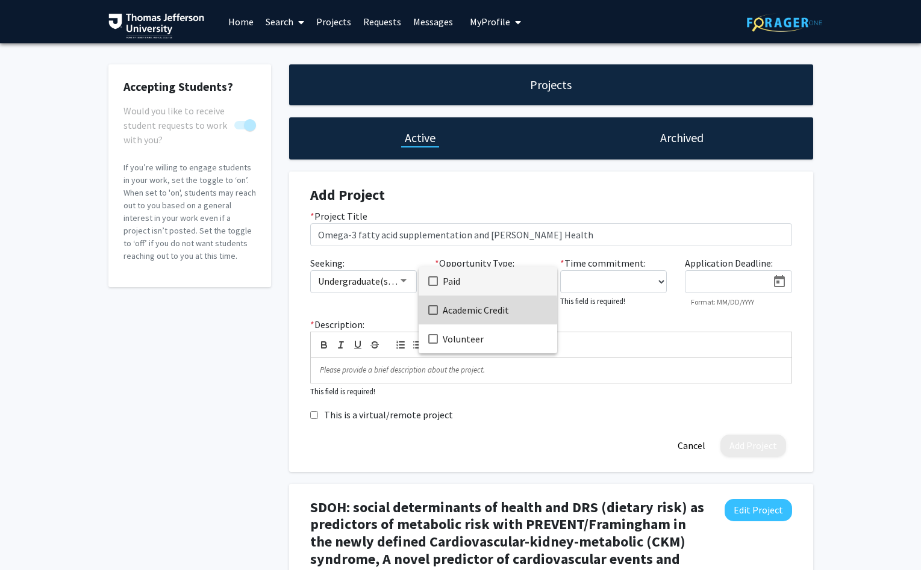
click at [438, 311] on mat-option "Academic Credit" at bounding box center [487, 310] width 138 height 29
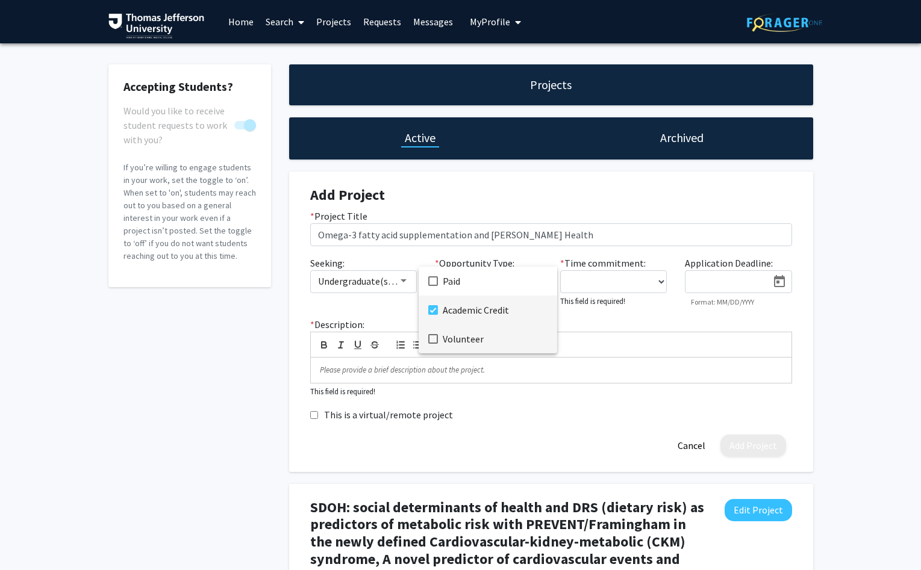
click at [433, 338] on mat-pseudo-checkbox at bounding box center [433, 339] width 10 height 10
click at [611, 326] on div at bounding box center [460, 285] width 921 height 570
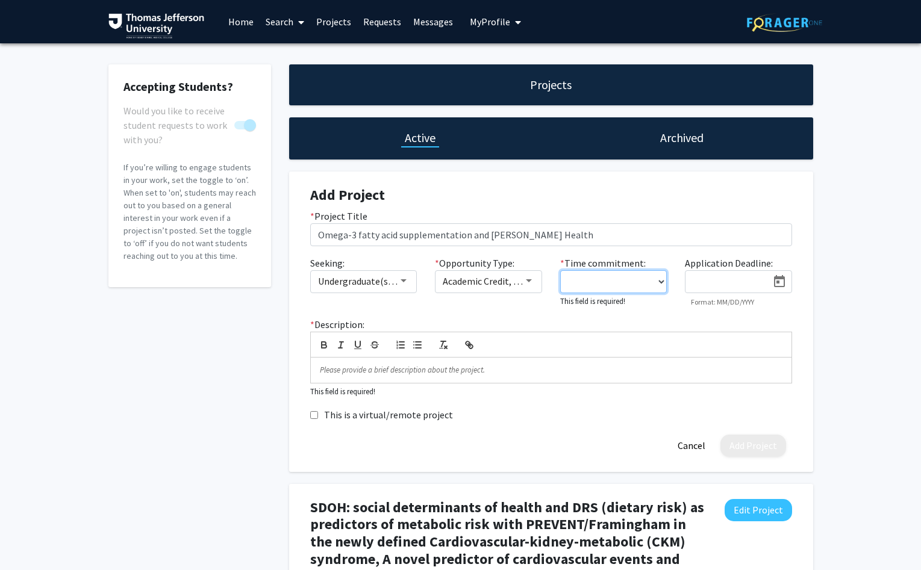
click at [560, 270] on select "0 - 5 hours/week 5 - 10 hours/week 10 - 15 hours/week 15 - 20 hours/week 20 - 3…" at bounding box center [613, 281] width 107 height 23
select select "0 - 5"
click option "0 - 5 hours/week" at bounding box center [0, 0] width 0 height 0
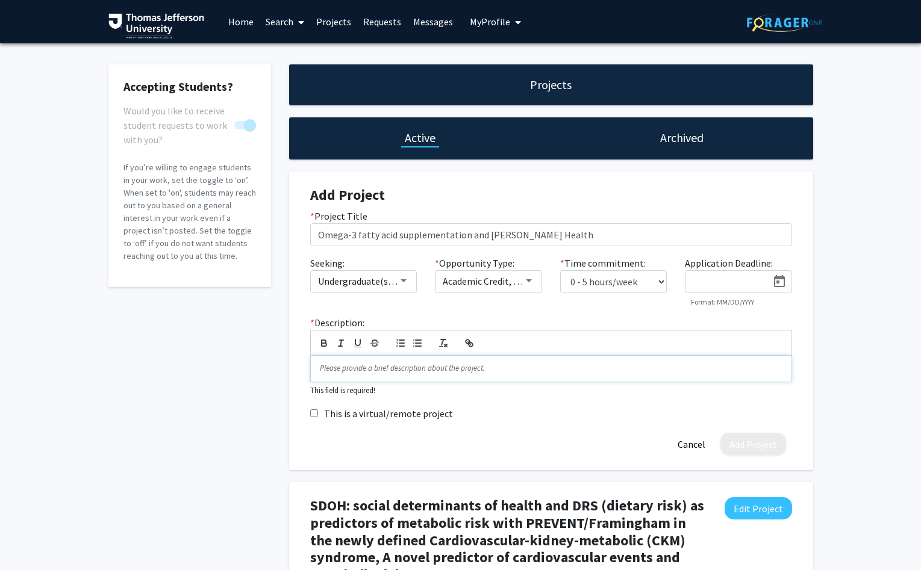
click at [376, 366] on p at bounding box center [551, 368] width 462 height 11
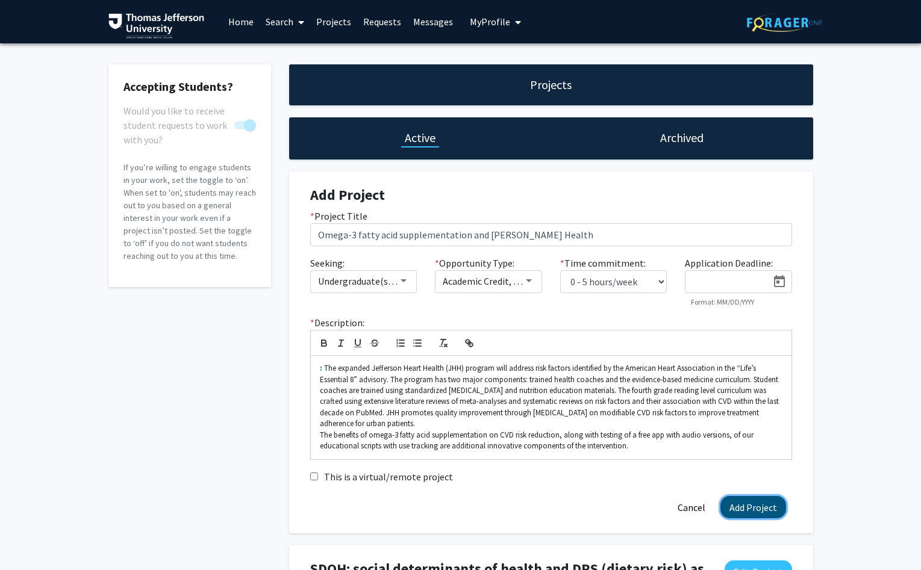
click at [748, 506] on button "Add Project" at bounding box center [753, 507] width 66 height 22
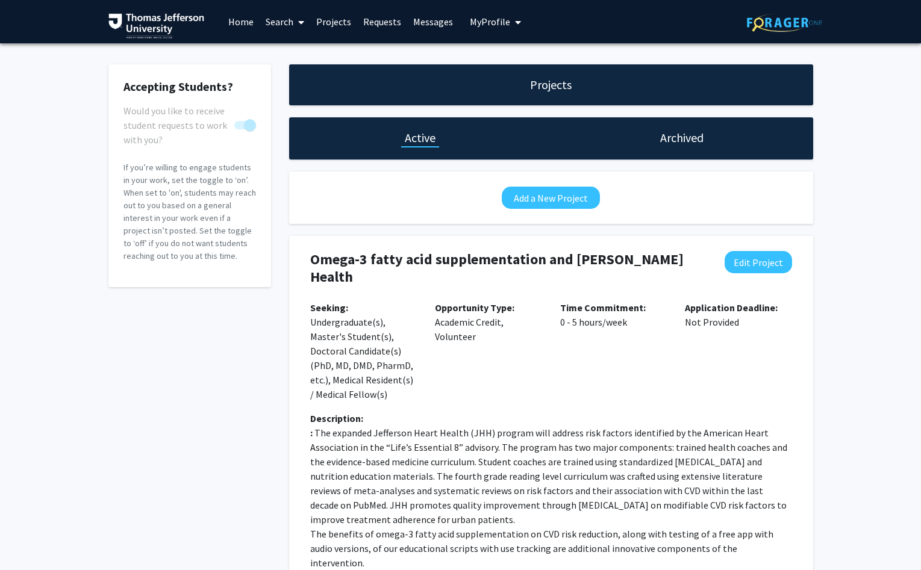
click at [535, 200] on button "Add a New Project" at bounding box center [551, 198] width 98 height 22
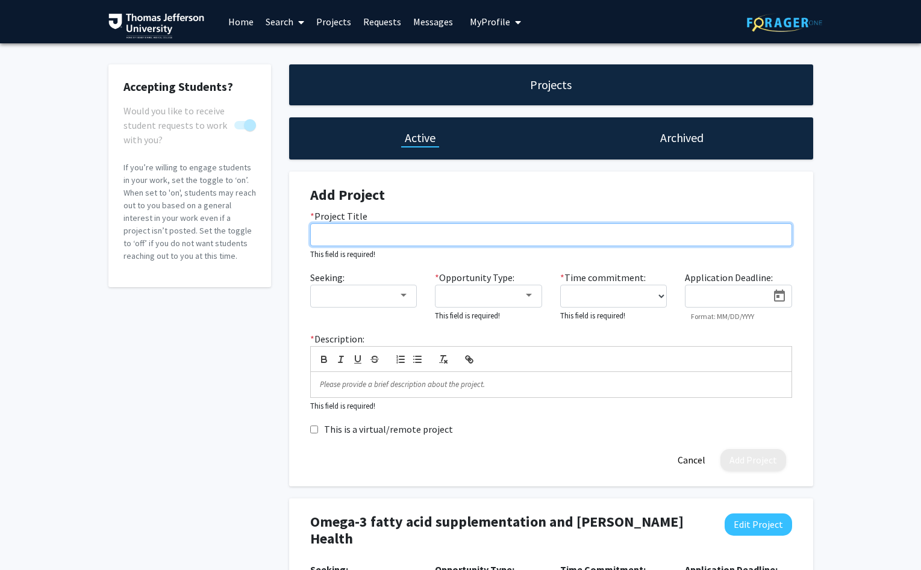
click at [434, 240] on input "* Project Title" at bounding box center [551, 234] width 482 height 23
paste input "Effectiveness of hospital-based nutrition counseling and VLCD (very low calorie…"
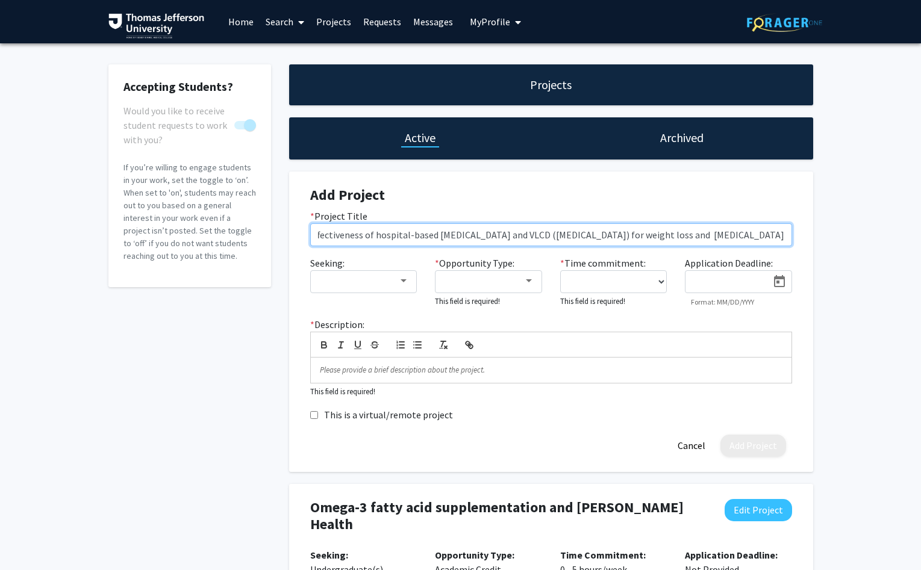
type input "Effectiveness of hospital-based nutrition counseling and VLCD (very low calorie…"
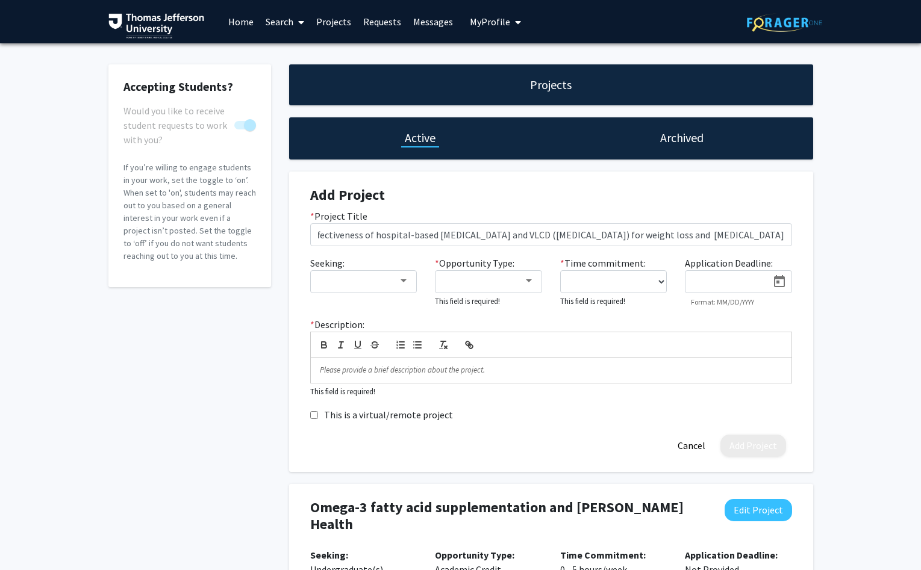
click at [315, 416] on input "This is a virtual/remote project" at bounding box center [314, 415] width 8 height 8
checkbox input "true"
click at [401, 281] on div at bounding box center [403, 280] width 6 height 3
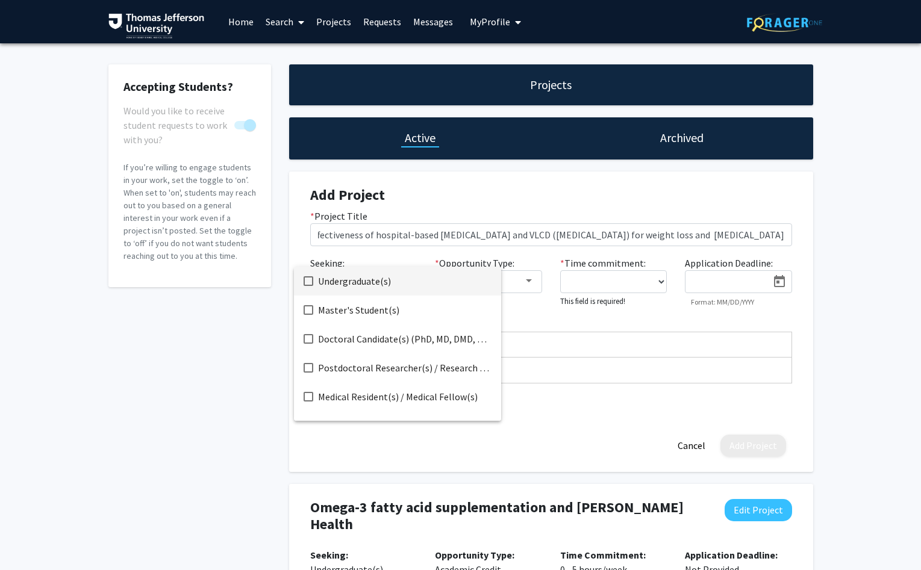
click at [311, 280] on mat-pseudo-checkbox at bounding box center [308, 281] width 10 height 10
click at [306, 341] on mat-pseudo-checkbox at bounding box center [308, 339] width 10 height 10
click at [325, 452] on div at bounding box center [460, 285] width 921 height 570
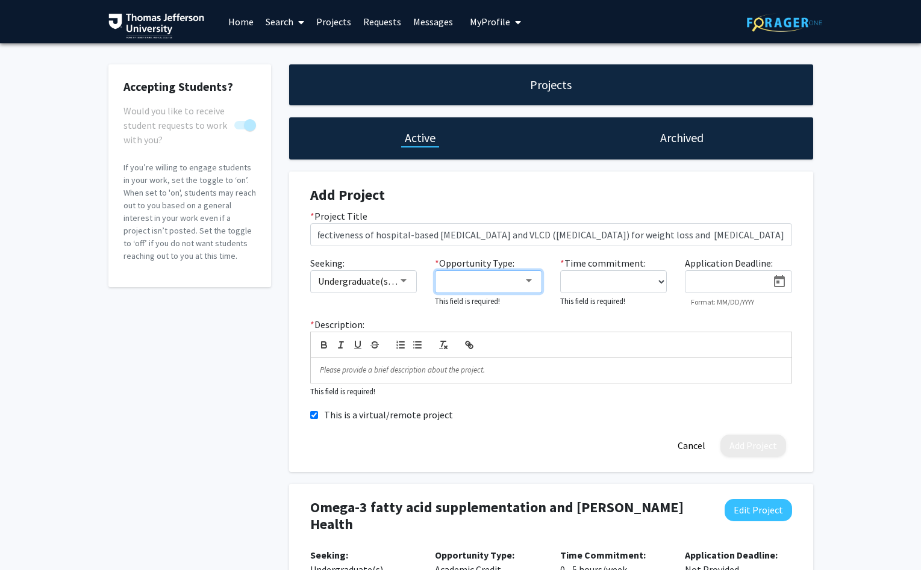
click at [522, 279] on div at bounding box center [483, 281] width 81 height 14
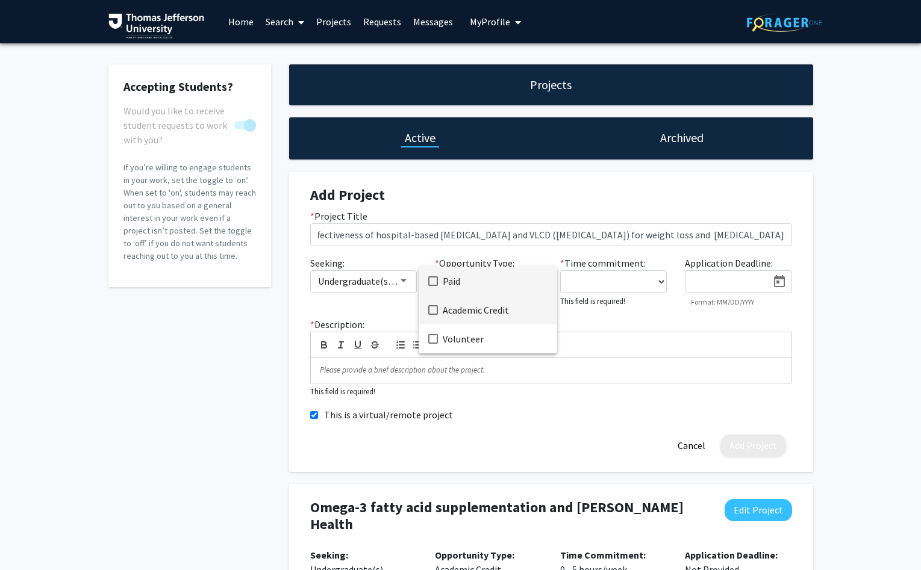
click at [432, 308] on mat-pseudo-checkbox at bounding box center [433, 310] width 10 height 10
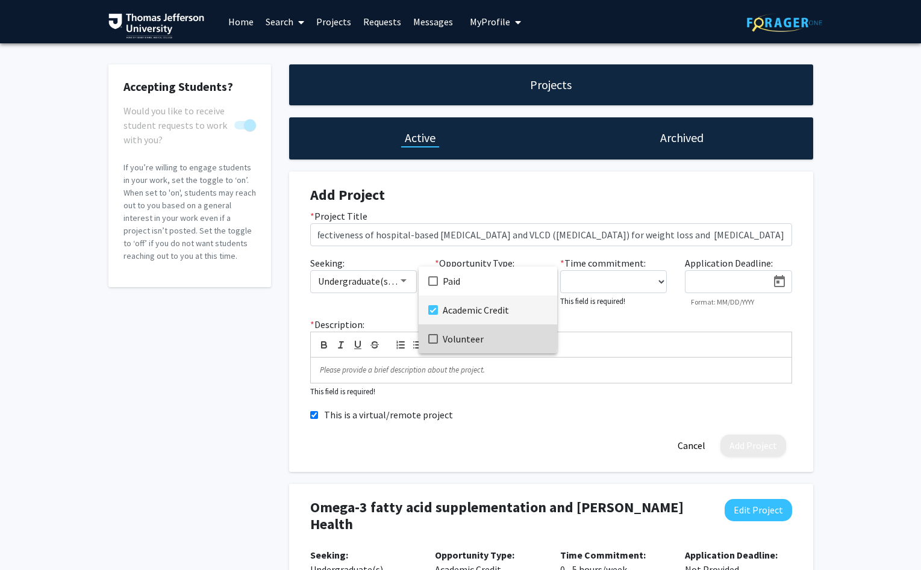
click at [433, 336] on mat-pseudo-checkbox at bounding box center [433, 339] width 10 height 10
click at [655, 281] on div at bounding box center [460, 285] width 921 height 570
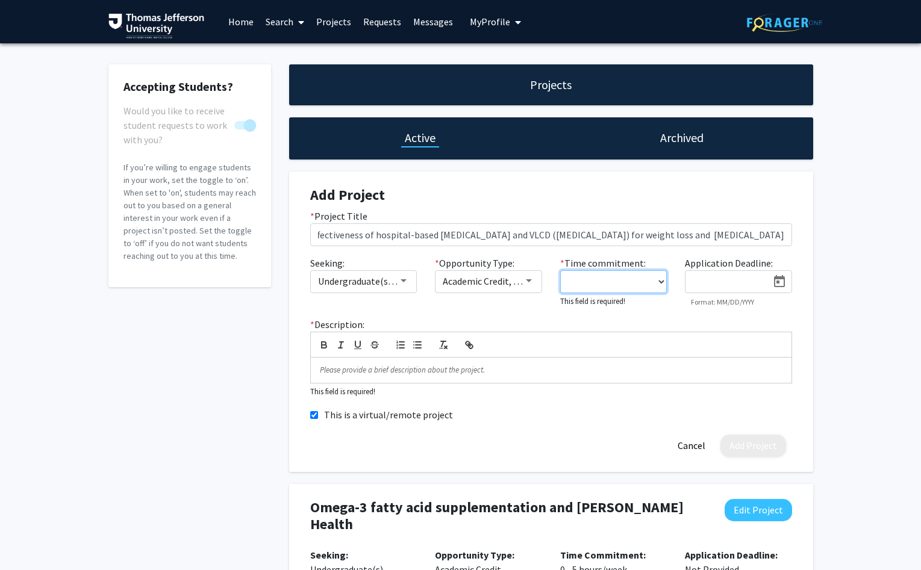
click at [560, 270] on select "0 - 5 hours/week 5 - 10 hours/week 10 - 15 hours/week 15 - 20 hours/week 20 - 3…" at bounding box center [613, 281] width 107 height 23
select select "0 - 5"
click option "0 - 5 hours/week" at bounding box center [0, 0] width 0 height 0
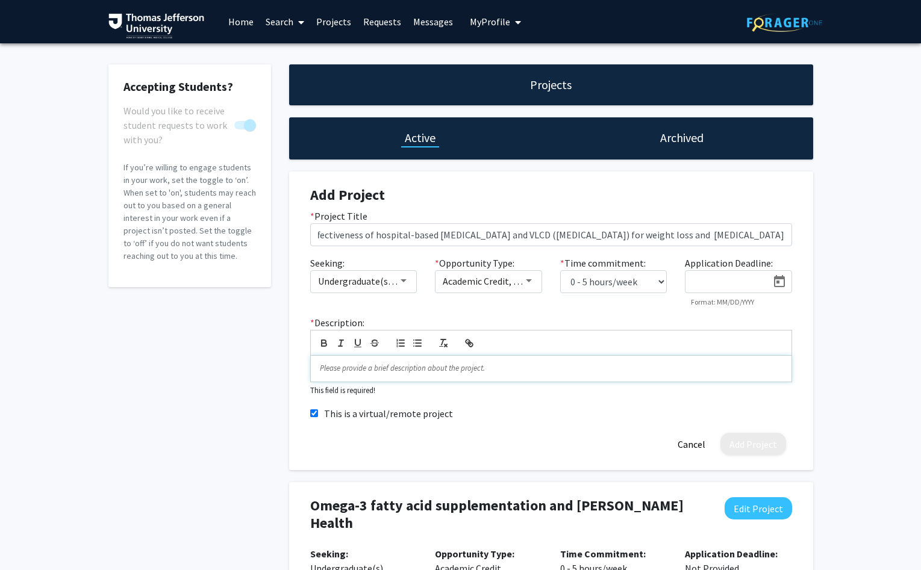
click at [360, 365] on p at bounding box center [551, 368] width 462 height 11
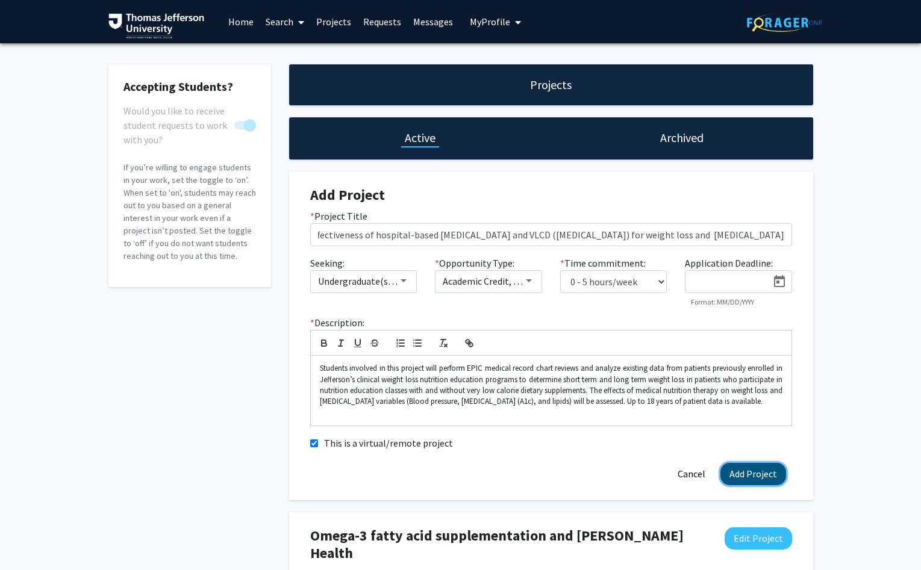
click at [765, 475] on button "Add Project" at bounding box center [753, 474] width 66 height 22
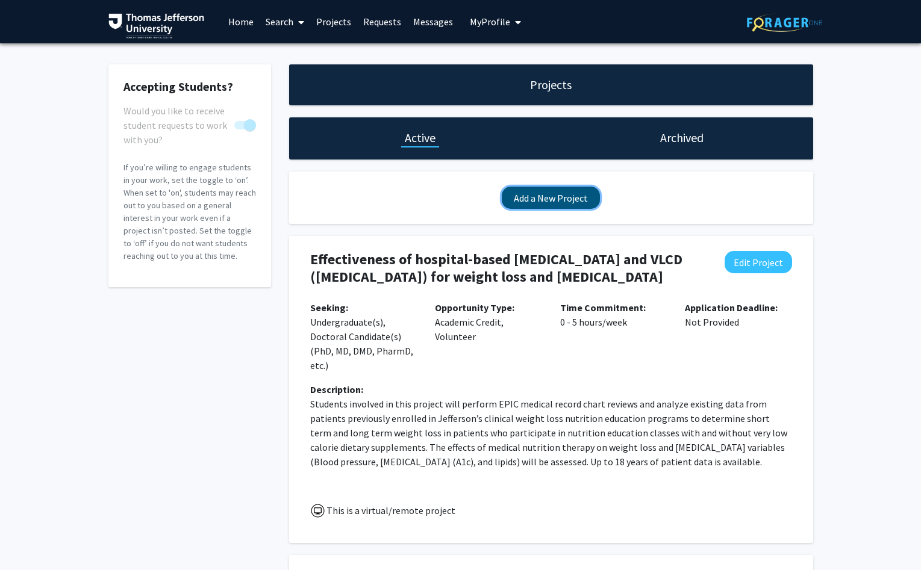
click at [541, 193] on button "Add a New Project" at bounding box center [551, 198] width 98 height 22
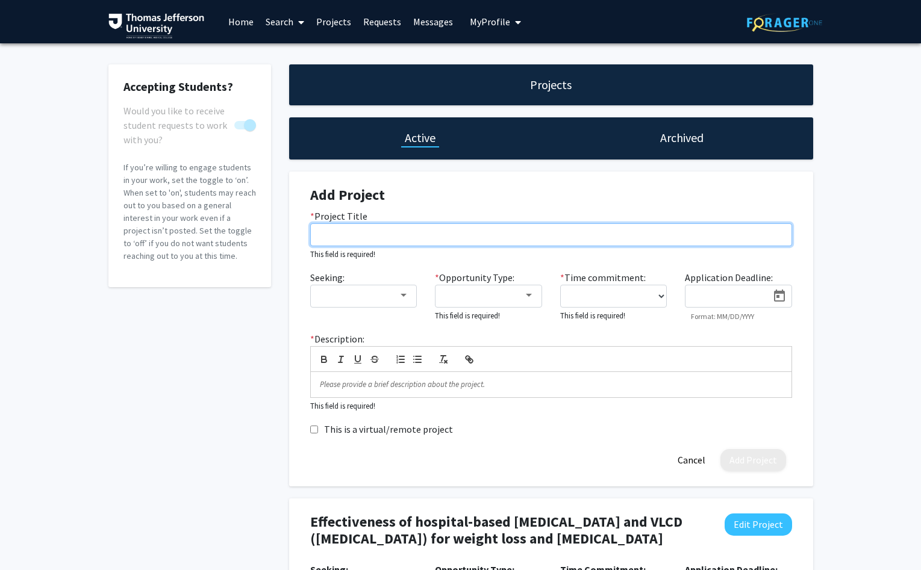
click at [491, 243] on input "* Project Title" at bounding box center [551, 234] width 482 height 23
paste input "Effect of a Mediterranean Diet Intervention on mild cognitive impairment (MCI),…"
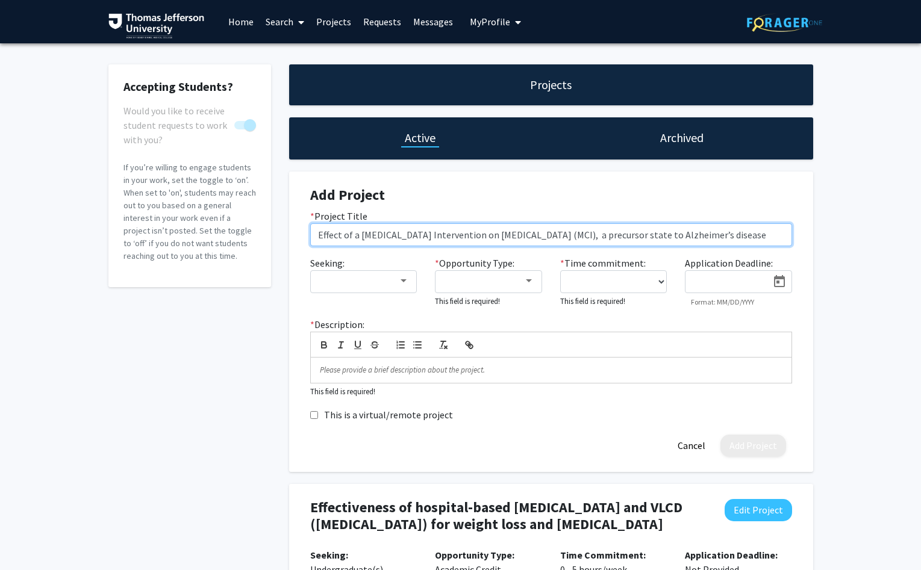
scroll to position [0, 17]
type input "Effect of a Mediterranean Diet Intervention on mild cognitive impairment (MCI),…"
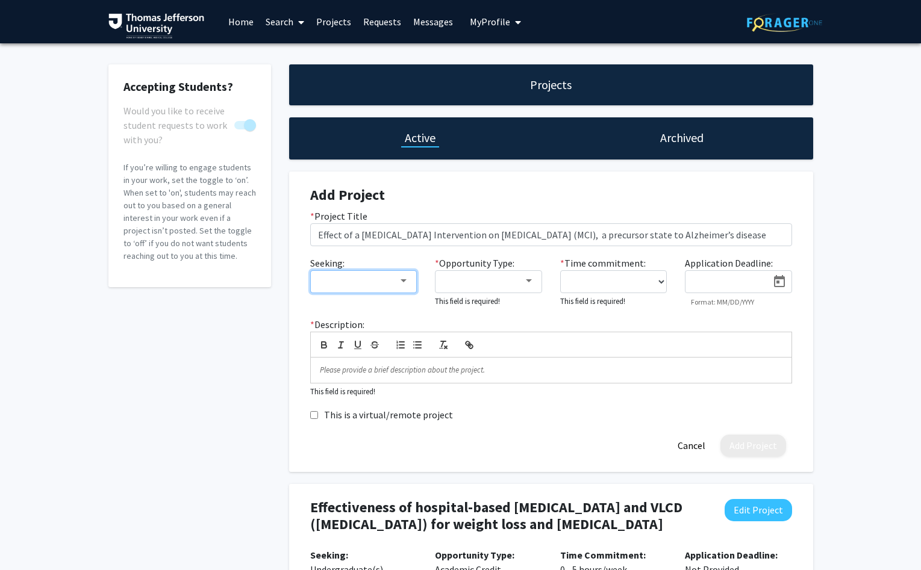
click at [407, 281] on div at bounding box center [403, 281] width 11 height 10
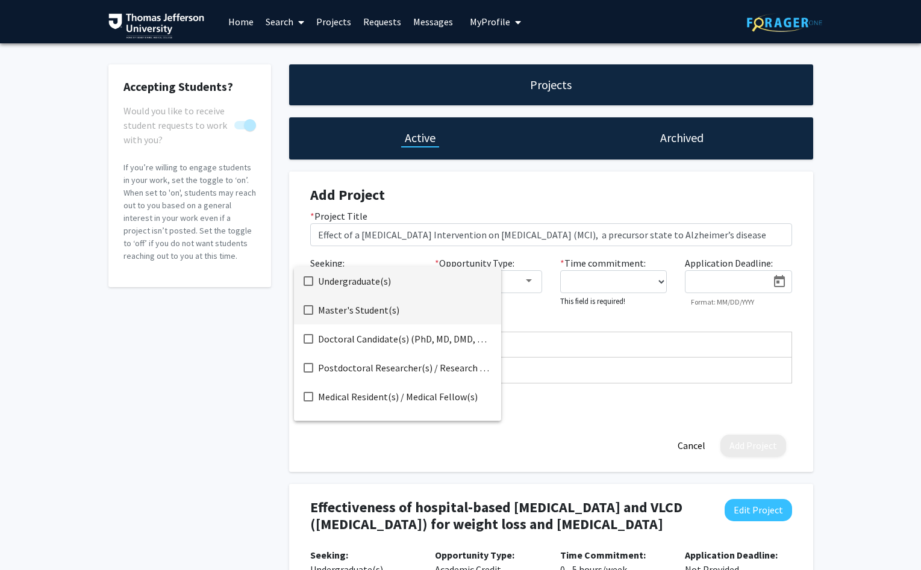
click at [308, 308] on mat-pseudo-checkbox at bounding box center [308, 310] width 10 height 10
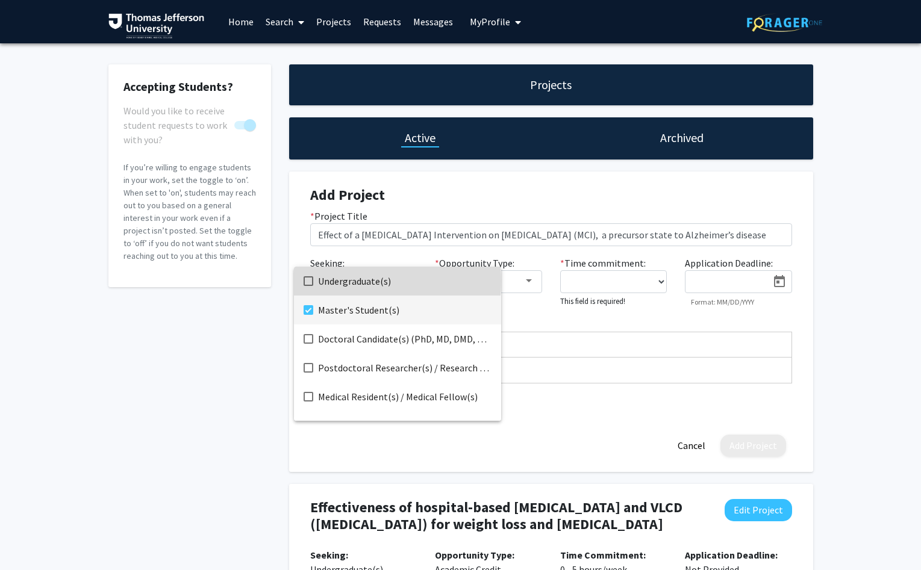
click at [308, 281] on mat-pseudo-checkbox at bounding box center [308, 281] width 10 height 10
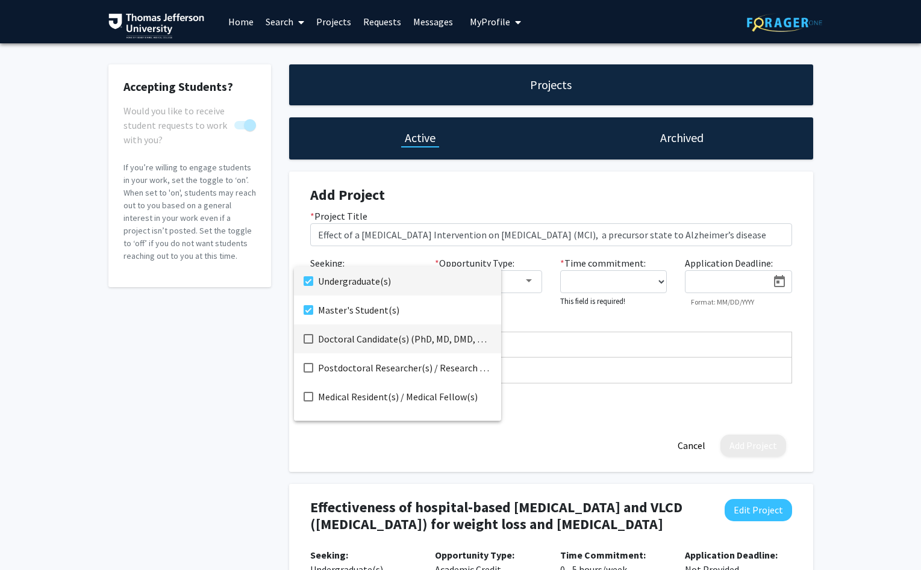
click at [305, 340] on mat-pseudo-checkbox at bounding box center [308, 339] width 10 height 10
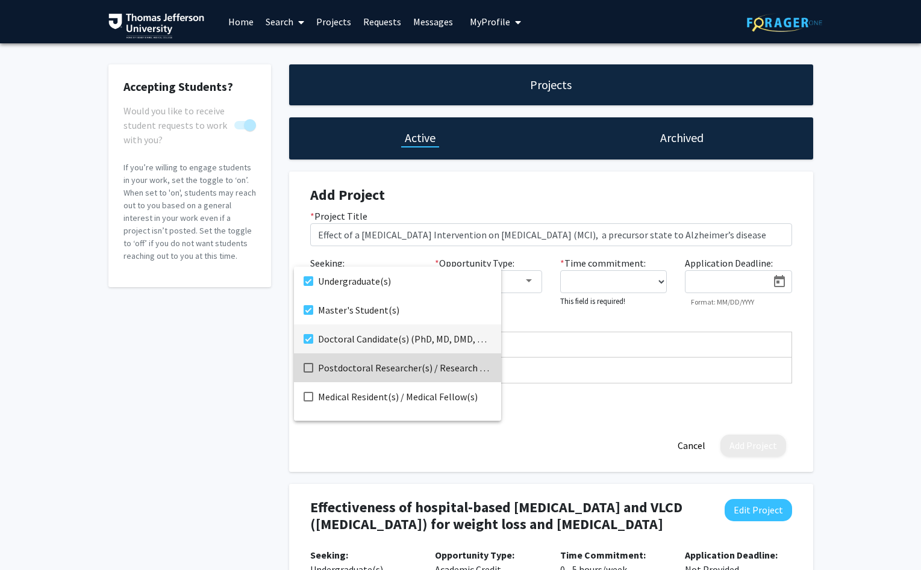
click at [306, 369] on mat-pseudo-checkbox at bounding box center [308, 368] width 10 height 10
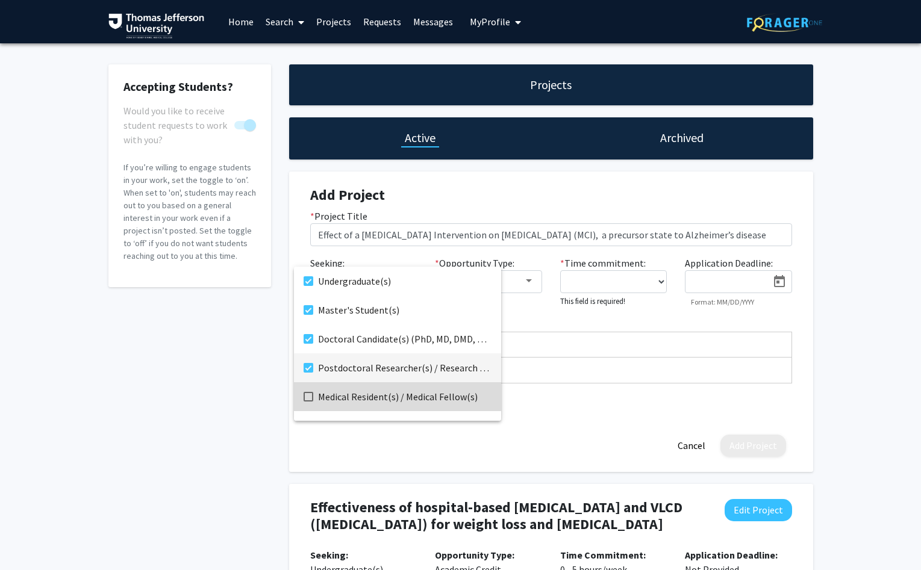
click at [305, 396] on mat-pseudo-checkbox at bounding box center [308, 397] width 10 height 10
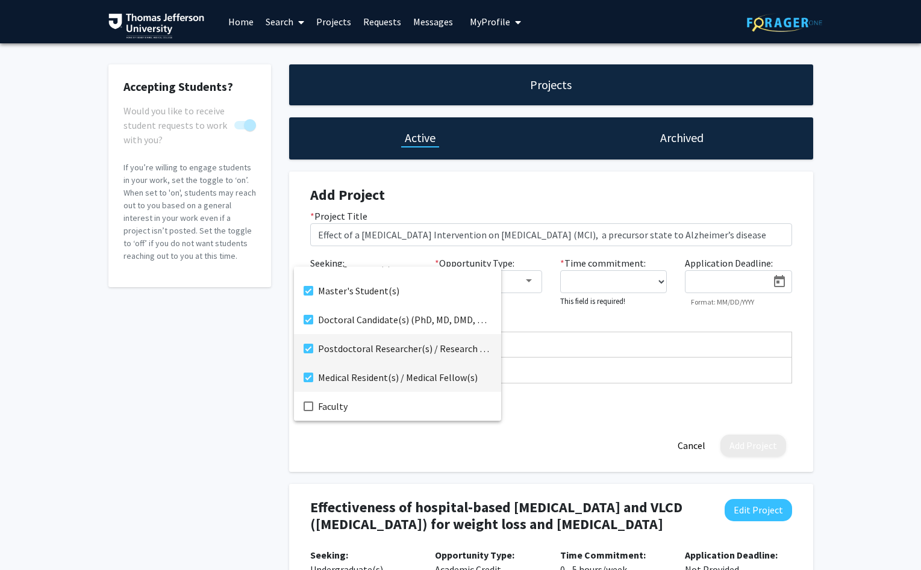
click at [311, 352] on mat-pseudo-checkbox at bounding box center [308, 349] width 10 height 10
click at [549, 388] on div at bounding box center [460, 285] width 921 height 570
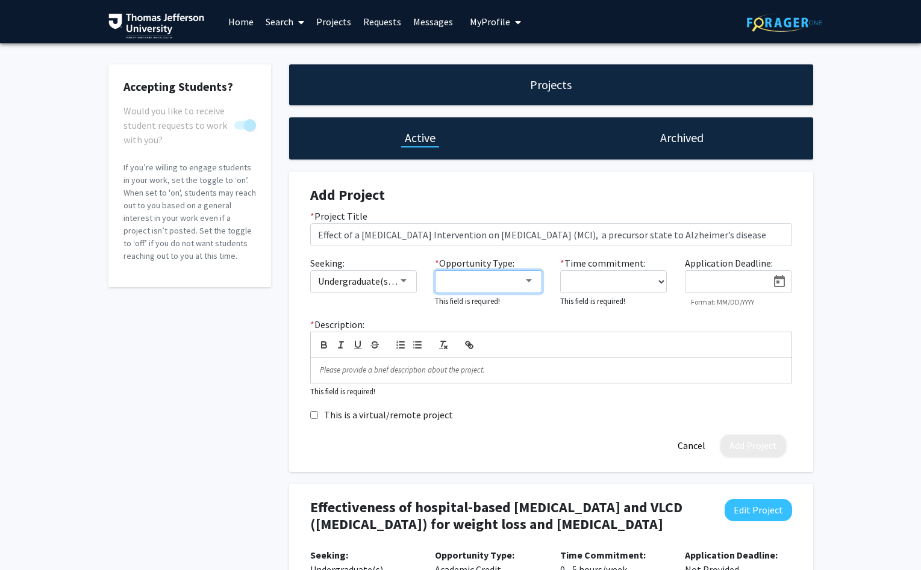
click at [525, 283] on div at bounding box center [528, 281] width 11 height 10
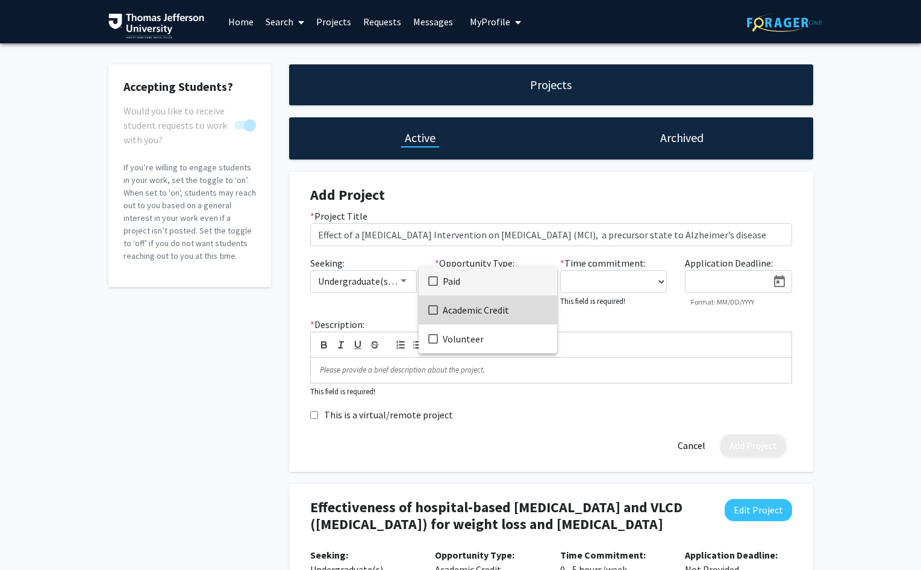
click at [435, 311] on mat-pseudo-checkbox at bounding box center [433, 310] width 10 height 10
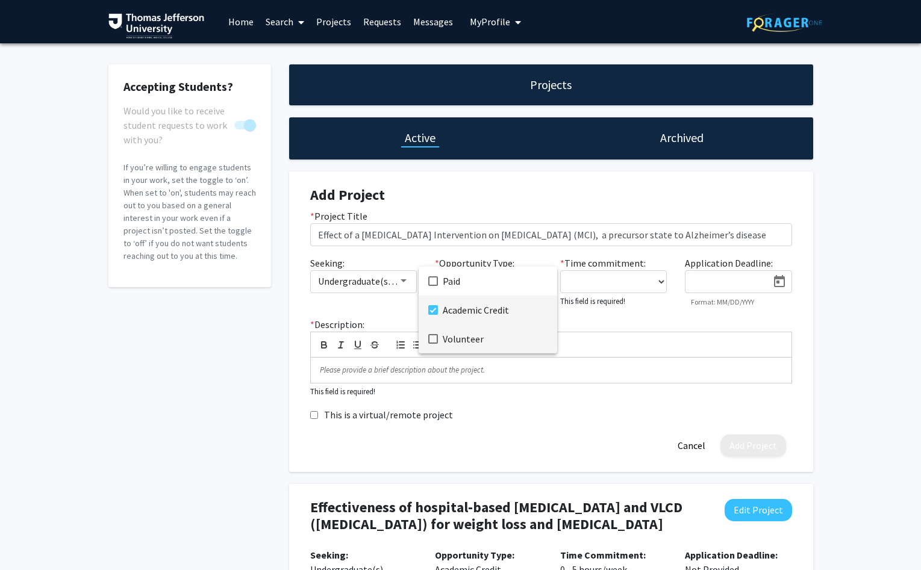
click at [426, 336] on mat-option "Volunteer" at bounding box center [487, 339] width 138 height 29
click at [659, 284] on div at bounding box center [460, 285] width 921 height 570
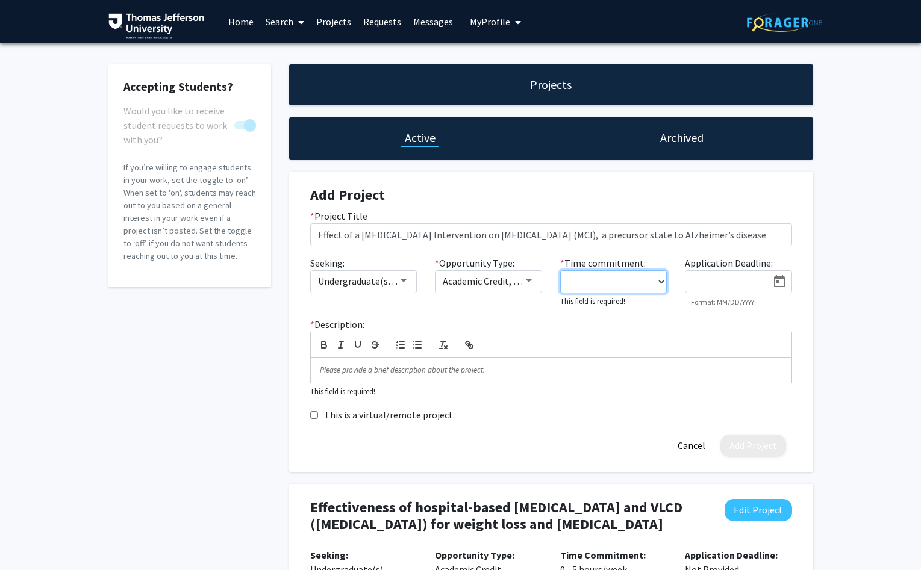
click at [560, 270] on select "0 - 5 hours/week 5 - 10 hours/week 10 - 15 hours/week 15 - 20 hours/week 20 - 3…" at bounding box center [613, 281] width 107 height 23
select select "0 - 5"
click option "0 - 5 hours/week" at bounding box center [0, 0] width 0 height 0
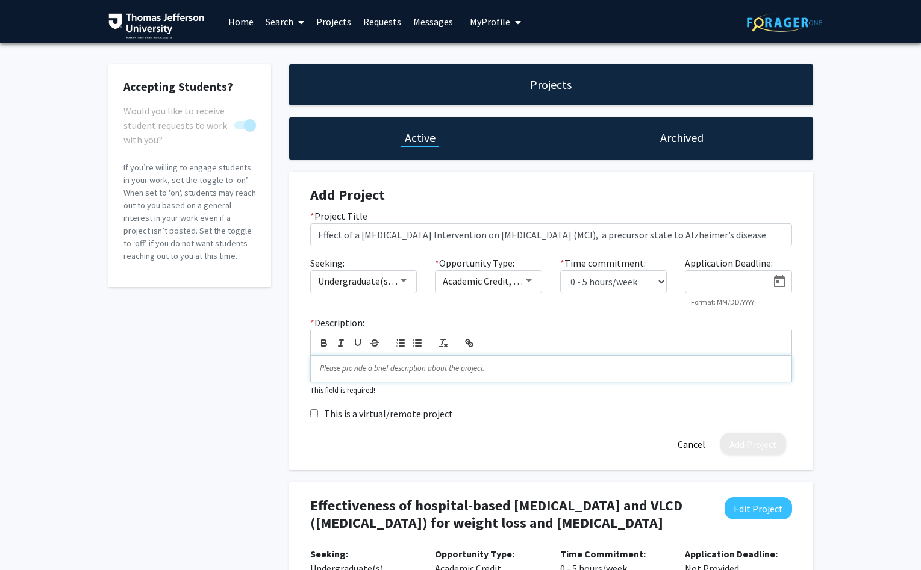
click at [332, 369] on p at bounding box center [551, 368] width 462 height 11
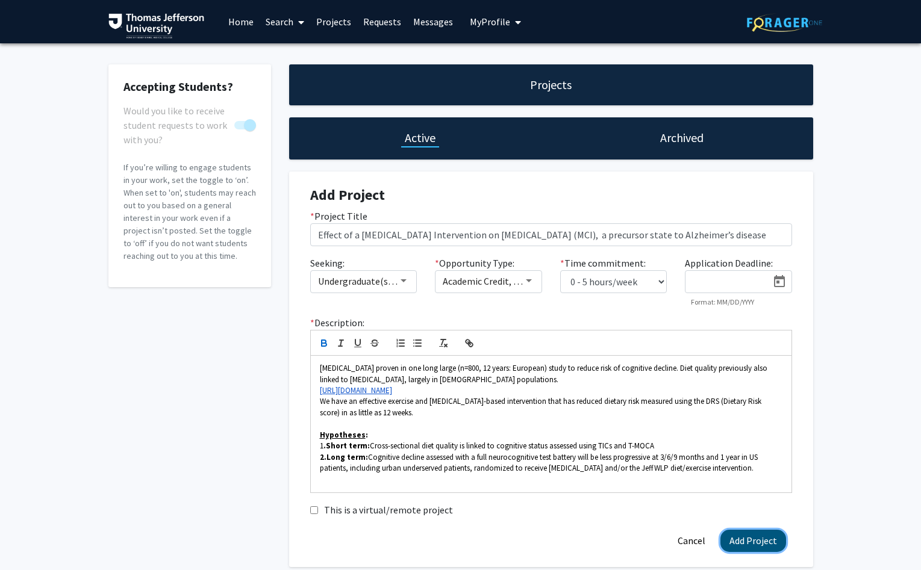
click at [752, 545] on button "Add Project" at bounding box center [753, 541] width 66 height 22
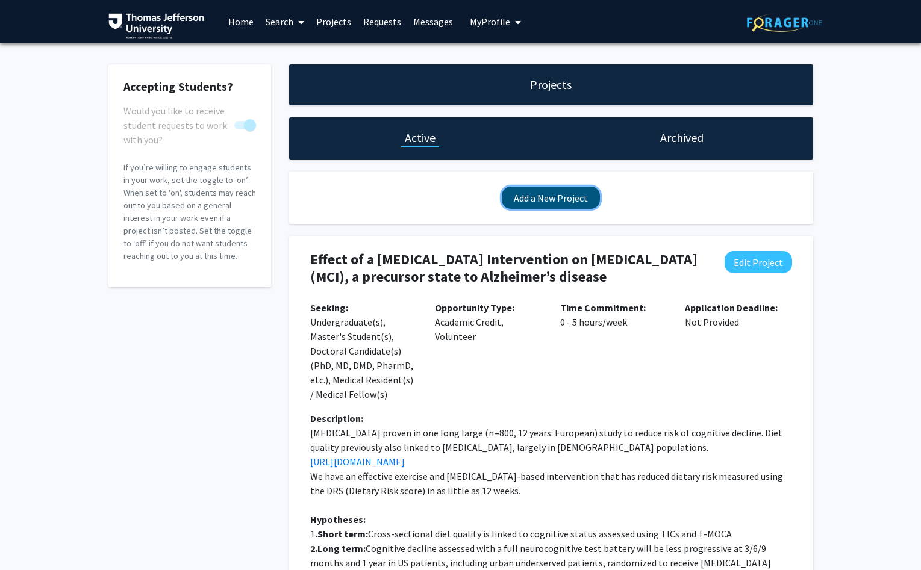
click at [521, 203] on button "Add a New Project" at bounding box center [551, 198] width 98 height 22
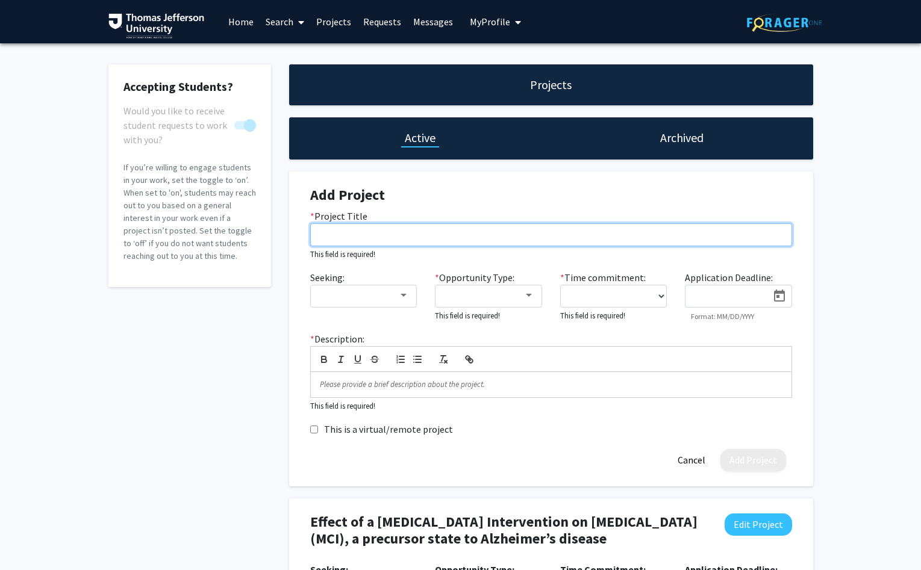
click at [360, 241] on input "* Project Title" at bounding box center [551, 234] width 482 height 23
paste input "Melatonin effect on mild cognitive impairment (MCI), a precursor state to Alzhe…"
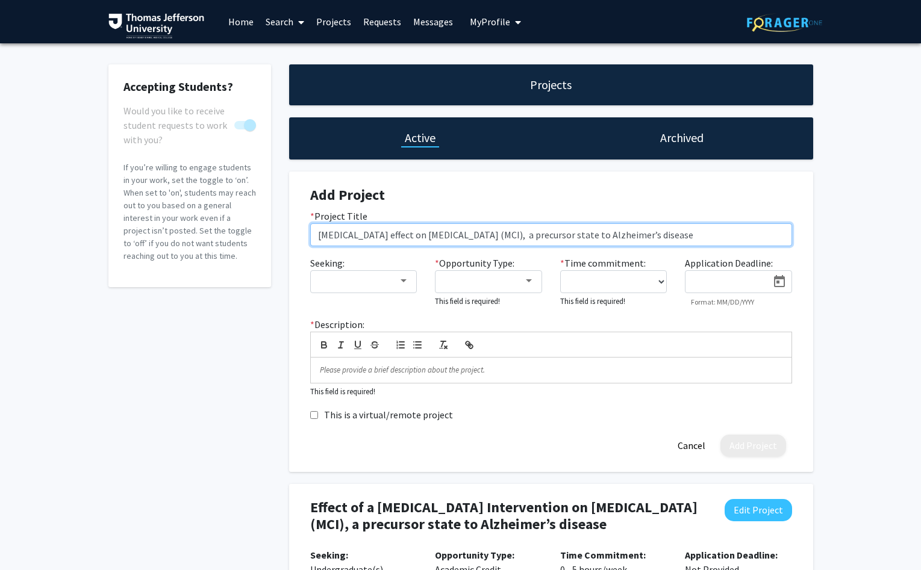
type input "Melatonin effect on mild cognitive impairment (MCI), a precursor state to Alzhe…"
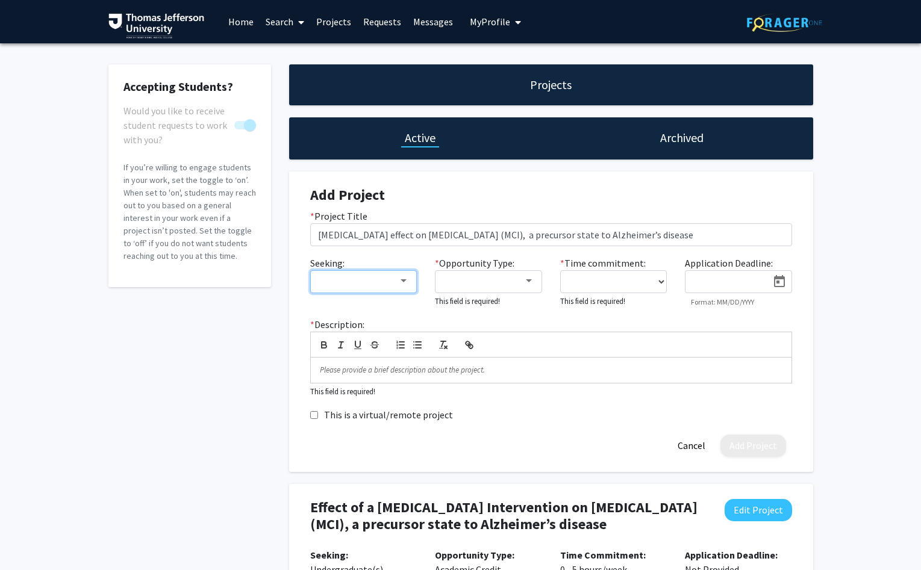
click at [400, 279] on div at bounding box center [403, 281] width 11 height 10
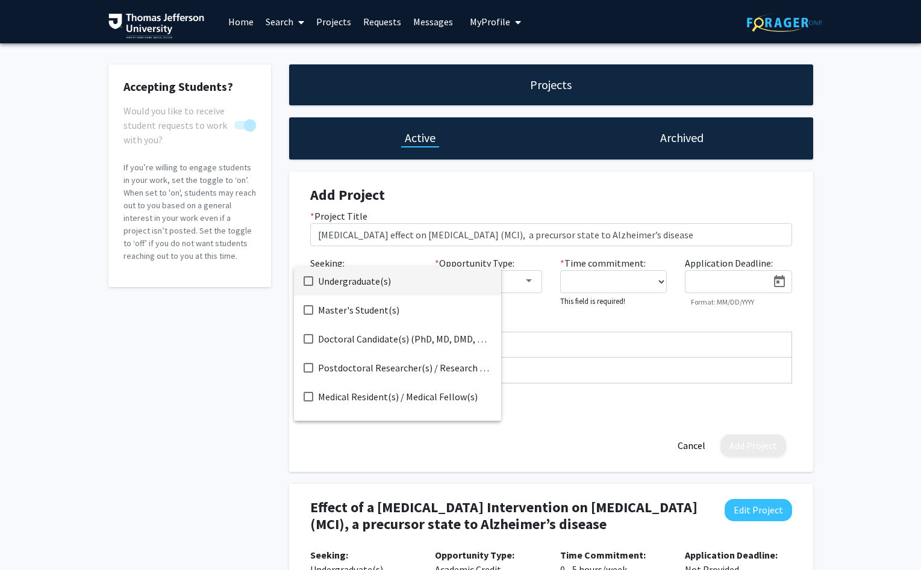
click at [306, 283] on mat-pseudo-checkbox at bounding box center [308, 281] width 10 height 10
click at [306, 306] on mat-pseudo-checkbox at bounding box center [308, 310] width 10 height 10
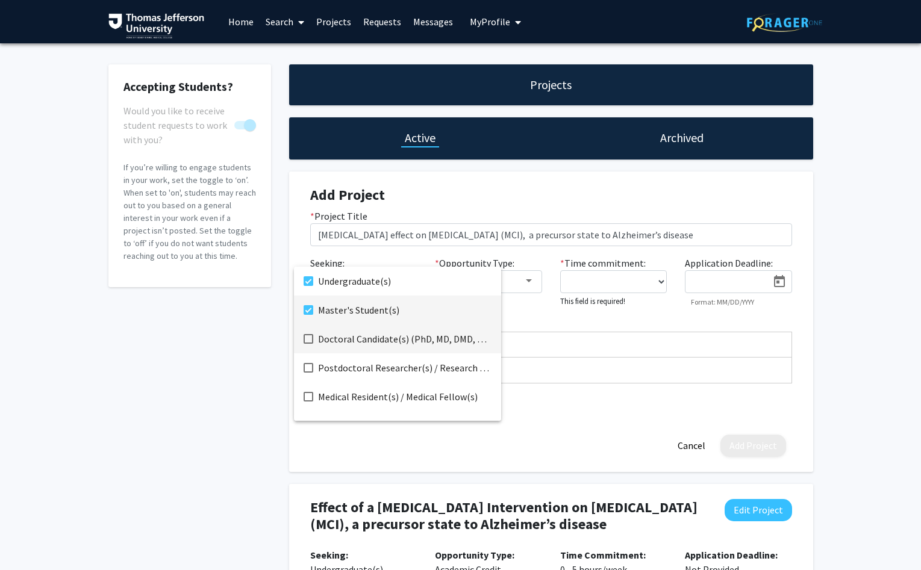
click at [308, 339] on mat-pseudo-checkbox at bounding box center [308, 339] width 10 height 10
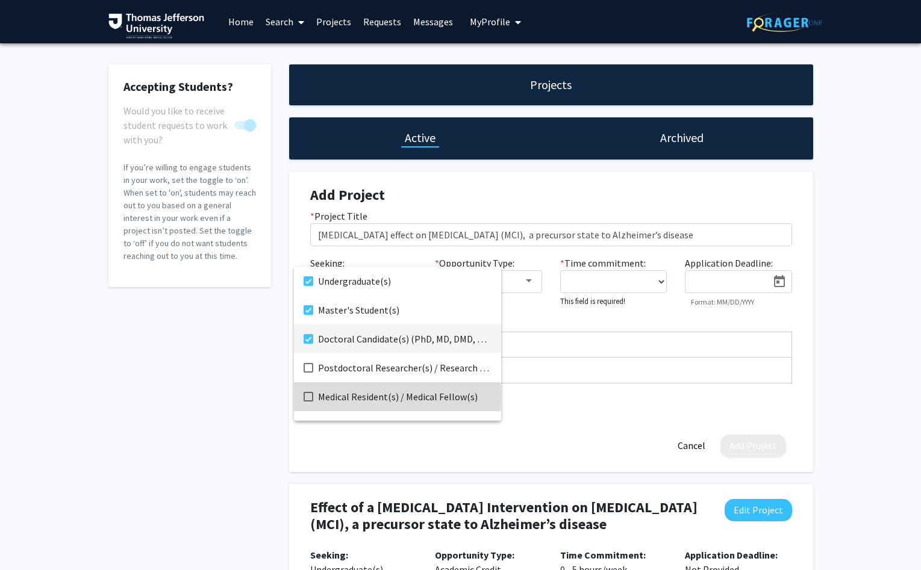
click at [308, 397] on mat-pseudo-checkbox at bounding box center [308, 397] width 10 height 10
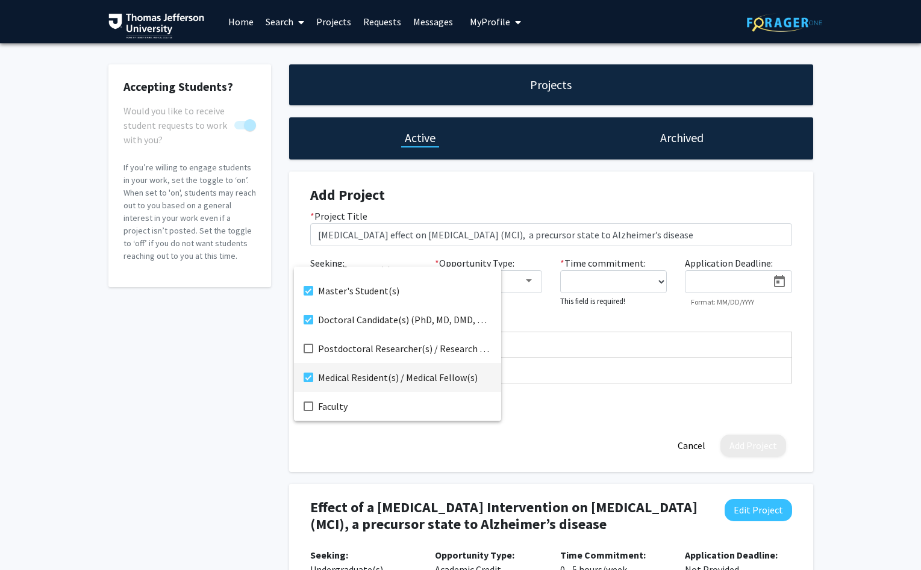
click at [322, 435] on div at bounding box center [460, 285] width 921 height 570
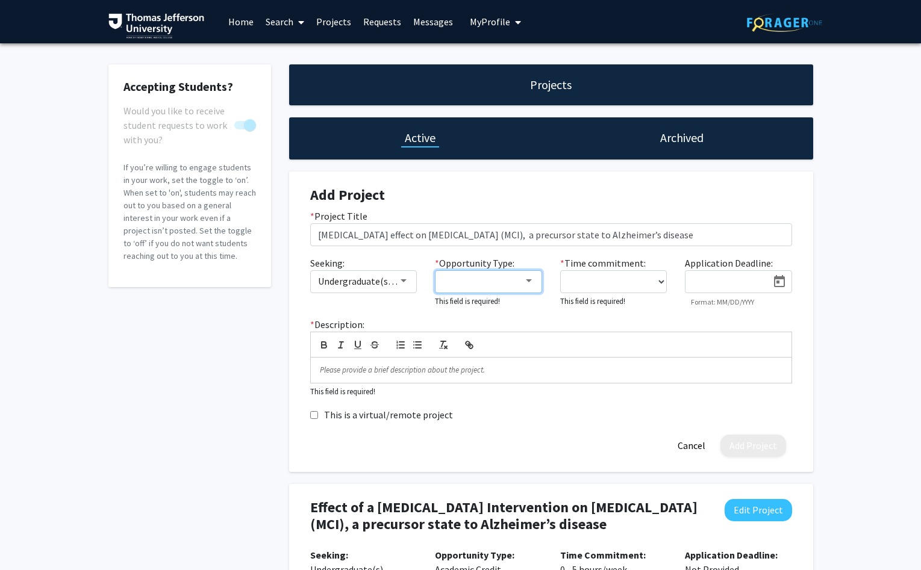
click at [527, 286] on div at bounding box center [528, 281] width 11 height 10
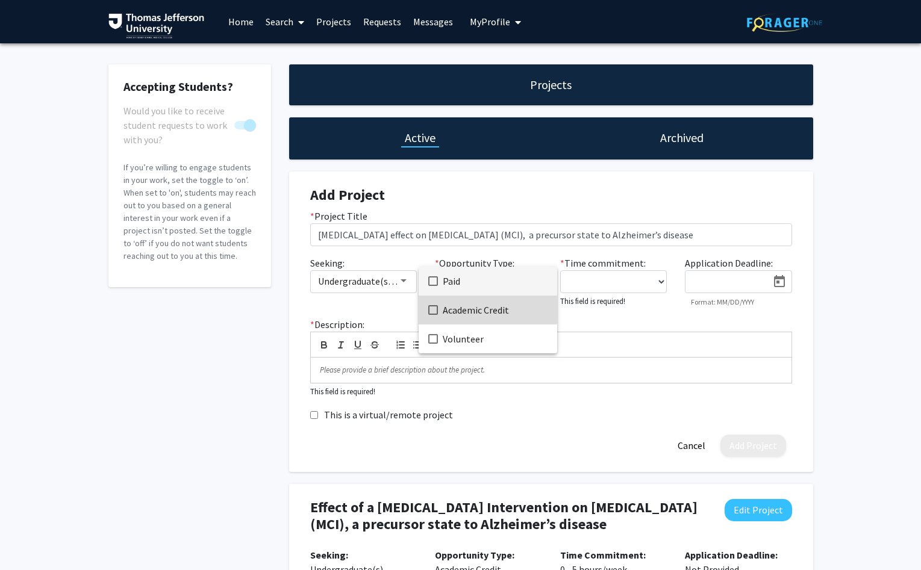
click at [430, 309] on mat-pseudo-checkbox at bounding box center [433, 310] width 10 height 10
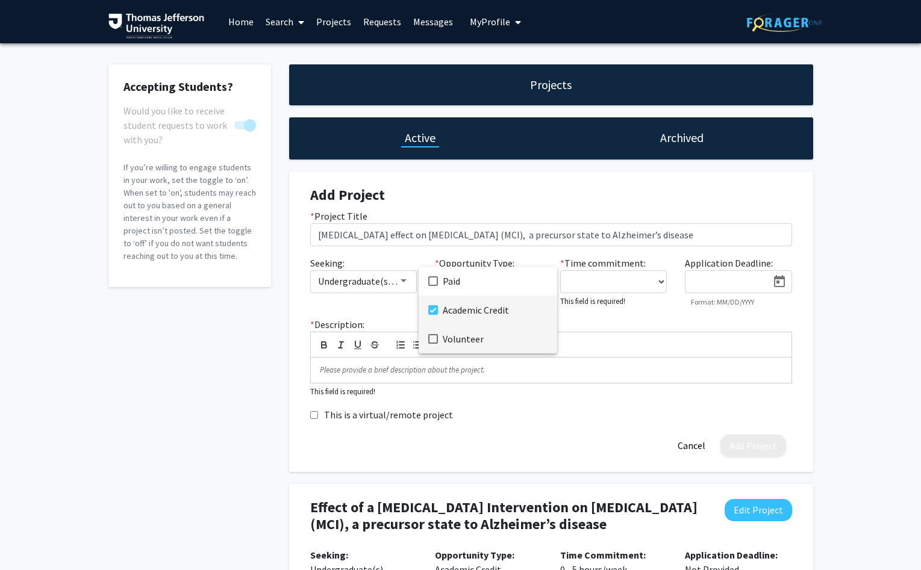
click at [430, 337] on mat-pseudo-checkbox at bounding box center [433, 339] width 10 height 10
click at [659, 284] on div at bounding box center [460, 285] width 921 height 570
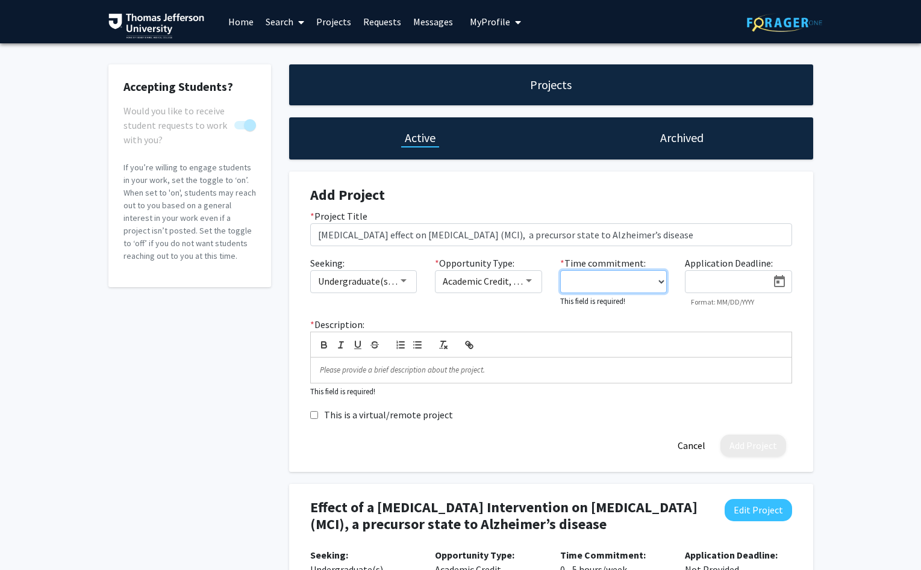
click at [560, 270] on select "0 - 5 hours/week 5 - 10 hours/week 10 - 15 hours/week 15 - 20 hours/week 20 - 3…" at bounding box center [613, 281] width 107 height 23
select select "0 - 5"
click option "0 - 5 hours/week" at bounding box center [0, 0] width 0 height 0
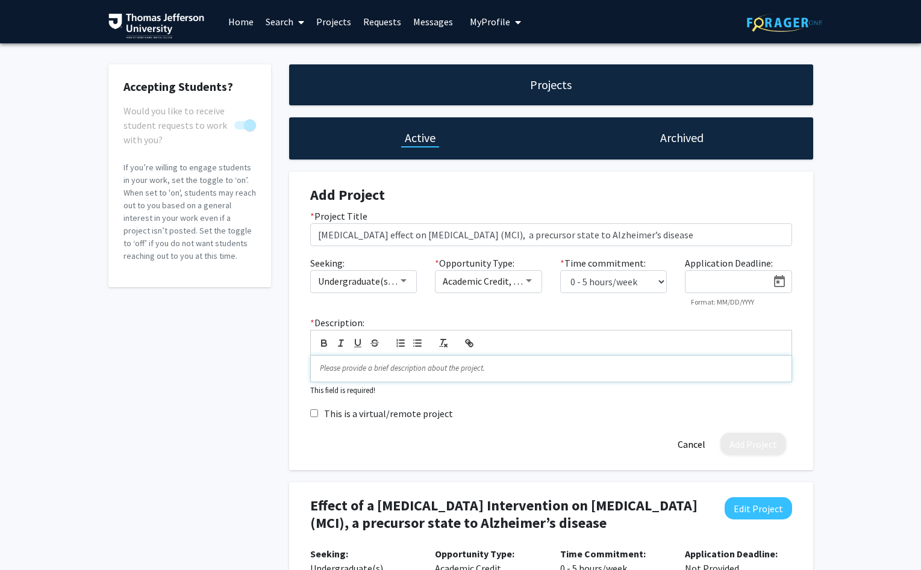
click at [356, 381] on div at bounding box center [551, 368] width 480 height 25
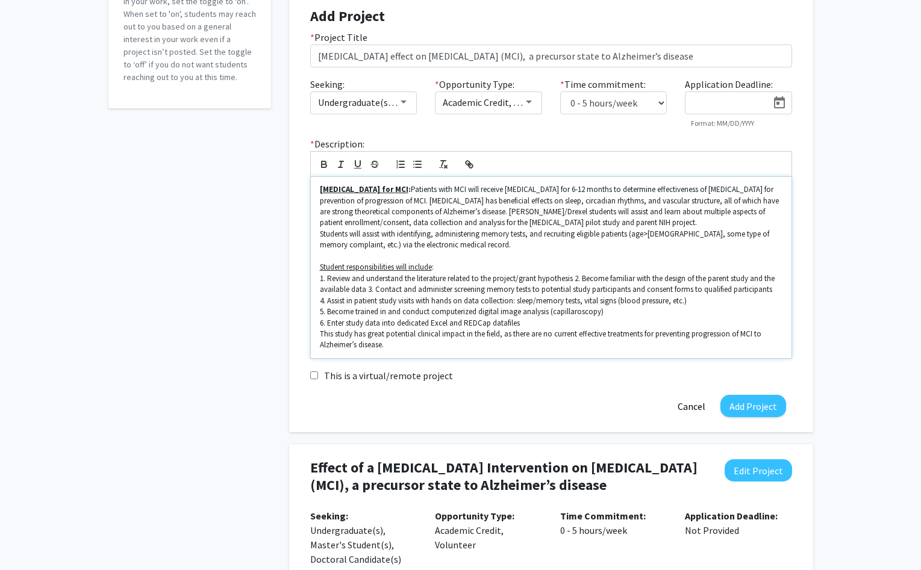
scroll to position [199, 0]
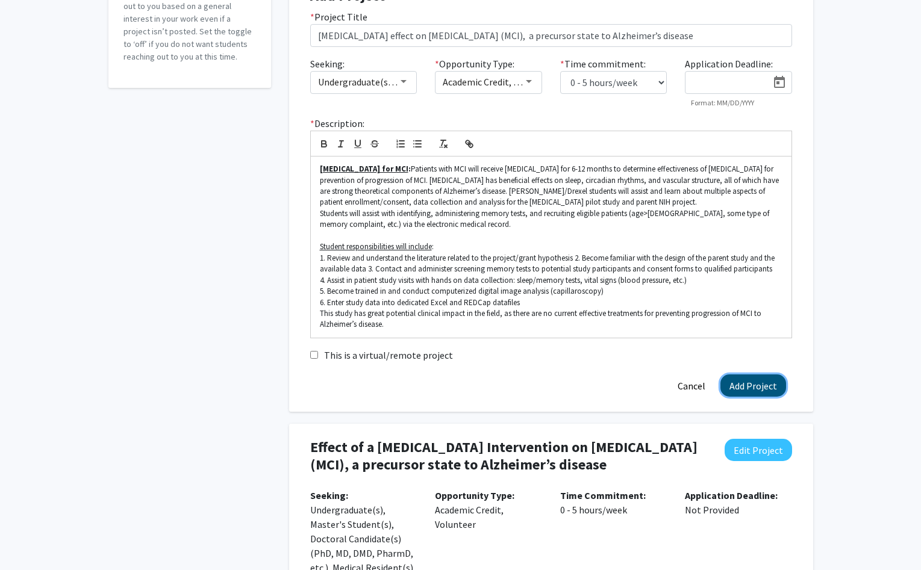
click at [748, 397] on button "Add Project" at bounding box center [753, 385] width 66 height 22
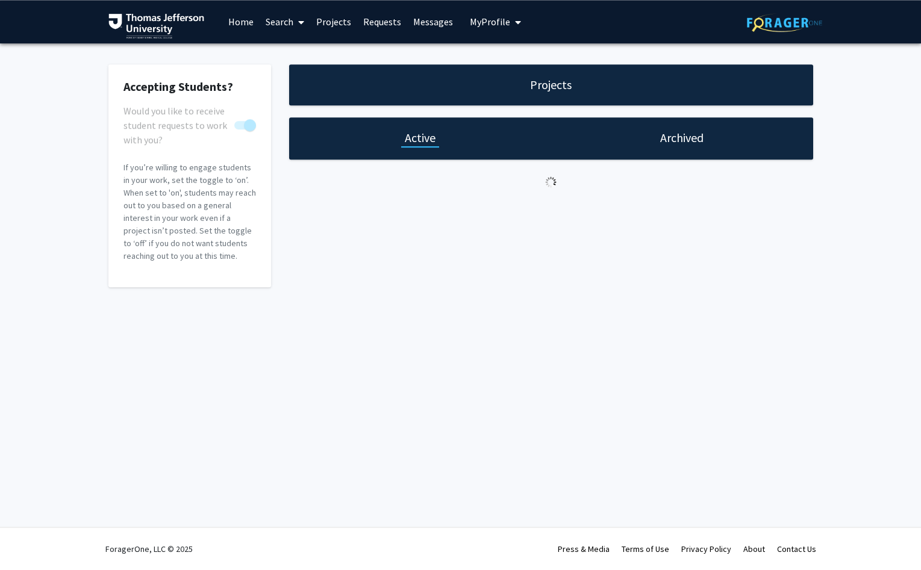
scroll to position [0, 0]
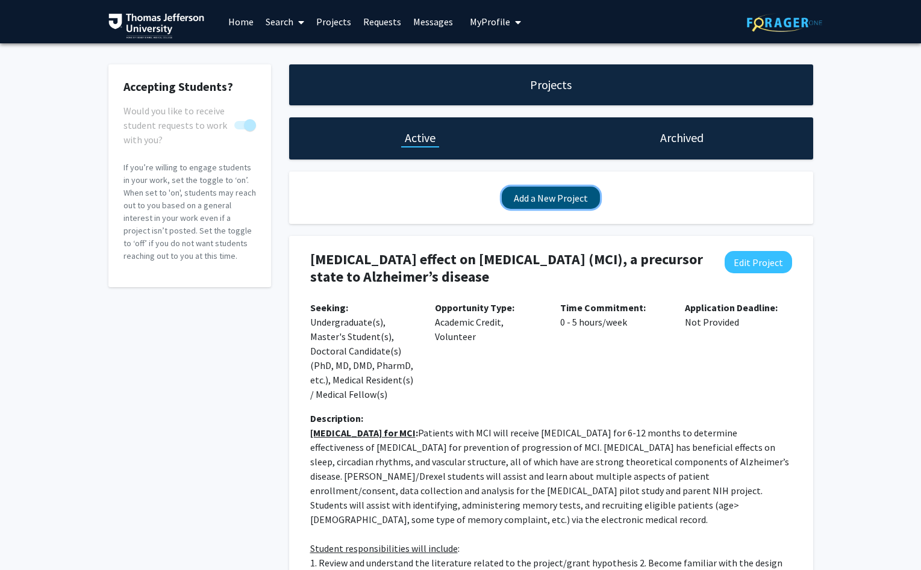
click at [533, 198] on button "Add a New Project" at bounding box center [551, 198] width 98 height 22
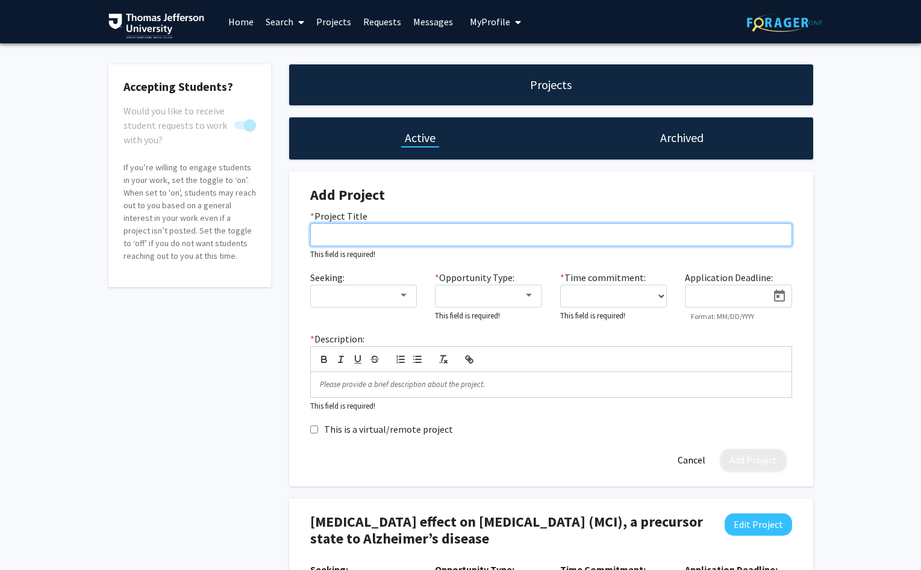
click at [323, 236] on input "* Project Title" at bounding box center [551, 234] width 482 height 23
paste input "Neck circumference as a novel predictor of cardiometabolic risk"
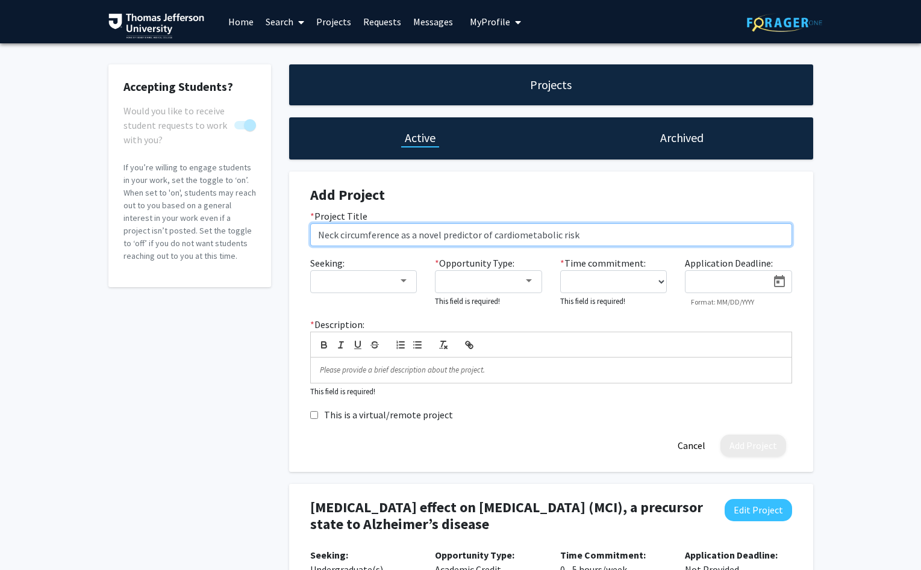
drag, startPoint x: 323, startPoint y: 236, endPoint x: 315, endPoint y: 326, distance: 90.7
click at [314, 246] on input "Neck circumference as a novel predictor of cardiometabolic risk" at bounding box center [551, 234] width 482 height 23
type input "Neck circumference as a novel predictor of cardiometabolic risk"
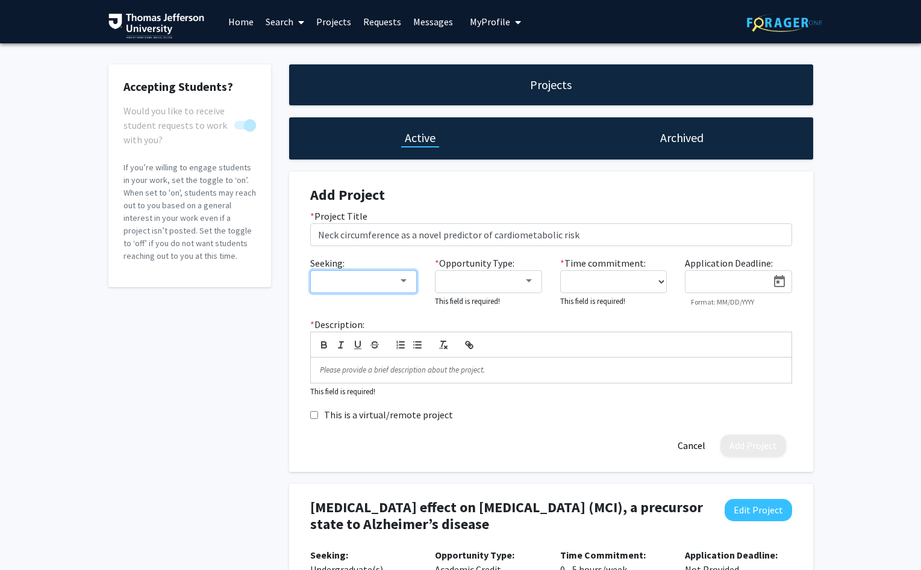
click at [405, 280] on div at bounding box center [403, 280] width 6 height 3
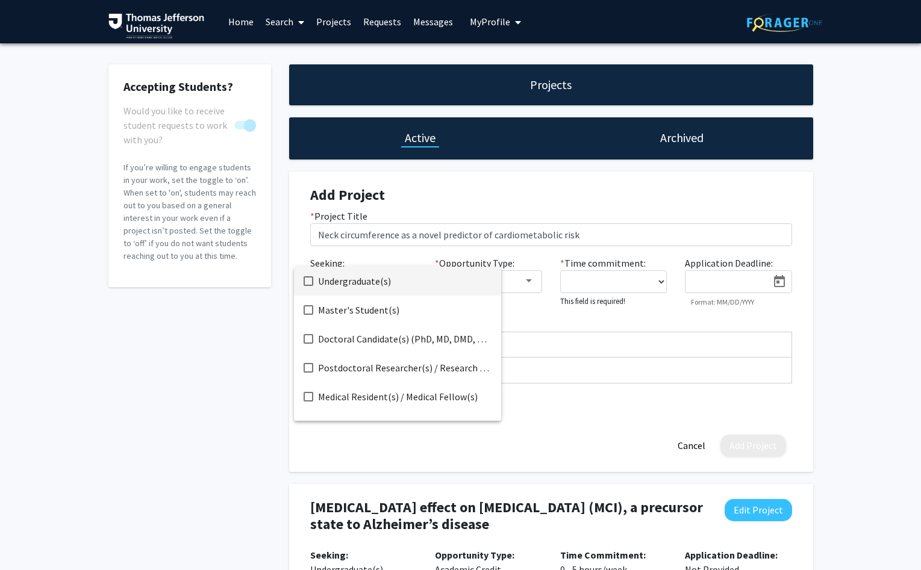
click at [307, 278] on mat-pseudo-checkbox at bounding box center [308, 281] width 10 height 10
click at [305, 340] on mat-pseudo-checkbox at bounding box center [308, 339] width 10 height 10
click at [111, 358] on div at bounding box center [460, 285] width 921 height 570
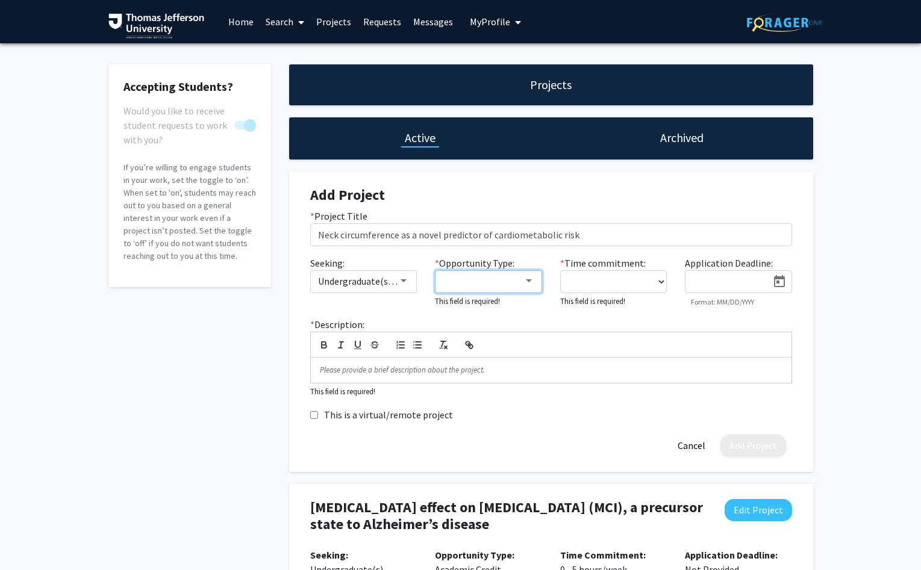
click at [530, 281] on div at bounding box center [529, 280] width 6 height 3
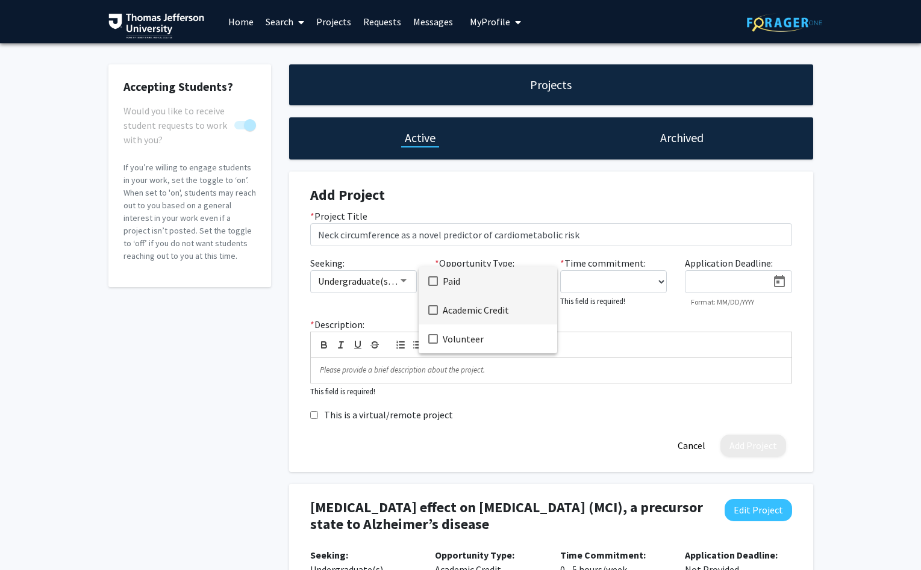
click at [432, 310] on mat-pseudo-checkbox at bounding box center [433, 310] width 10 height 10
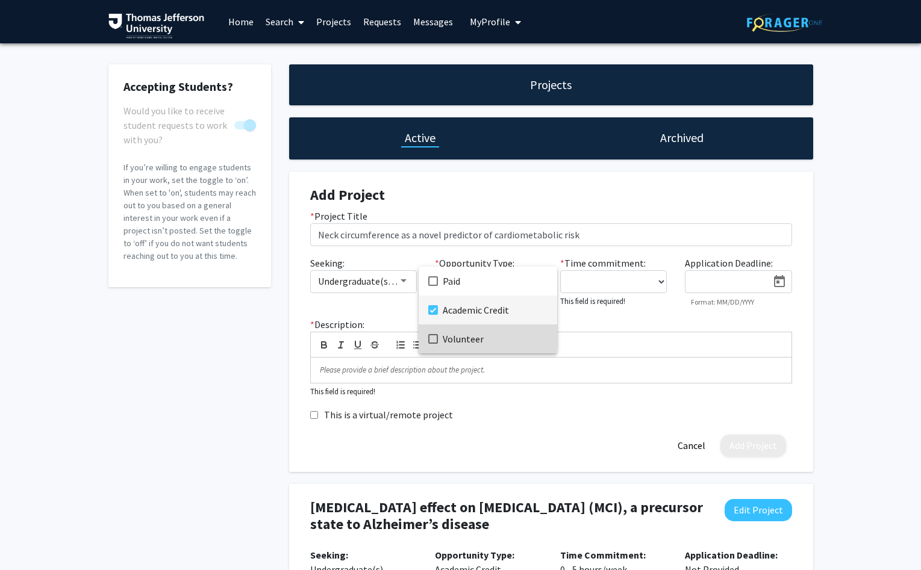
click at [430, 336] on mat-pseudo-checkbox at bounding box center [433, 339] width 10 height 10
click at [659, 283] on div at bounding box center [460, 285] width 921 height 570
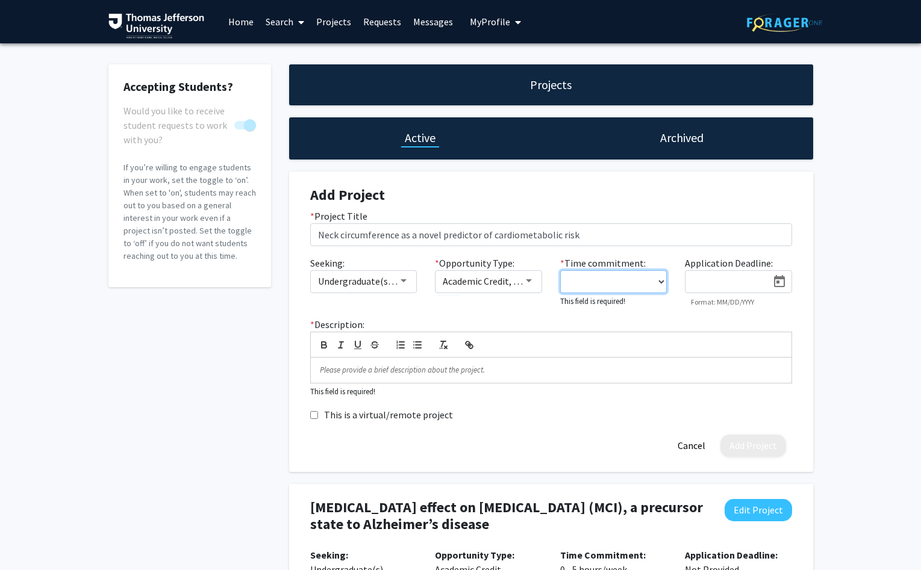
click at [560, 270] on select "0 - 5 hours/week 5 - 10 hours/week 10 - 15 hours/week 15 - 20 hours/week 20 - 3…" at bounding box center [613, 281] width 107 height 23
select select "0 - 5"
click option "0 - 5 hours/week" at bounding box center [0, 0] width 0 height 0
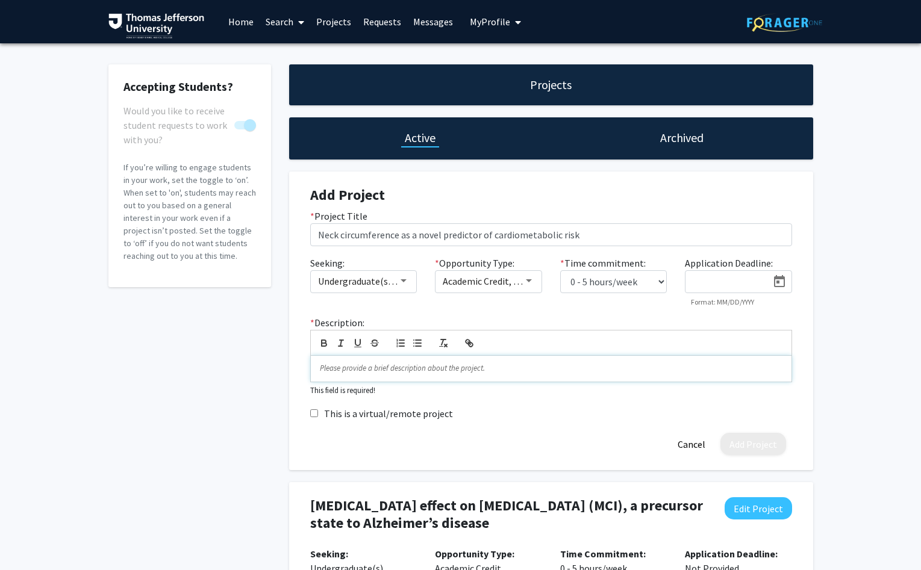
click at [343, 373] on p at bounding box center [551, 368] width 462 height 11
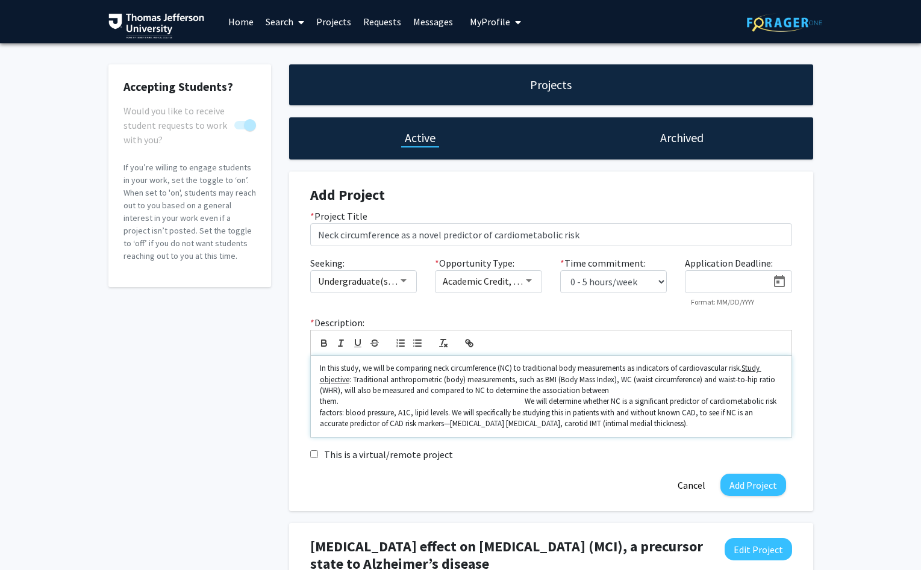
click at [479, 382] on p "In this study, we will be comparing neck circumference (NC) to traditional body…" at bounding box center [551, 396] width 462 height 67
click at [480, 381] on p "In this study, we will be comparing neck circumference (NC) to traditional body…" at bounding box center [551, 396] width 462 height 67
click at [500, 415] on p "Study objective : Traditional anthropometric (body) measurements, such as BMI (…" at bounding box center [551, 401] width 462 height 55
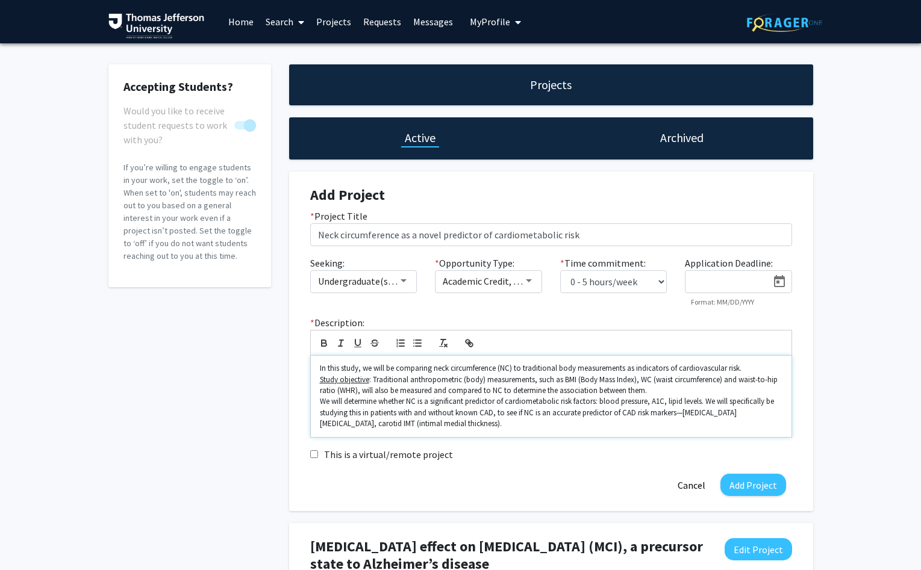
click at [318, 414] on div "In this study, we will be comparing neck circumference (NC) to traditional body…" at bounding box center [551, 396] width 480 height 81
click at [312, 417] on div "In this study, we will be comparing neck circumference (NC) to traditional body…" at bounding box center [551, 396] width 480 height 81
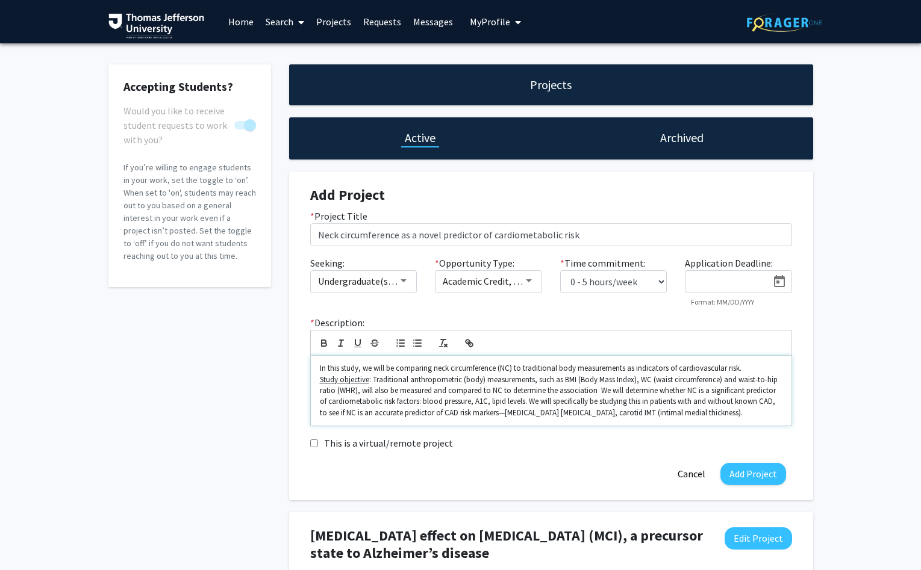
click at [525, 419] on p "Study objective : Traditional anthropometric (body) measurements, such as BMI (…" at bounding box center [551, 396] width 462 height 45
click at [597, 402] on p "Study objective : Traditional anthropometric (body) measurements, such as BMI (…" at bounding box center [551, 396] width 462 height 45
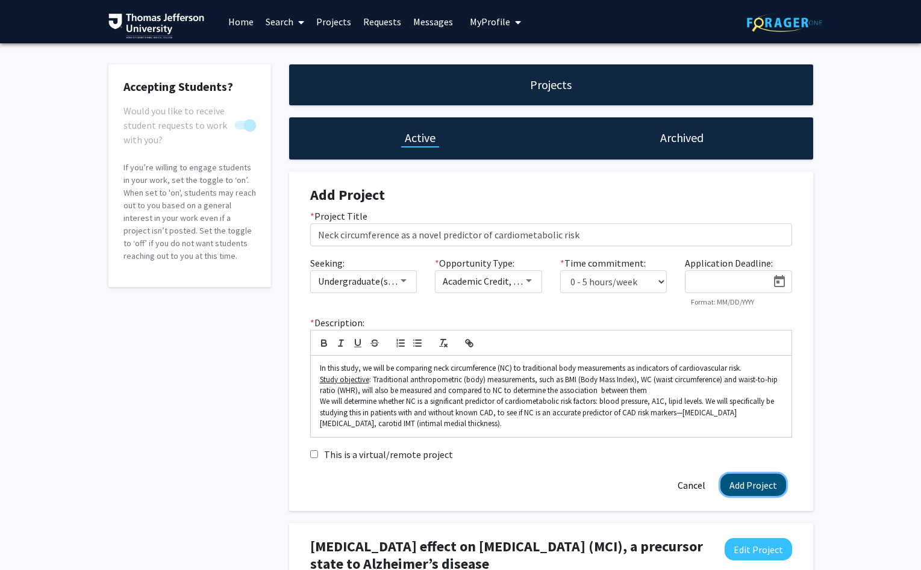
click at [748, 496] on button "Add Project" at bounding box center [753, 485] width 66 height 22
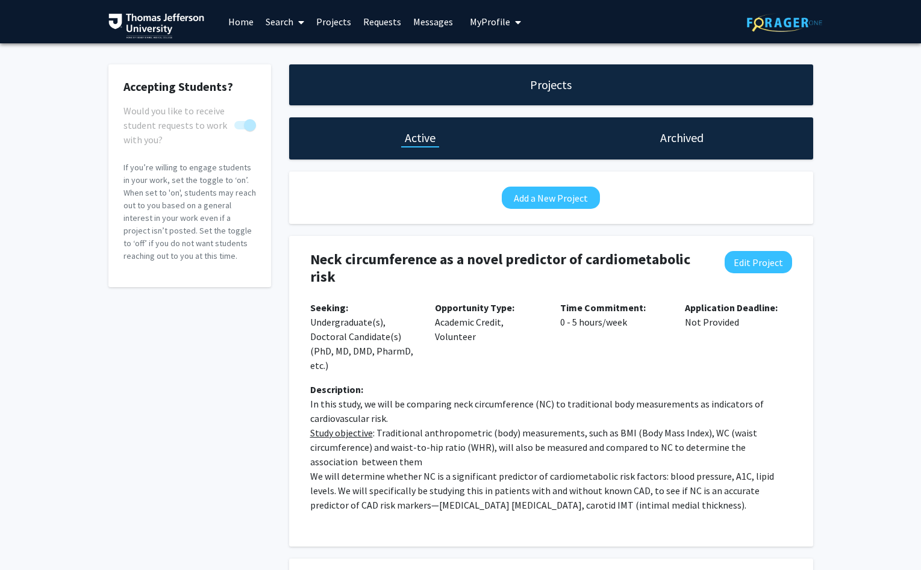
click at [570, 197] on button "Add a New Project" at bounding box center [551, 198] width 98 height 22
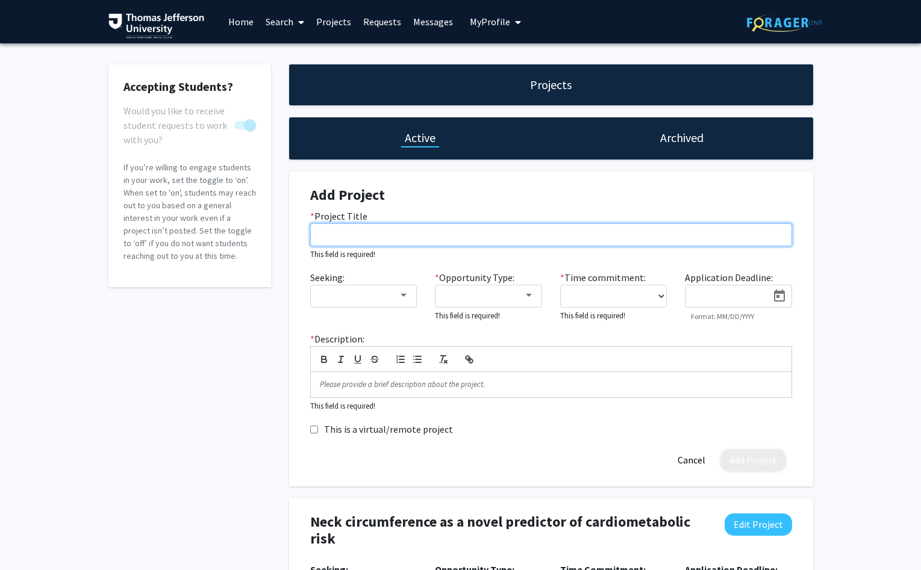
click at [358, 234] on input "* Project Title" at bounding box center [551, 234] width 482 height 23
paste input "Reduction of cardiovascular risk with CPAP (CPAP/CV risk project)"
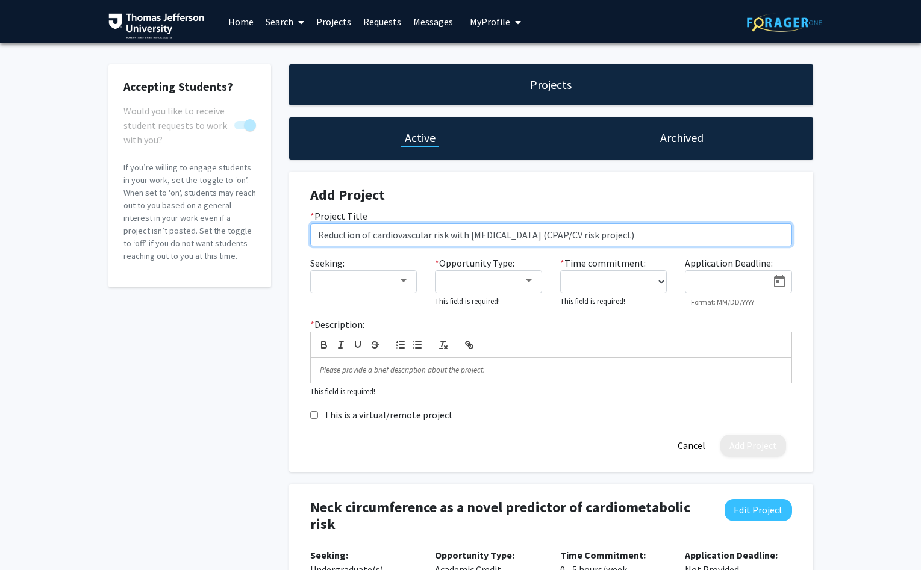
type input "Reduction of cardiovascular risk with CPAP (CPAP/CV risk project)"
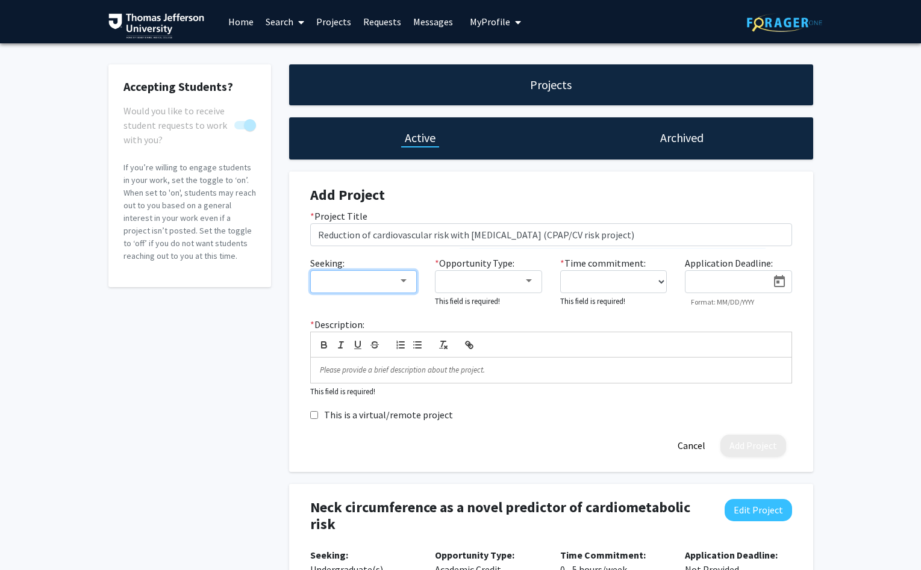
click at [402, 281] on div at bounding box center [403, 280] width 6 height 3
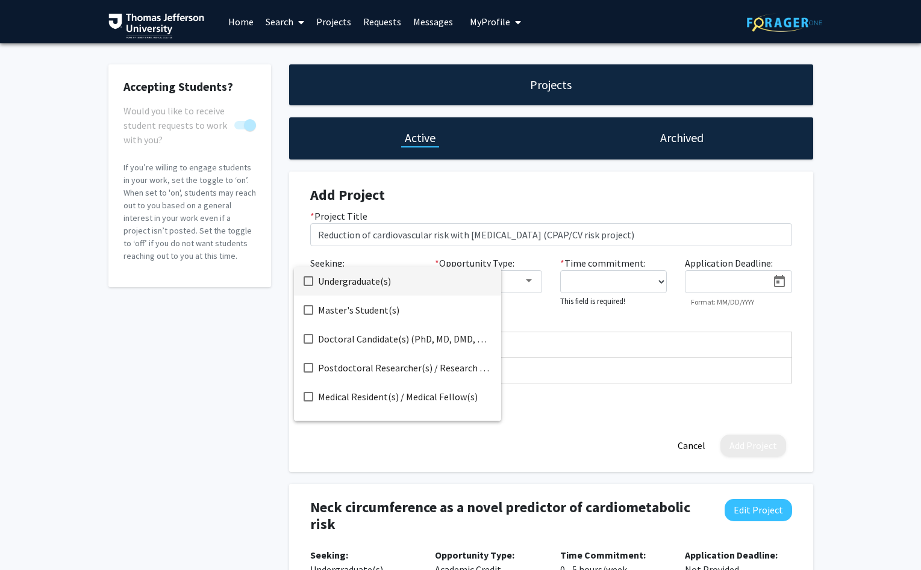
click at [308, 278] on mat-pseudo-checkbox at bounding box center [308, 281] width 10 height 10
click at [309, 340] on mat-pseudo-checkbox at bounding box center [308, 339] width 10 height 10
click at [533, 282] on div at bounding box center [460, 285] width 921 height 570
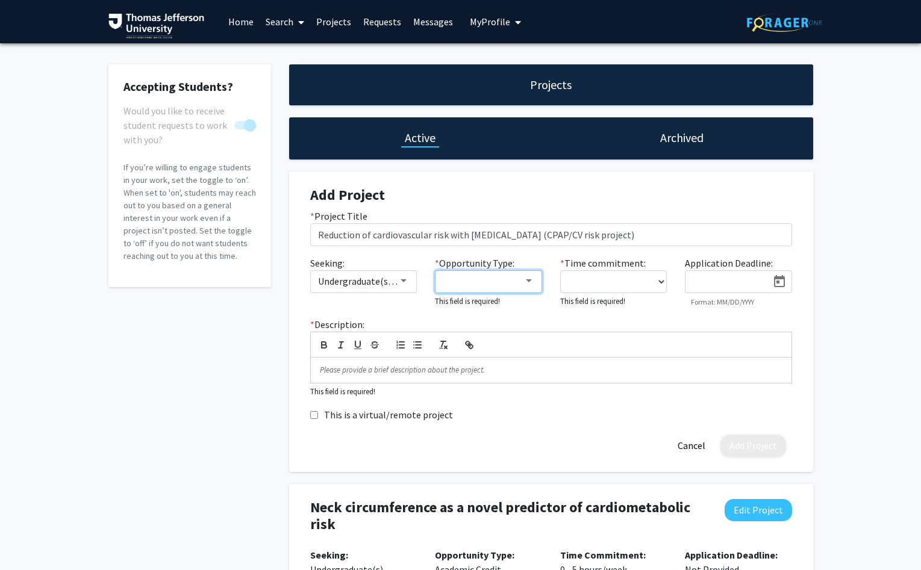
click at [532, 283] on div at bounding box center [528, 281] width 11 height 10
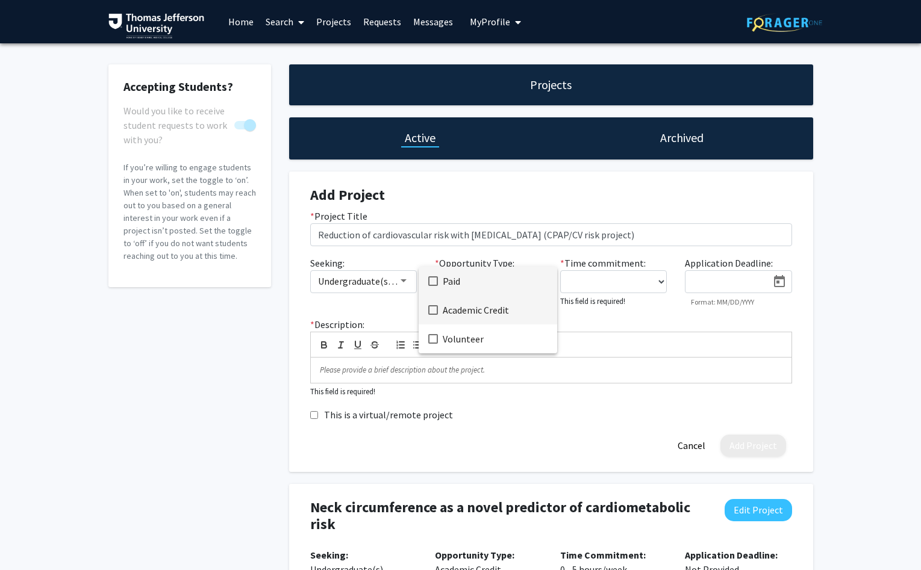
click at [437, 309] on mat-pseudo-checkbox at bounding box center [433, 310] width 10 height 10
click at [432, 338] on mat-pseudo-checkbox at bounding box center [433, 339] width 10 height 10
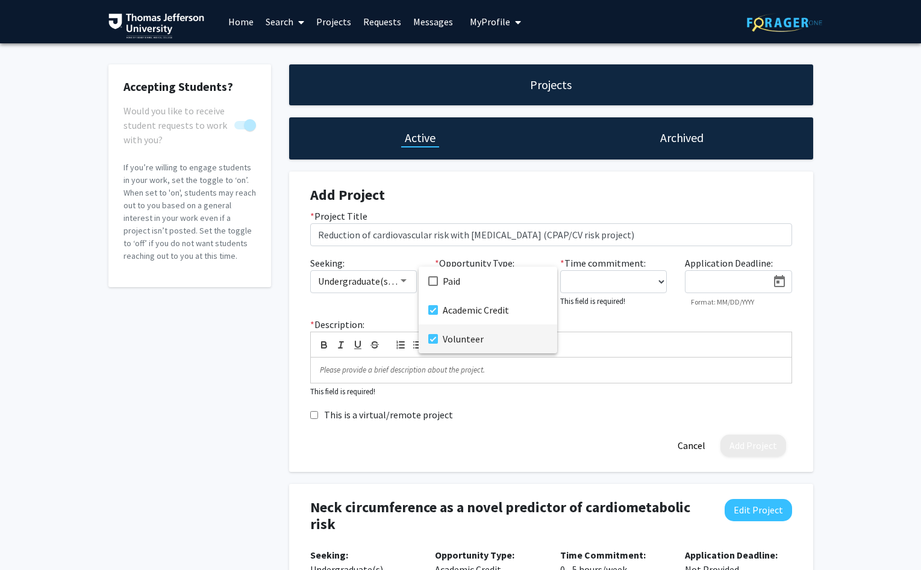
click at [313, 416] on div at bounding box center [460, 285] width 921 height 570
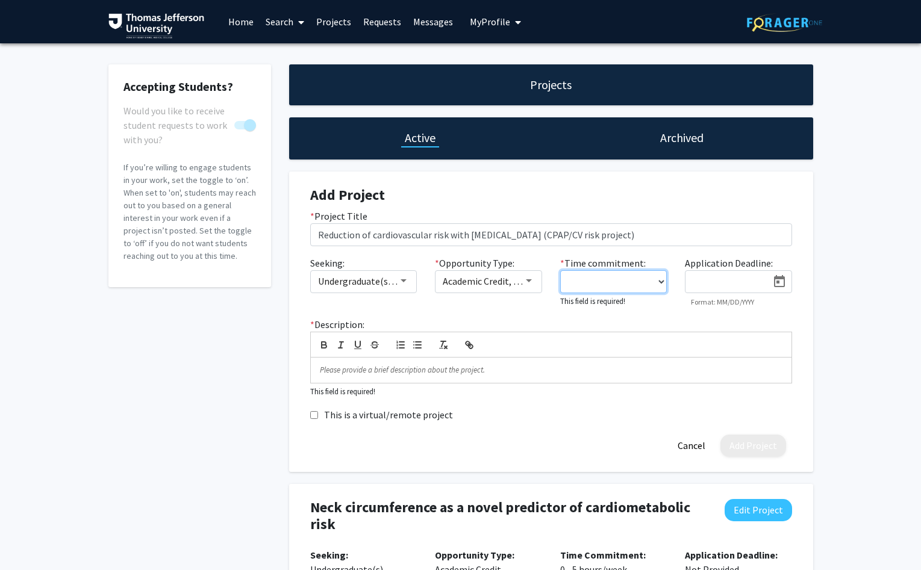
click at [560, 270] on select "0 - 5 hours/week 5 - 10 hours/week 10 - 15 hours/week 15 - 20 hours/week 20 - 3…" at bounding box center [613, 281] width 107 height 23
select select "0 - 5"
click option "0 - 5 hours/week" at bounding box center [0, 0] width 0 height 0
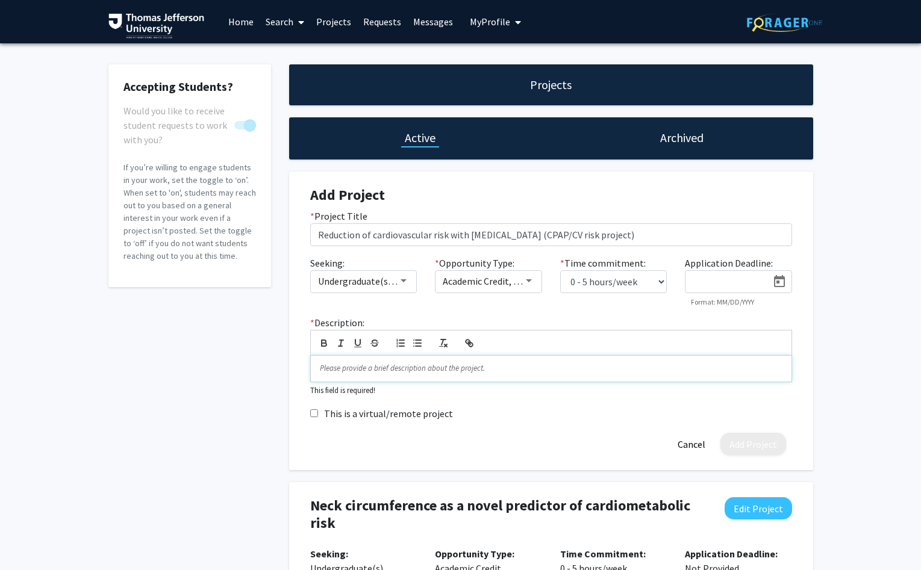
click at [340, 374] on p at bounding box center [551, 368] width 462 height 11
click at [330, 367] on p at bounding box center [551, 368] width 462 height 11
click at [326, 366] on p at bounding box center [551, 368] width 462 height 11
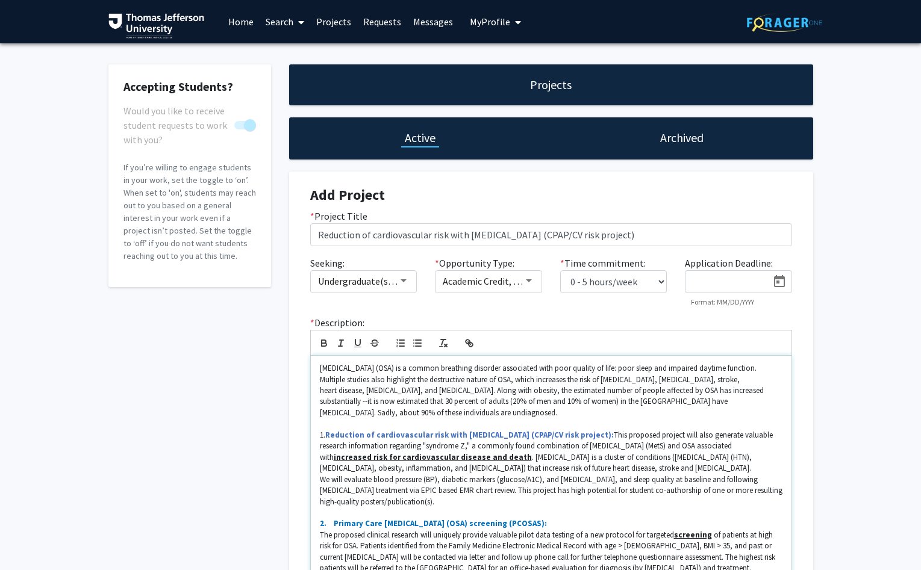
click at [320, 370] on p "Obstructive sleep apnea (OSA) is a common breathing disorder associated with po…" at bounding box center [551, 390] width 462 height 55
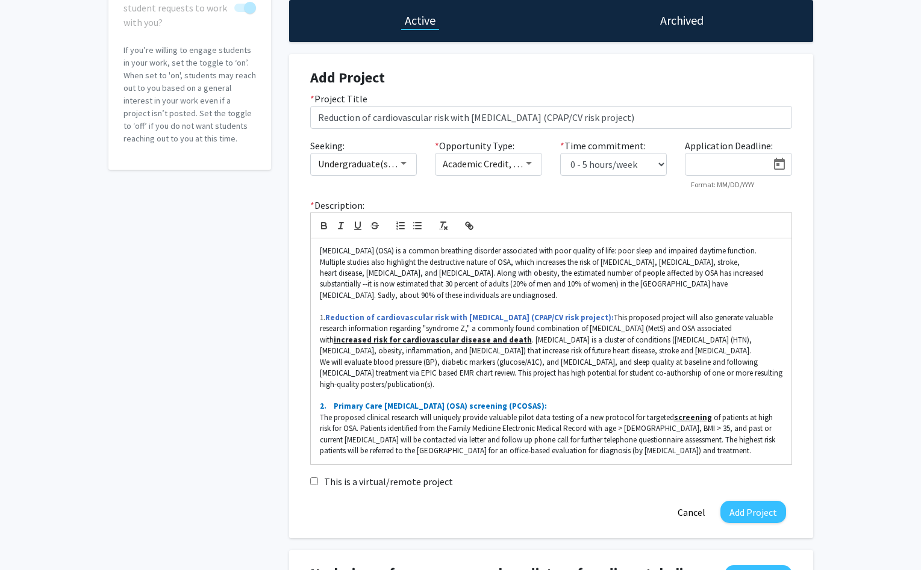
scroll to position [148, 0]
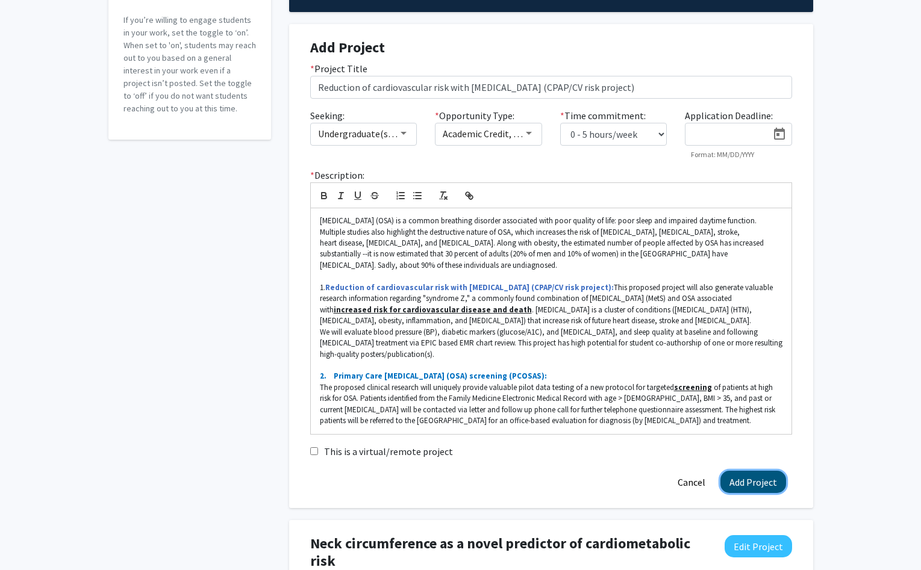
click at [745, 479] on button "Add Project" at bounding box center [753, 482] width 66 height 22
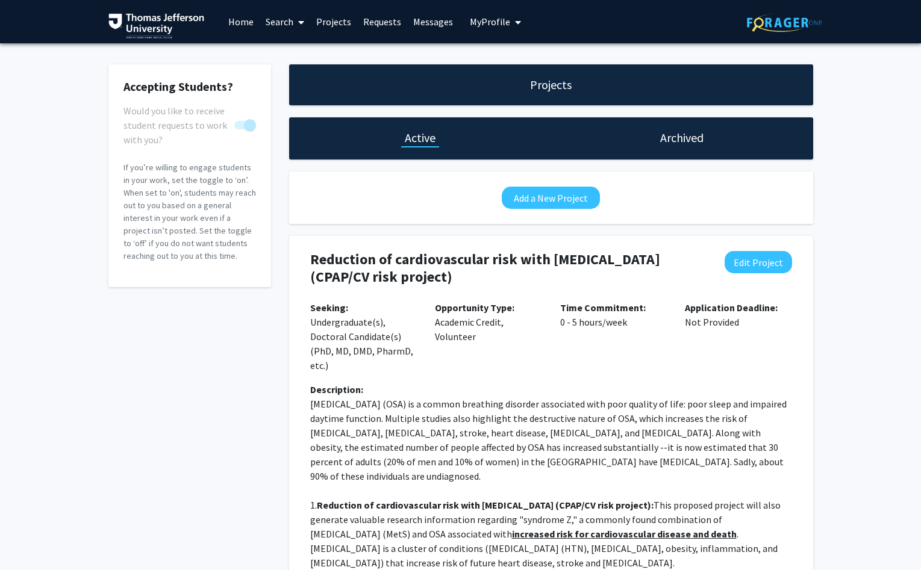
click at [332, 26] on link "Projects" at bounding box center [333, 22] width 47 height 42
click at [335, 22] on link "Projects" at bounding box center [333, 22] width 47 height 42
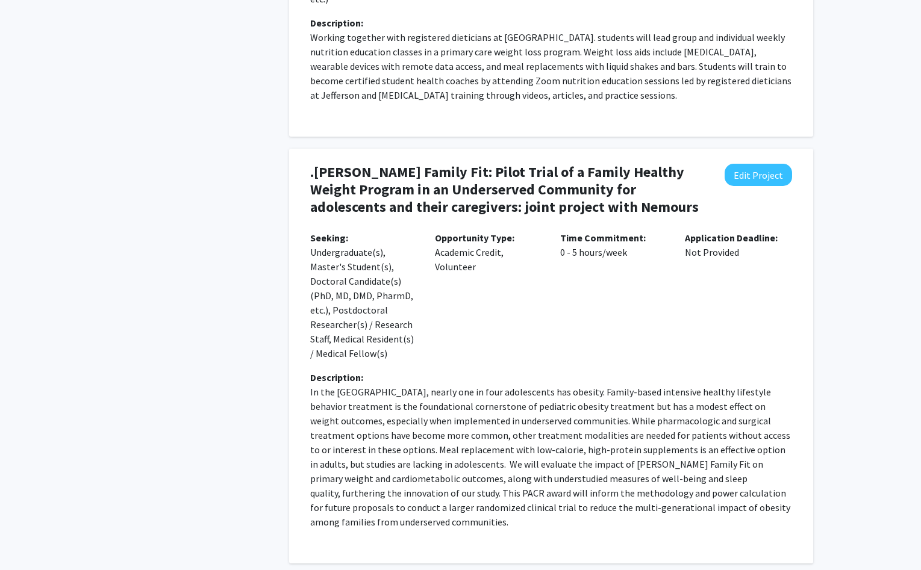
scroll to position [3546, 0]
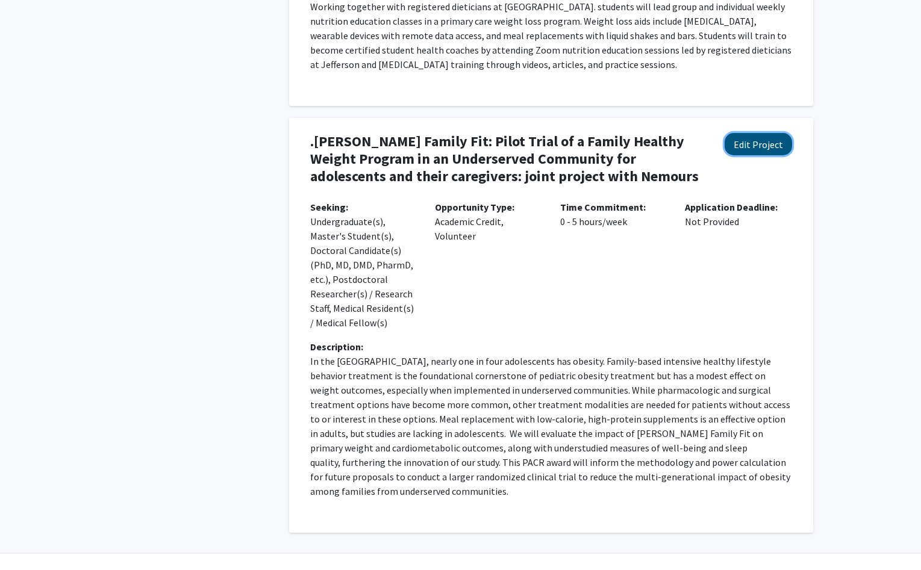
click at [749, 133] on button "Edit Project" at bounding box center [757, 144] width 67 height 22
select select "0 - 5"
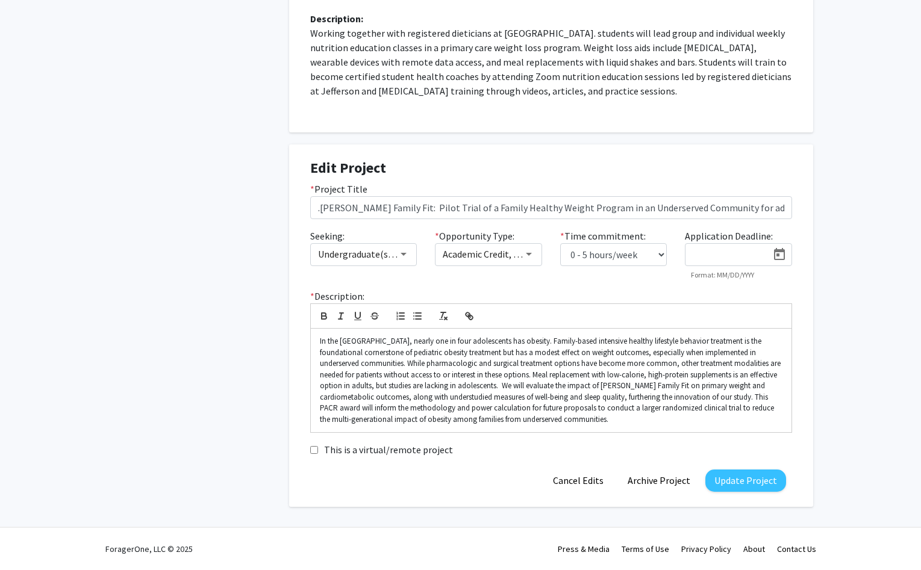
scroll to position [3508, 0]
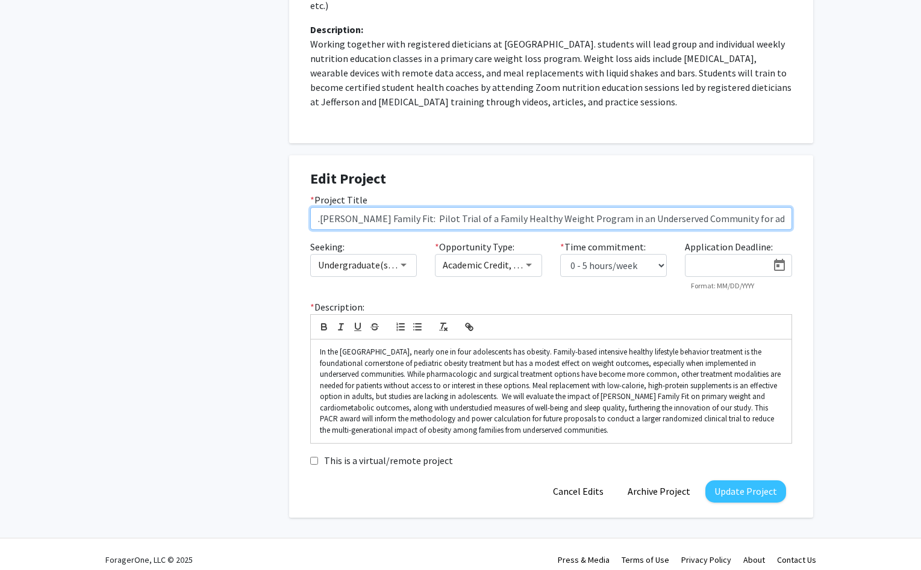
click at [319, 211] on input ".Jeff Family Fit: Pilot Trial of a Family Healthy Weight Program in an Underser…" at bounding box center [551, 218] width 482 height 23
type input "Jeff Family Fit: Pilot Trial of a Family Healthy Weight Program in an Underserv…"
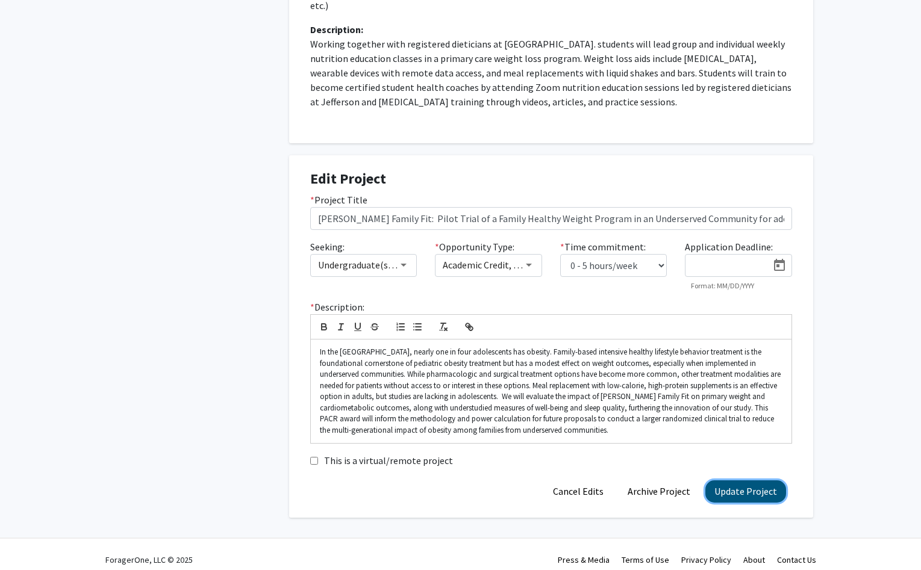
click at [730, 480] on button "Update Project" at bounding box center [745, 491] width 81 height 22
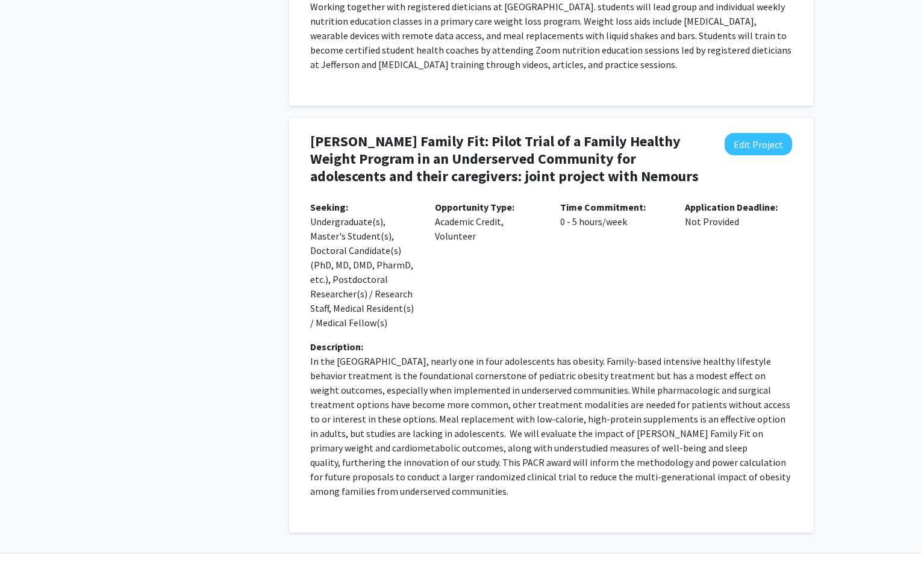
scroll to position [0, 0]
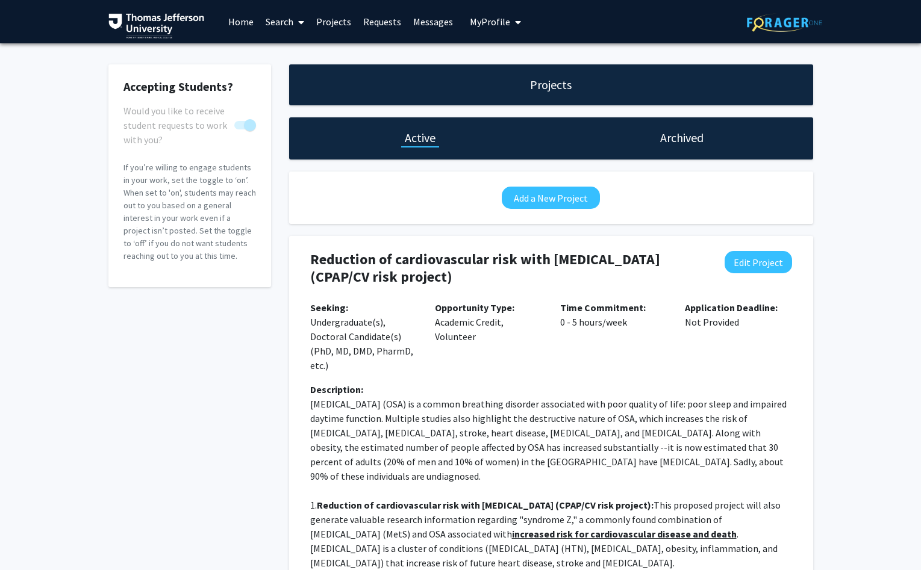
click at [299, 25] on icon at bounding box center [301, 22] width 6 height 10
click at [302, 52] on span "Faculty/Staff" at bounding box center [303, 55] width 89 height 24
